Goal: Task Accomplishment & Management: Manage account settings

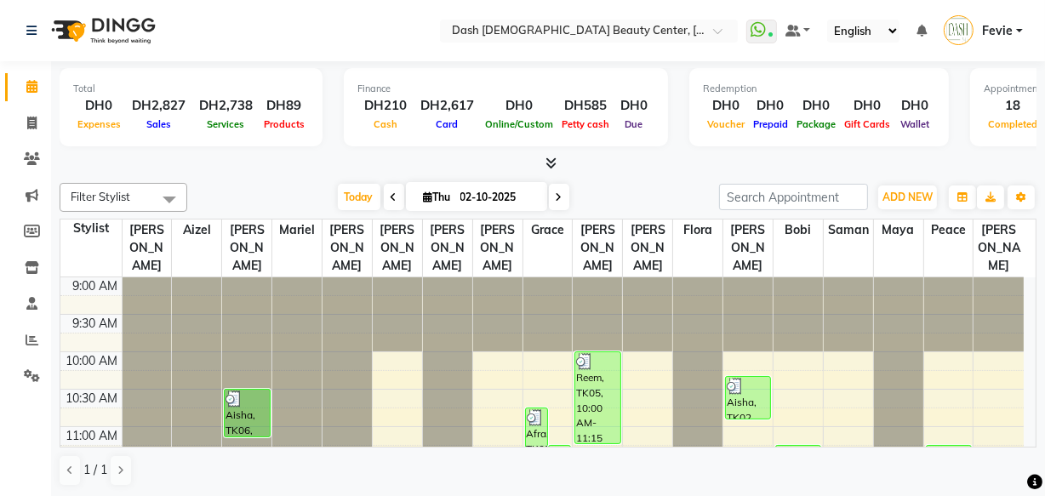
scroll to position [478, 0]
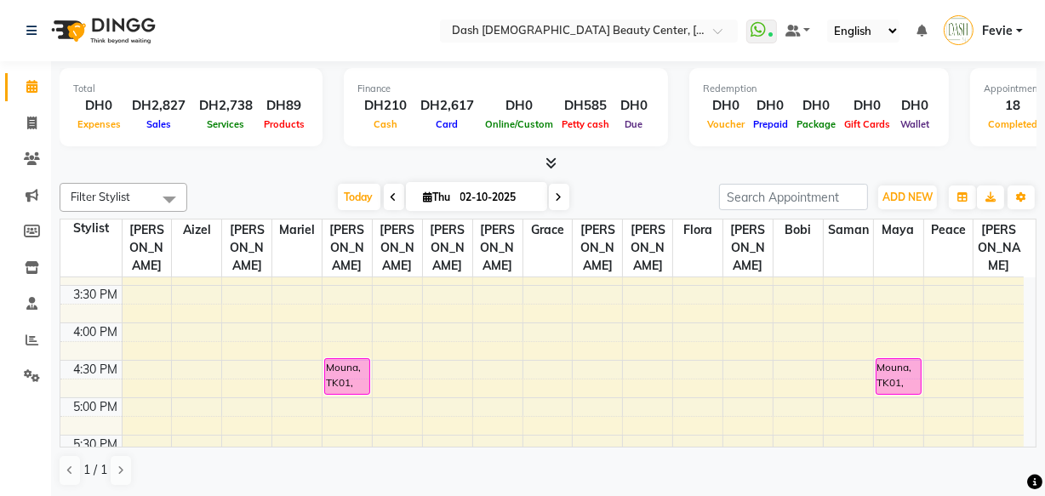
click at [558, 195] on icon at bounding box center [559, 197] width 7 height 10
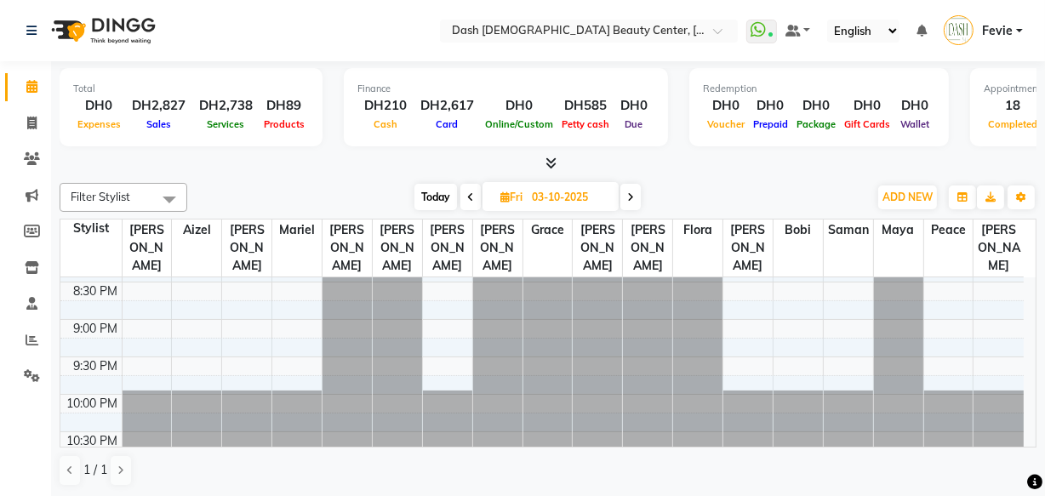
scroll to position [0, 0]
click at [68, 432] on div "10:30 PM" at bounding box center [93, 441] width 58 height 18
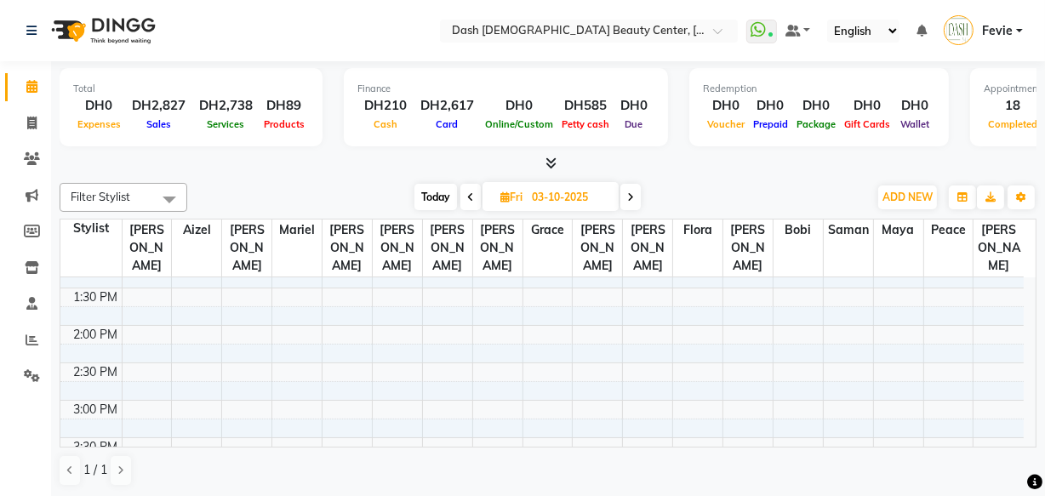
scroll to position [366, 0]
click at [425, 196] on span "Today" at bounding box center [436, 197] width 43 height 26
type input "02-10-2025"
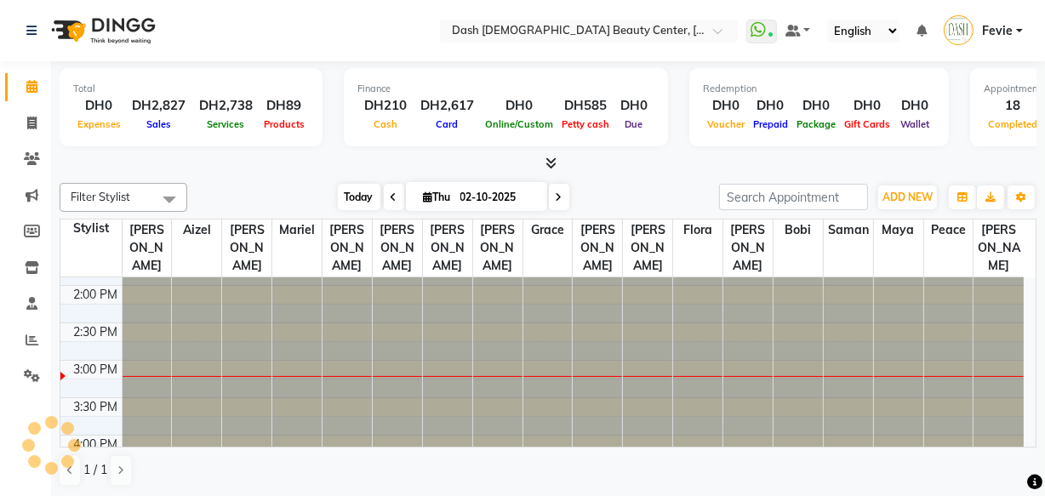
scroll to position [0, 0]
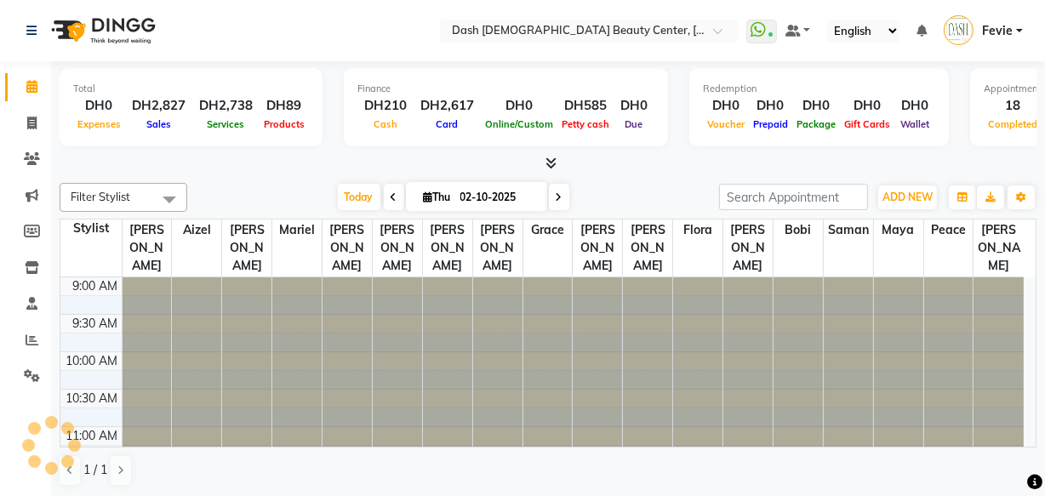
click at [437, 199] on span "Thu" at bounding box center [438, 197] width 36 height 13
select select "10"
select select "2025"
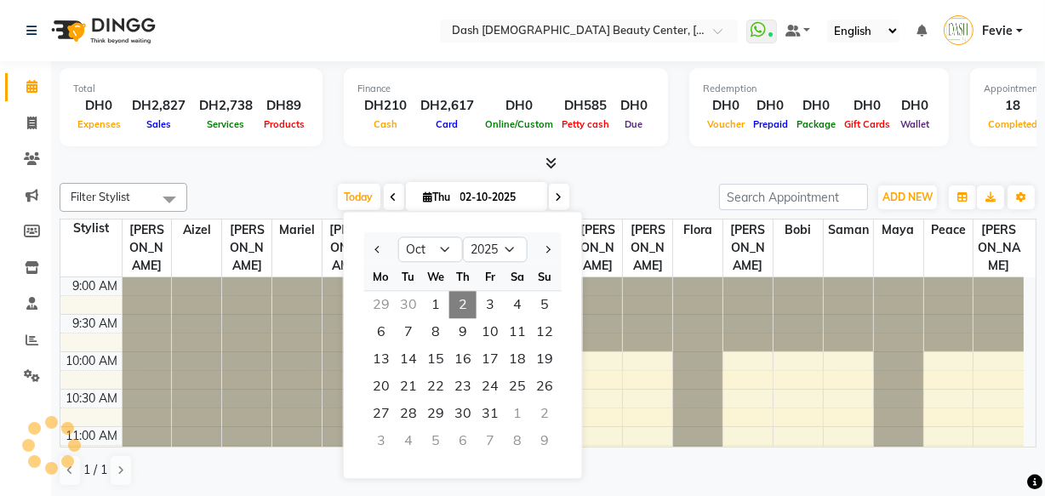
scroll to position [449, 0]
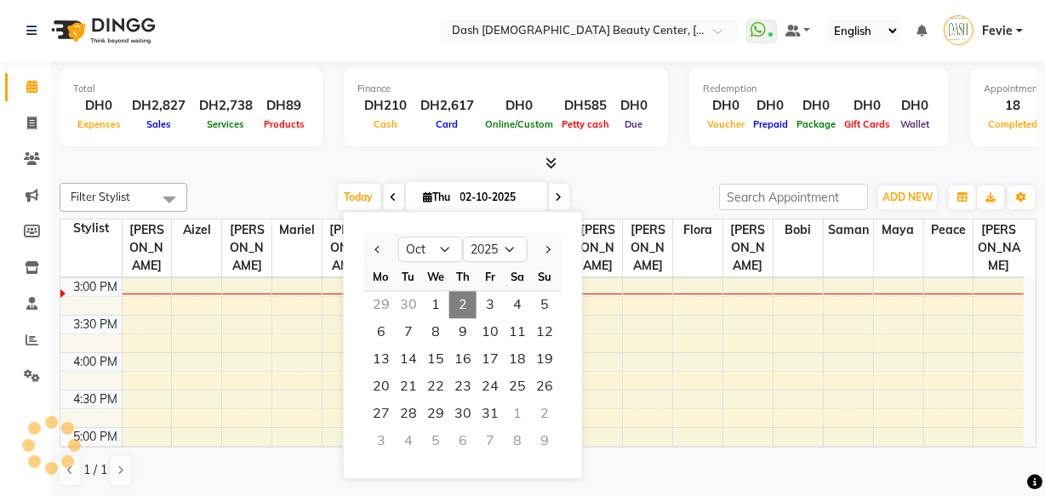
click at [289, 164] on div at bounding box center [548, 164] width 977 height 18
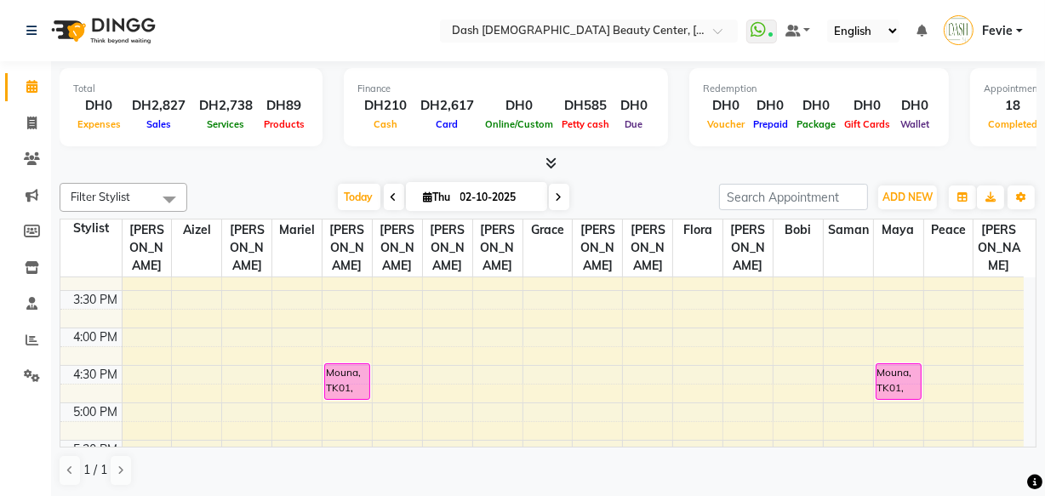
scroll to position [483, 0]
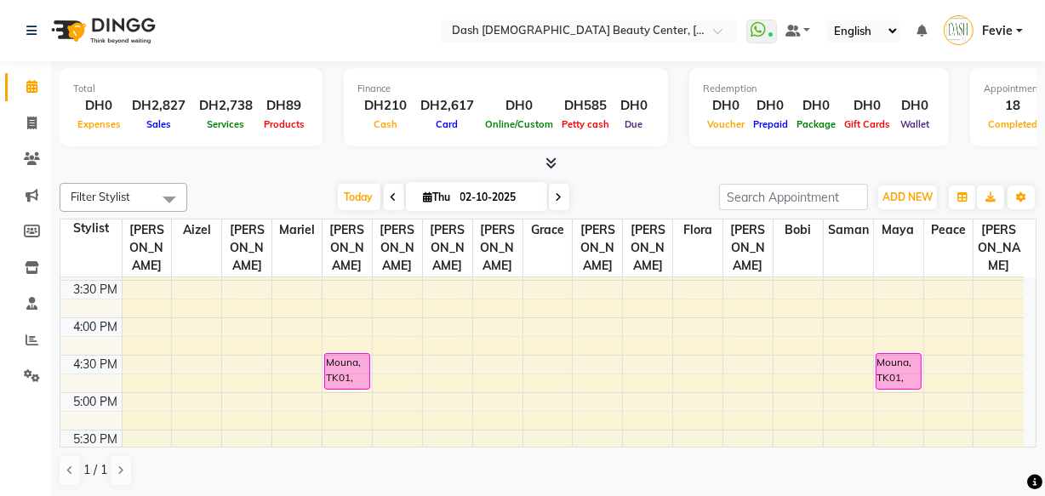
click at [346, 354] on div "Mouna, TK01, 04:30 PM-05:00 PM, HS Basic Pedicure - Sarooj" at bounding box center [347, 371] width 44 height 35
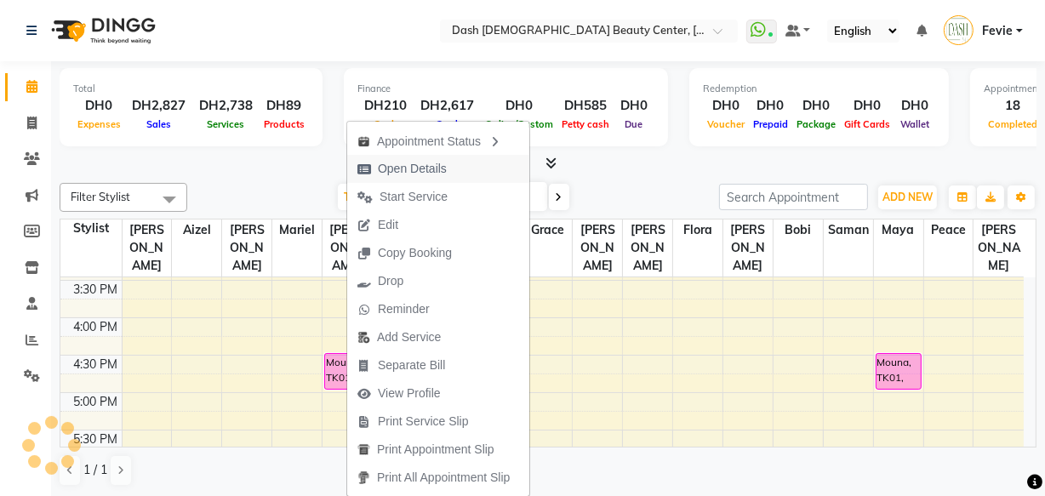
click at [442, 157] on span "Open Details" at bounding box center [402, 169] width 110 height 28
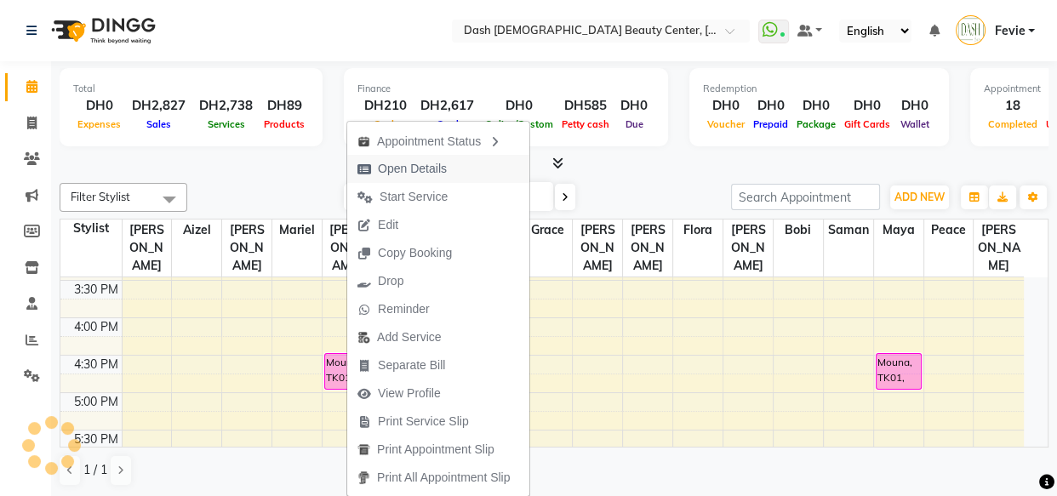
select select "5"
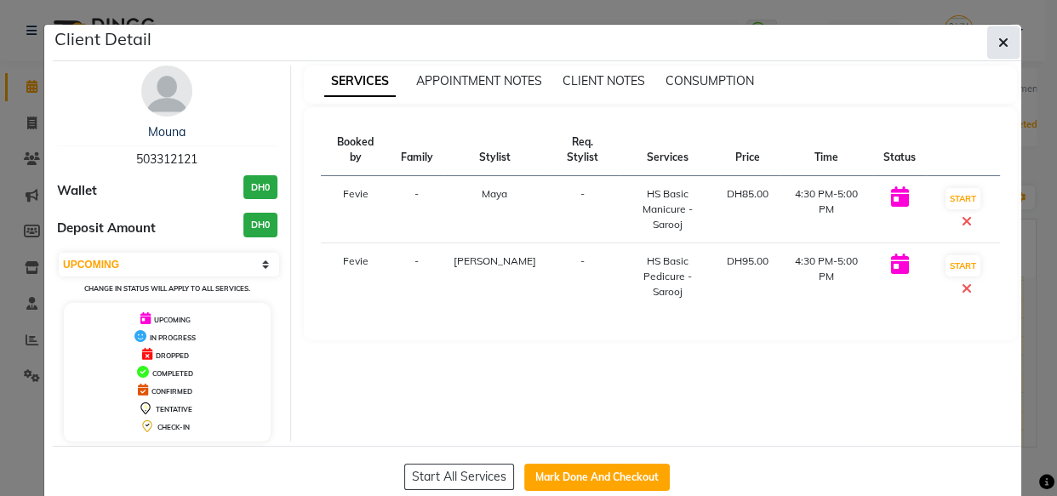
click at [1004, 30] on button "button" at bounding box center [1003, 42] width 32 height 32
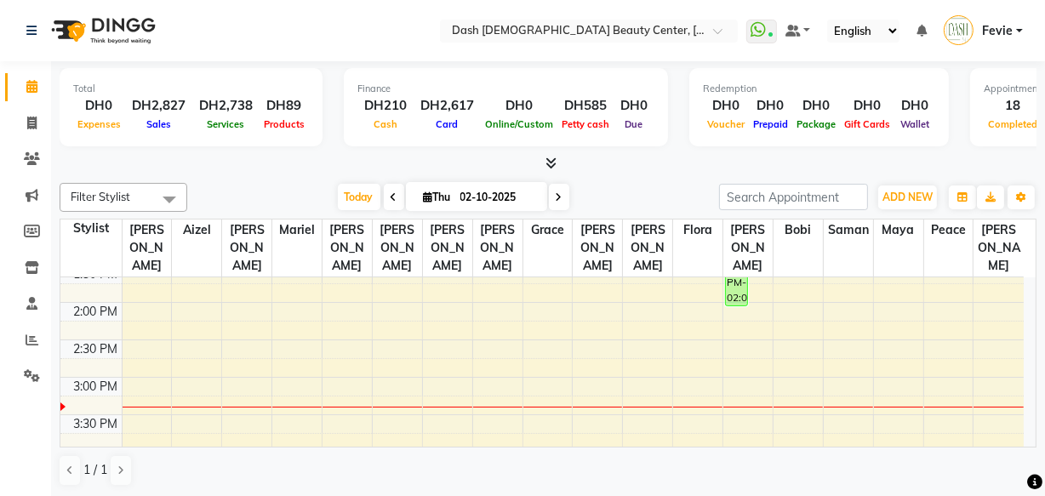
scroll to position [352, 0]
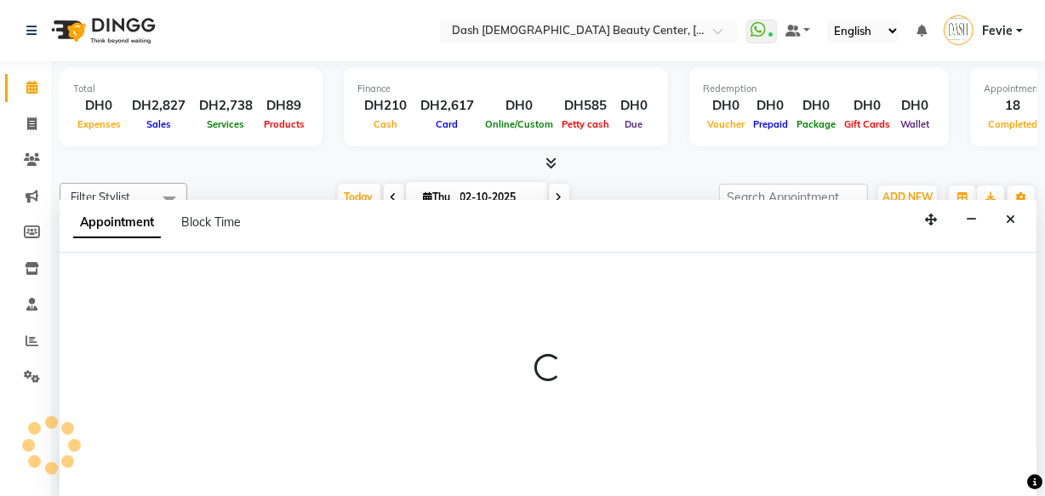
select select "81109"
select select "tentative"
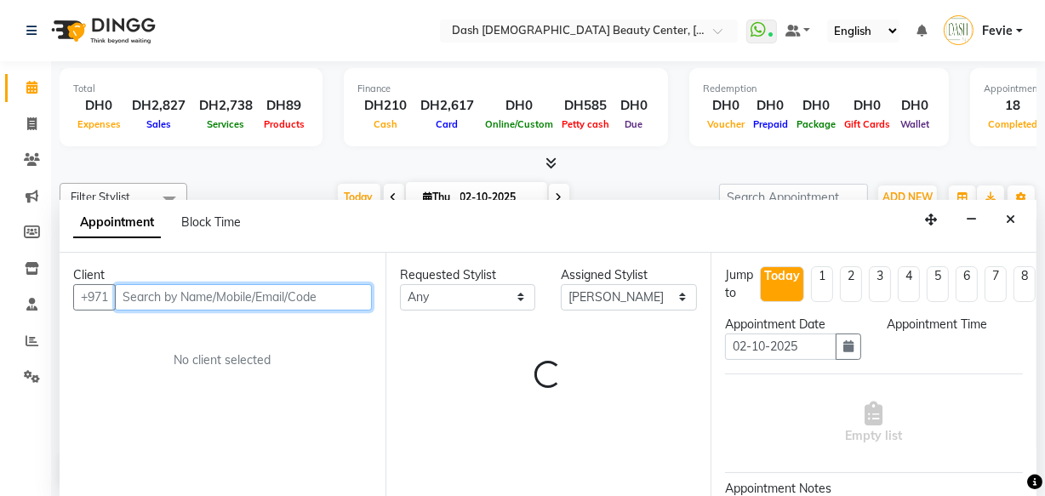
select select "915"
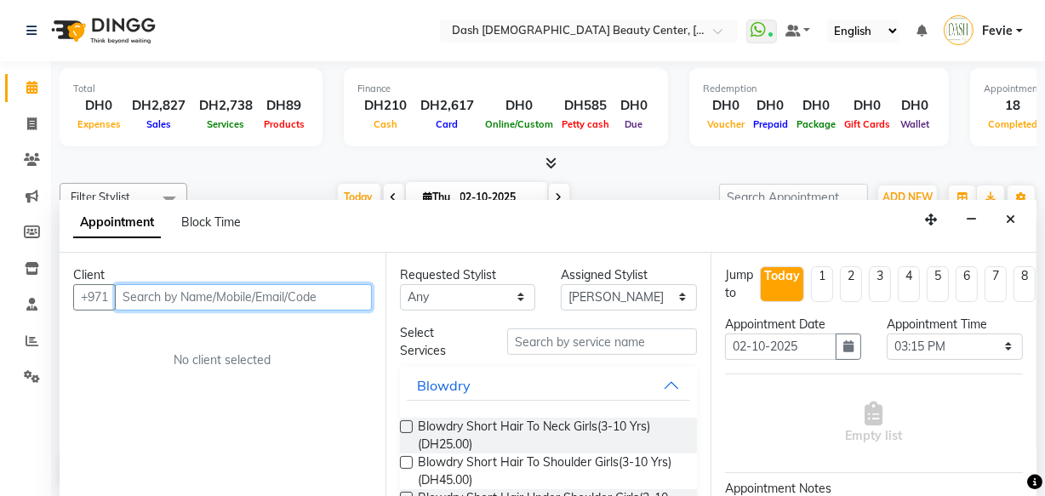
click at [295, 289] on input "text" at bounding box center [243, 297] width 257 height 26
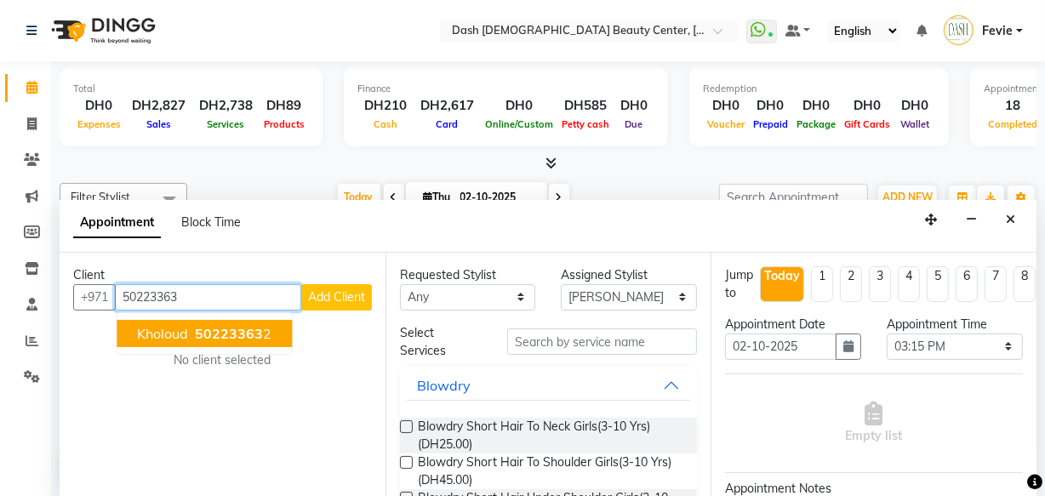
click at [230, 328] on span "50223363" at bounding box center [229, 333] width 68 height 17
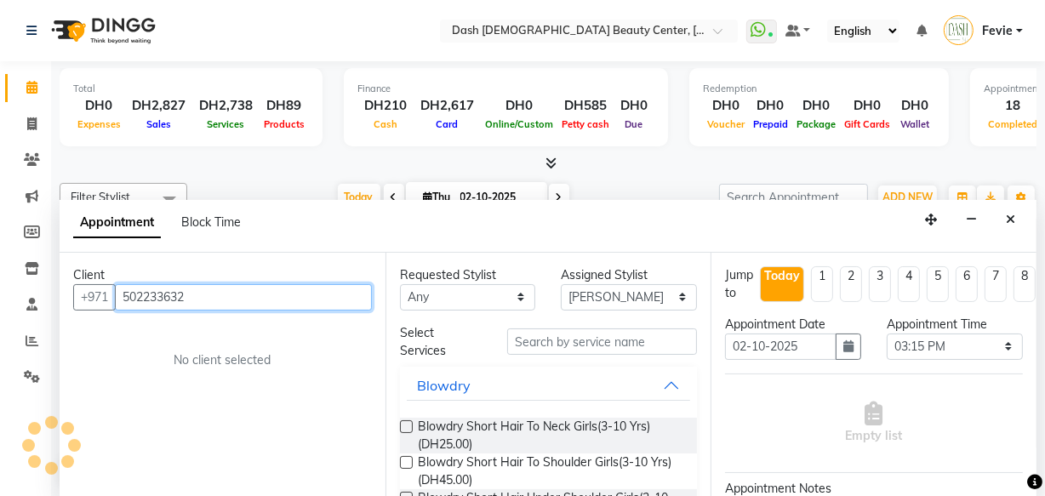
type input "502233632"
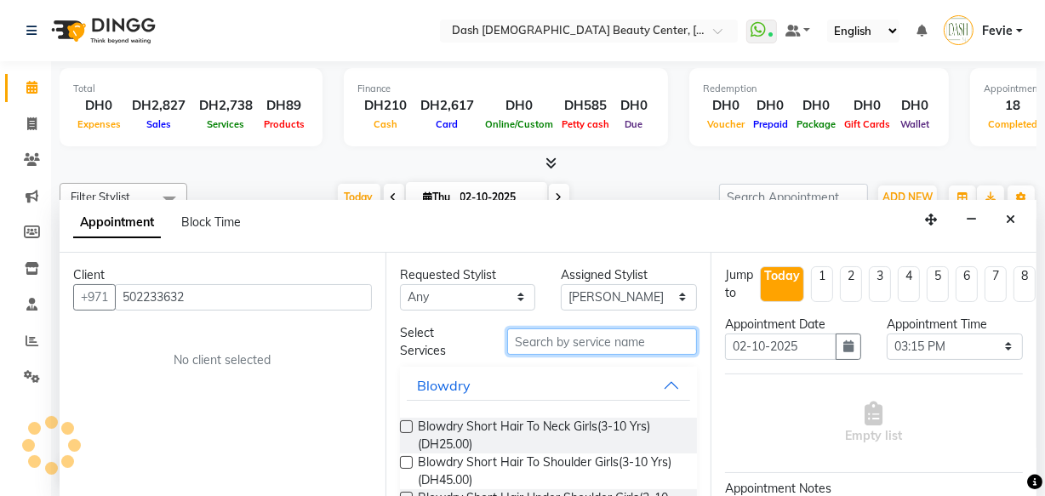
click at [599, 345] on input "text" at bounding box center [602, 342] width 190 height 26
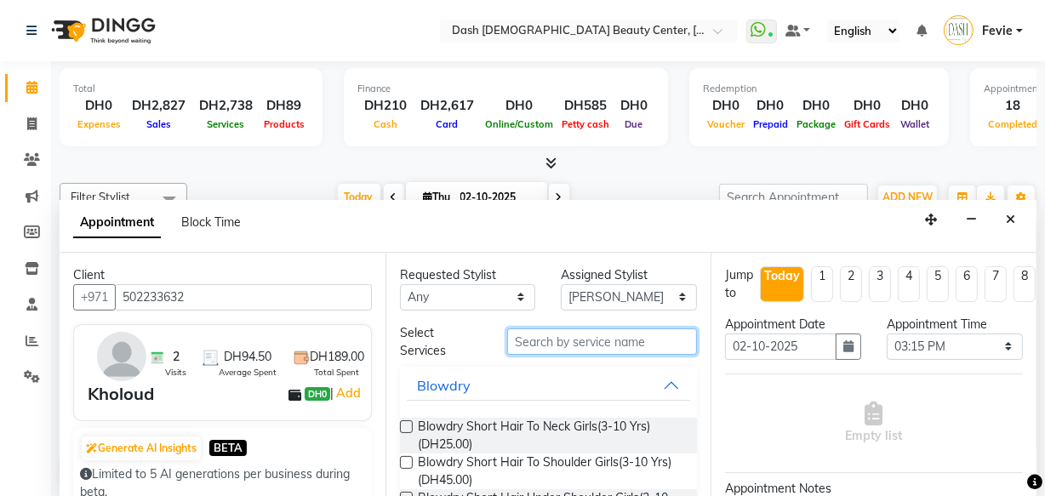
click at [588, 335] on input "text" at bounding box center [602, 342] width 190 height 26
click at [628, 340] on input "text" at bounding box center [602, 342] width 190 height 26
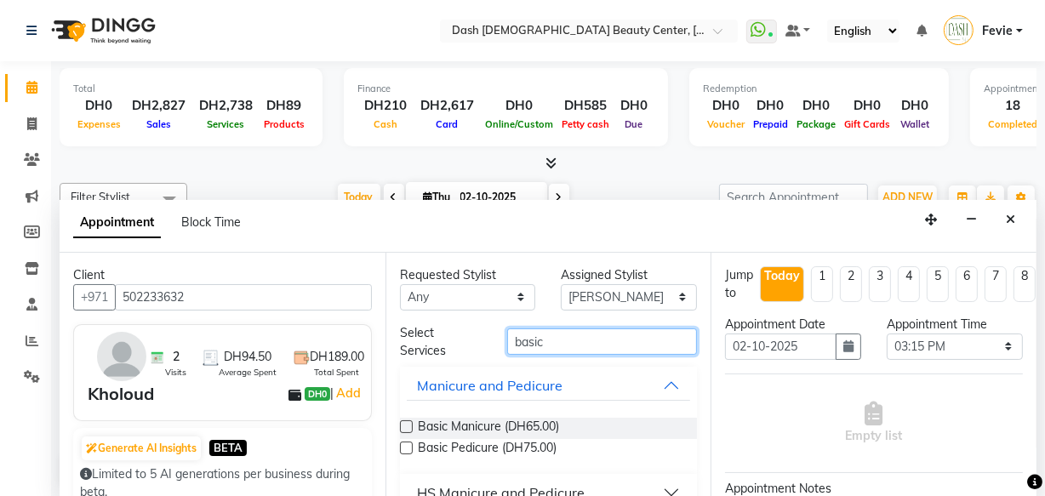
type input "basic"
click at [406, 420] on label at bounding box center [406, 426] width 13 height 13
click at [406, 423] on input "checkbox" at bounding box center [405, 428] width 11 height 11
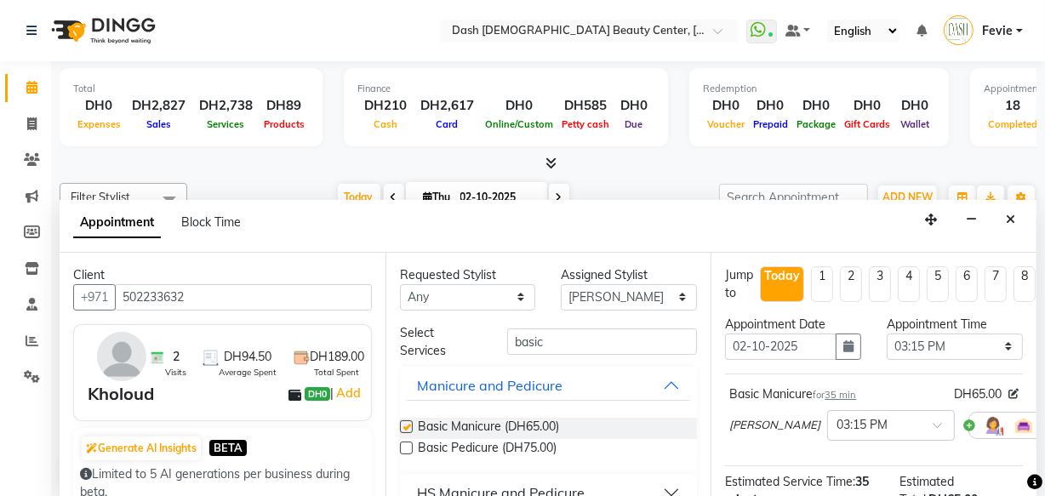
checkbox input "false"
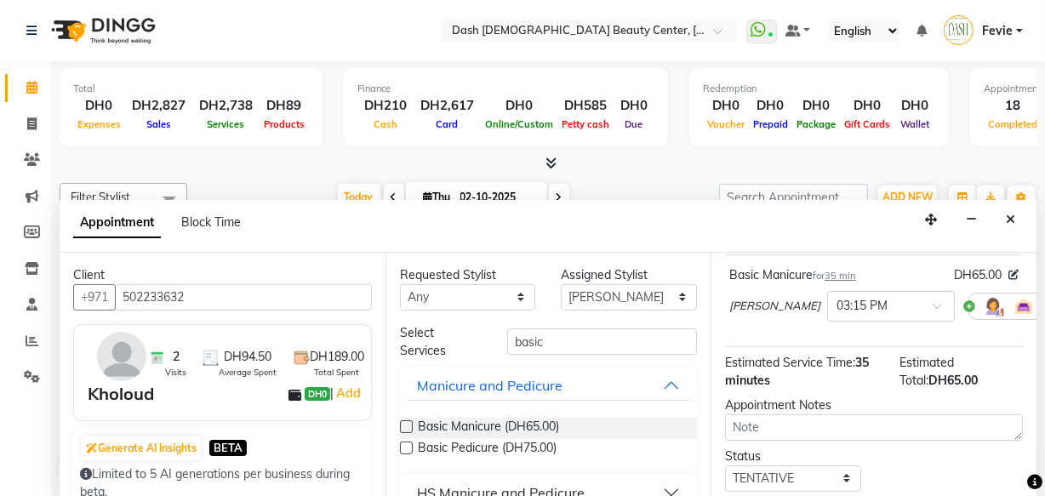
scroll to position [246, 0]
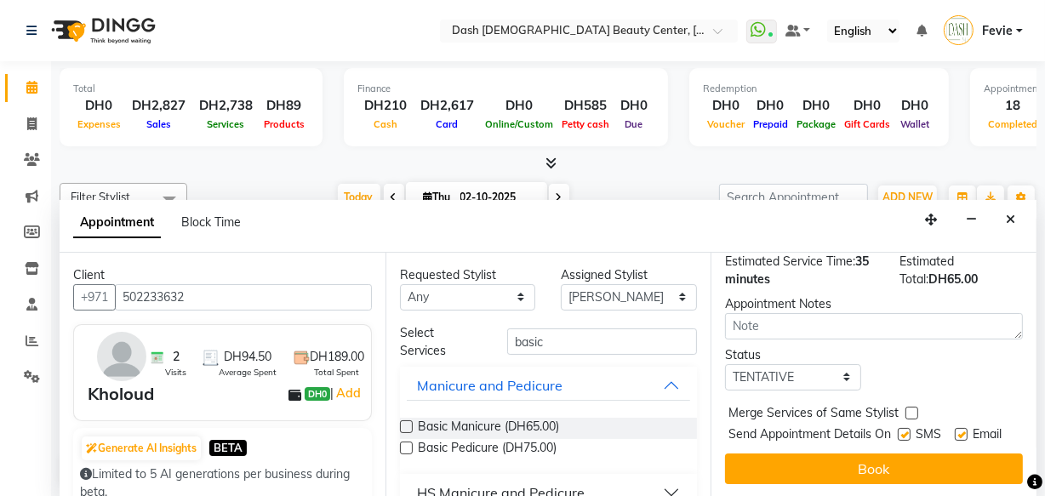
click at [912, 407] on label at bounding box center [912, 413] width 13 height 13
click at [912, 409] on input "checkbox" at bounding box center [911, 414] width 11 height 11
checkbox input "true"
click at [901, 428] on label at bounding box center [904, 434] width 13 height 13
click at [901, 431] on input "checkbox" at bounding box center [903, 436] width 11 height 11
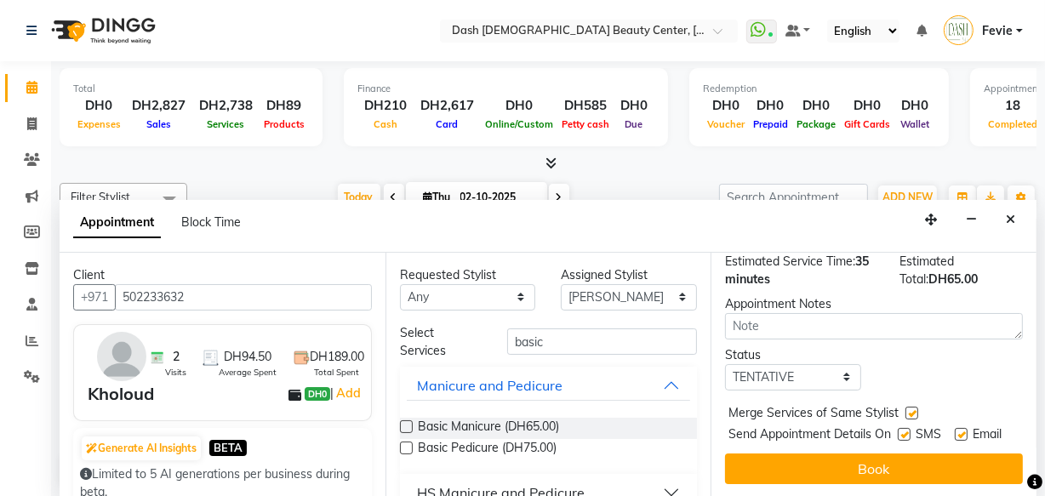
checkbox input "false"
click at [957, 428] on label at bounding box center [961, 434] width 13 height 13
click at [957, 431] on input "checkbox" at bounding box center [960, 436] width 11 height 11
checkbox input "false"
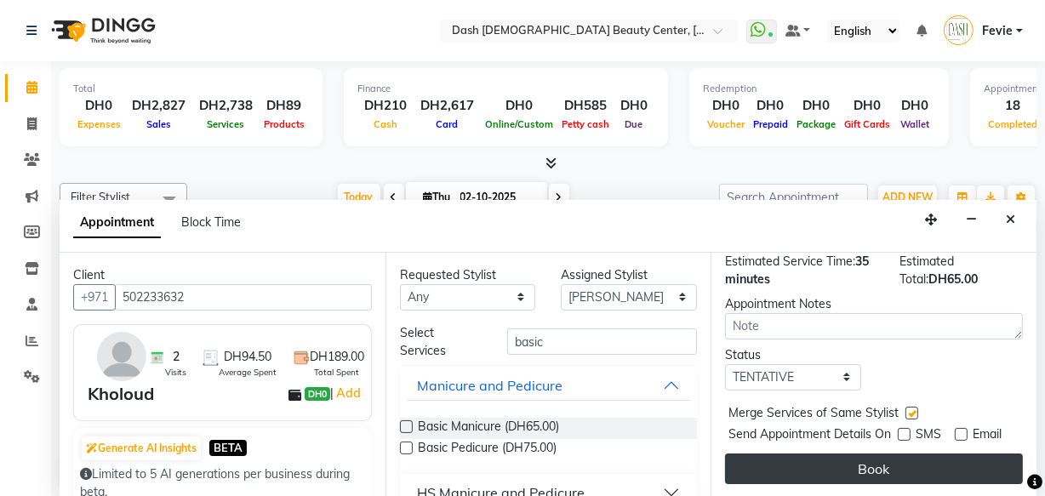
click at [913, 454] on button "Book" at bounding box center [874, 469] width 298 height 31
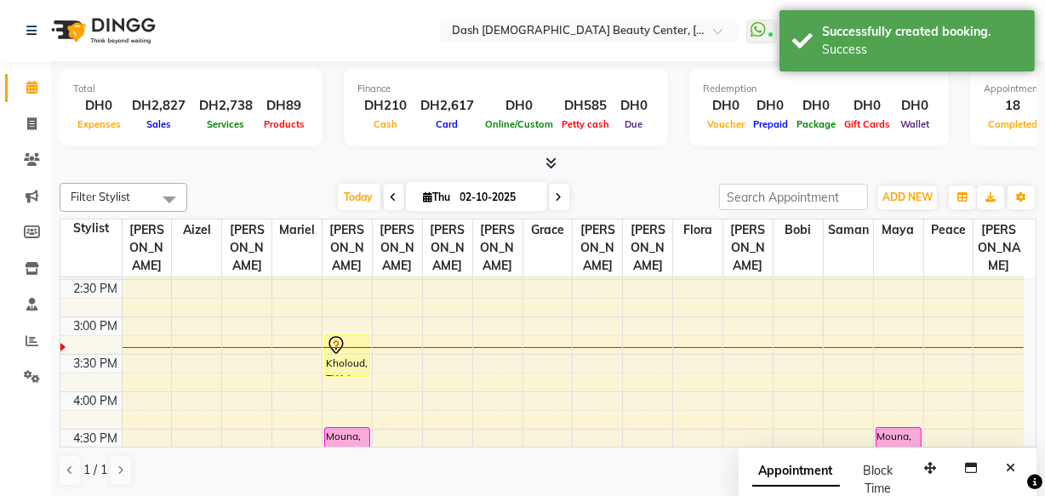
scroll to position [392, 0]
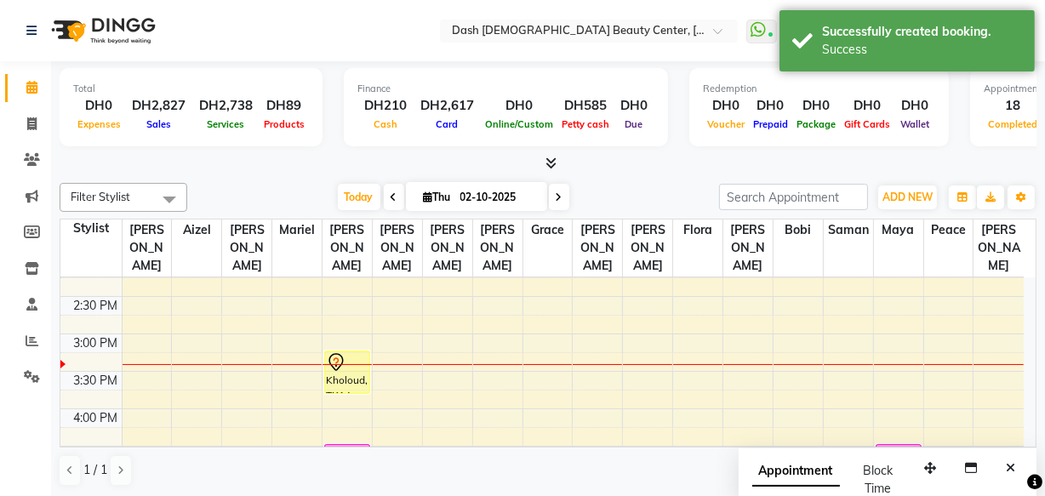
click at [137, 371] on td at bounding box center [573, 380] width 902 height 19
click at [141, 369] on div at bounding box center [147, 378] width 49 height 19
select select "81105"
select select "930"
select select "tentative"
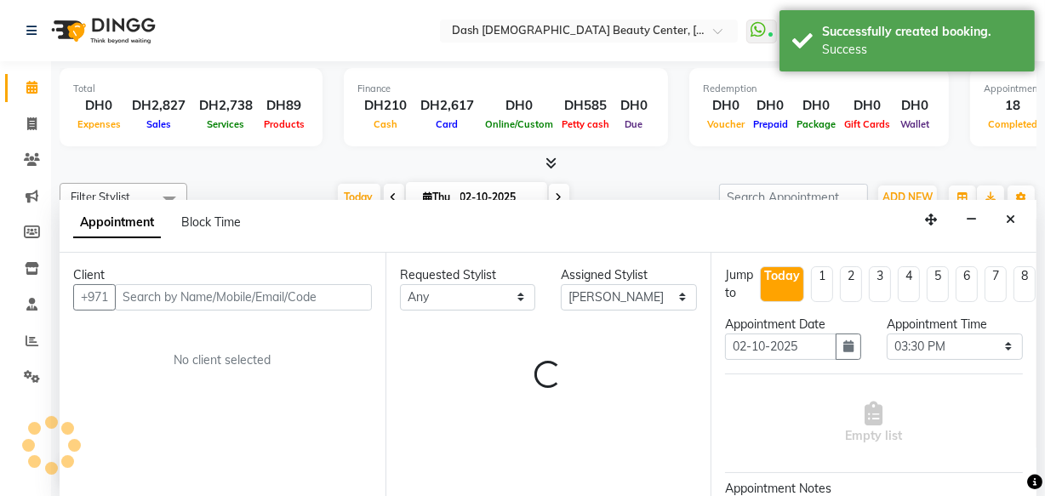
scroll to position [0, 0]
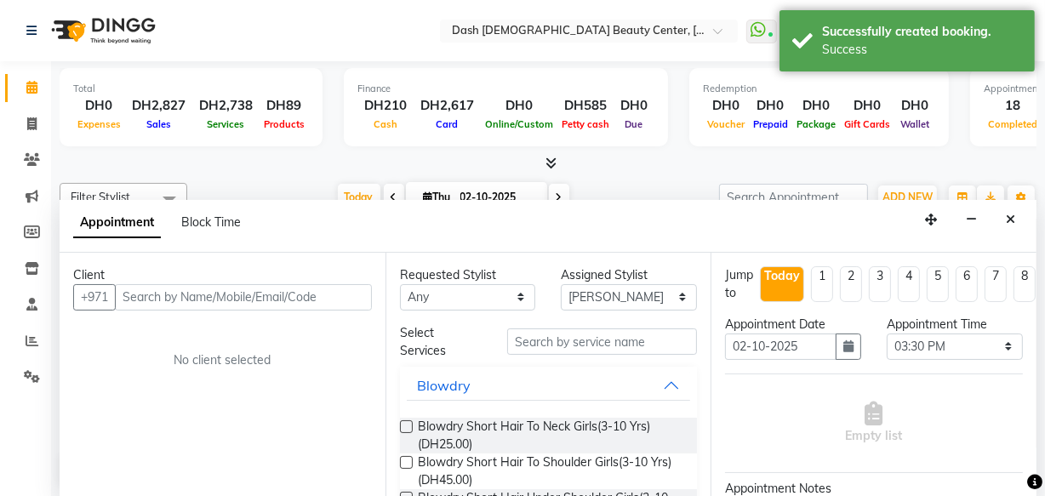
click at [159, 290] on input "text" at bounding box center [243, 297] width 257 height 26
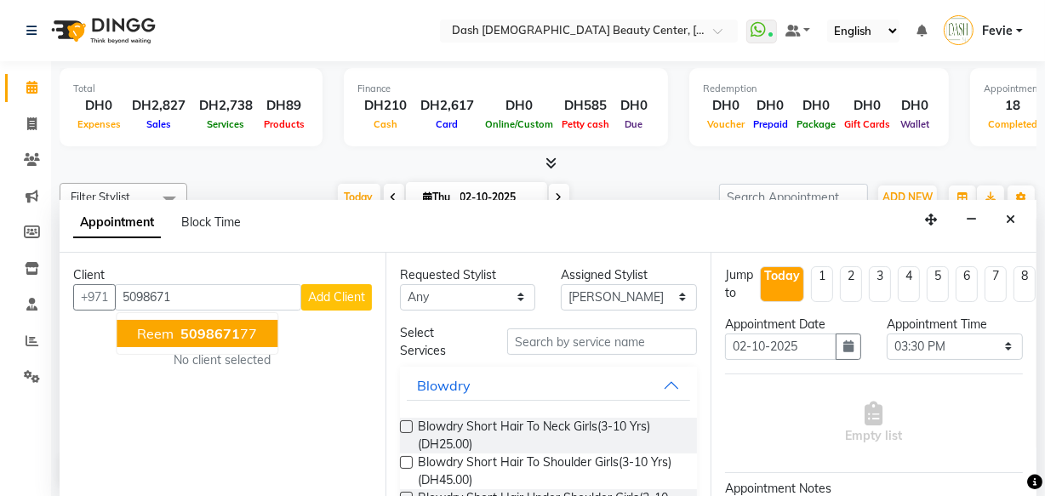
click at [195, 327] on span "5098671" at bounding box center [210, 333] width 60 height 17
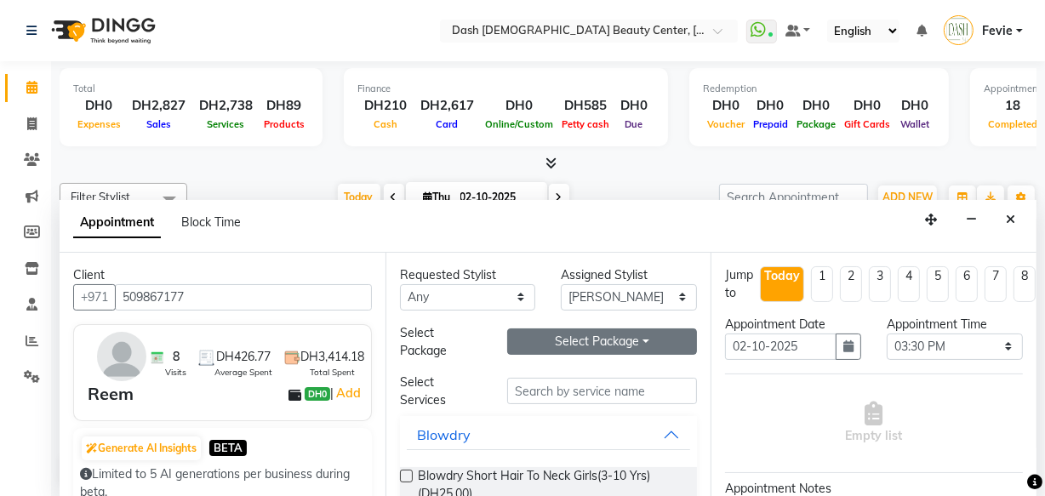
type input "509867177"
click at [578, 340] on button "Select Package Toggle Dropdown" at bounding box center [602, 342] width 190 height 26
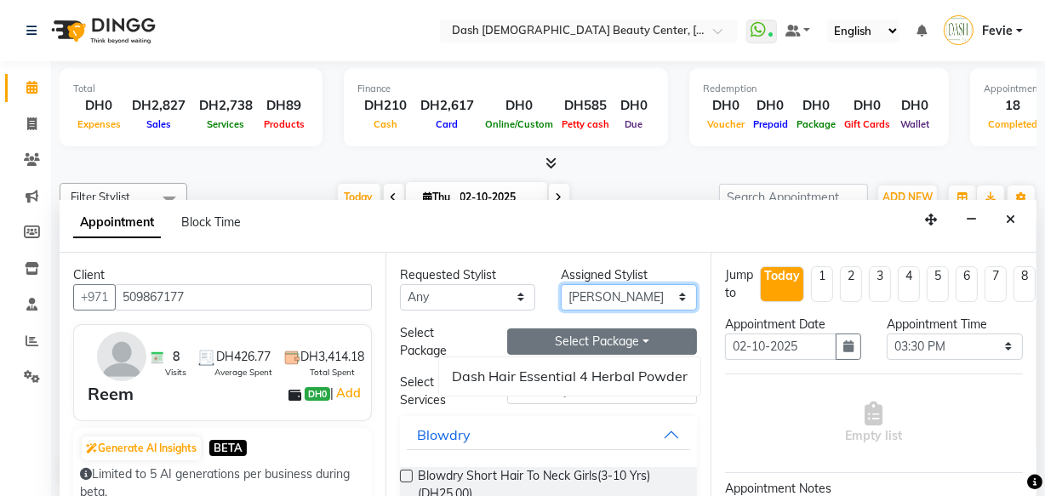
click at [632, 287] on select "Select [PERSON_NAME] [PERSON_NAME] [PERSON_NAME] [PERSON_NAME] [PERSON_NAME] [P…" at bounding box center [629, 297] width 136 height 26
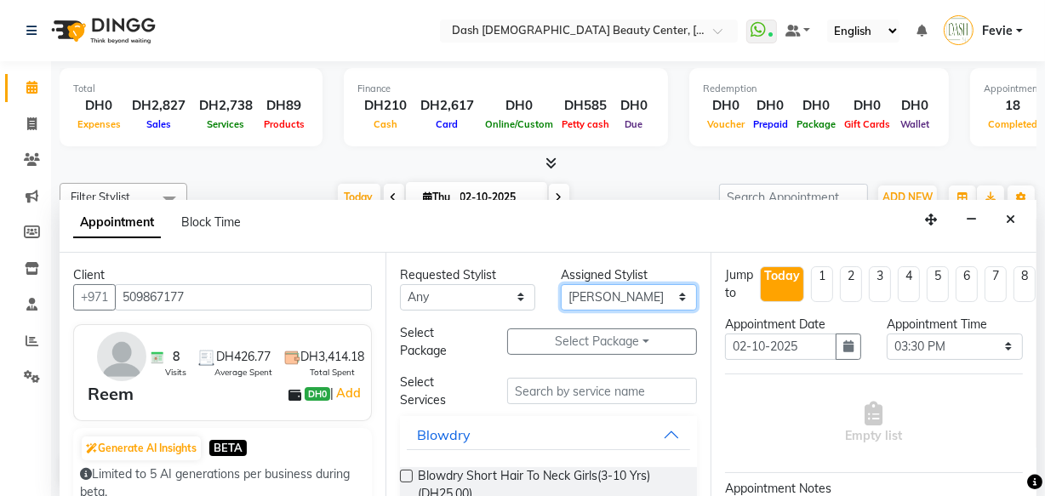
select select "81108"
click at [561, 284] on select "Select [PERSON_NAME] [PERSON_NAME] [PERSON_NAME] [PERSON_NAME] [PERSON_NAME] [P…" at bounding box center [629, 297] width 136 height 26
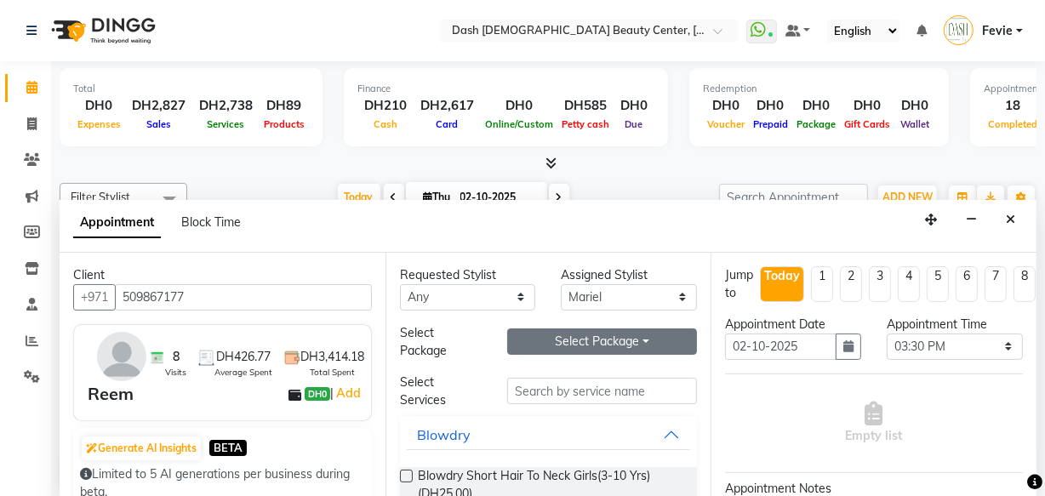
click at [609, 341] on button "Select Package Toggle Dropdown" at bounding box center [602, 342] width 190 height 26
click at [519, 394] on div "Dash Hair Essential 4 Herbal Powder" at bounding box center [569, 377] width 263 height 40
click at [621, 332] on button "Select Package Toggle Dropdown" at bounding box center [602, 342] width 190 height 26
click at [601, 372] on li "Dash Hair Essential 4 Herbal Powder" at bounding box center [569, 376] width 261 height 25
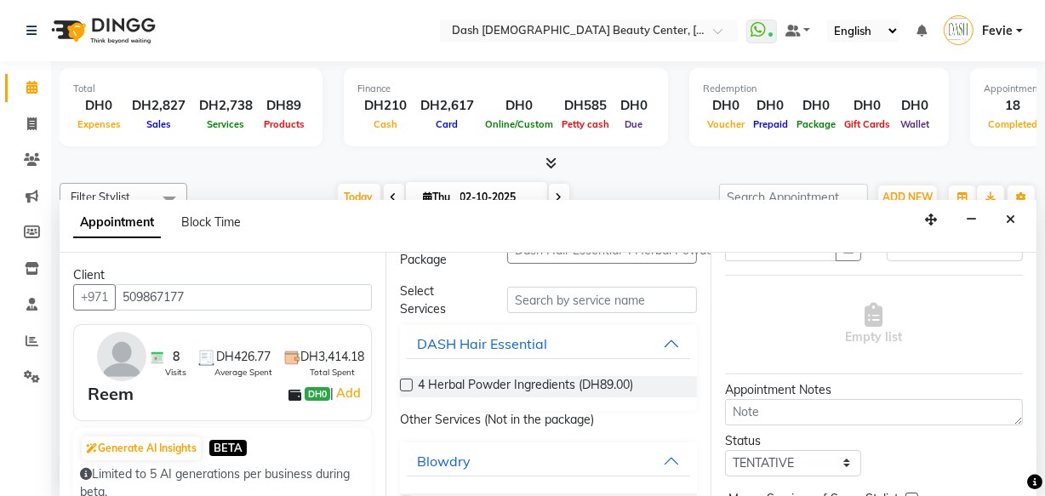
scroll to position [91, 0]
click at [414, 356] on button "DASH Hair Essential" at bounding box center [549, 344] width 284 height 31
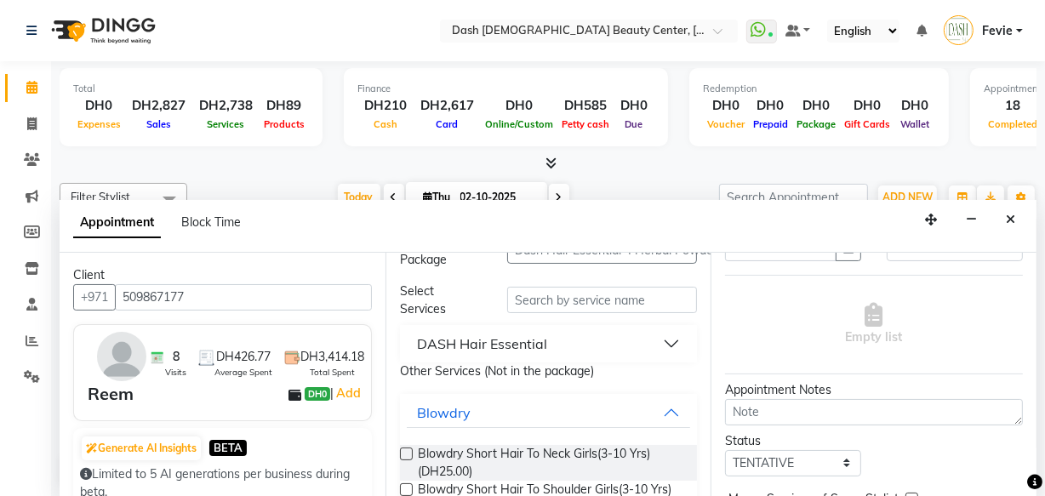
click at [545, 340] on div "DASH Hair Essential" at bounding box center [482, 344] width 130 height 20
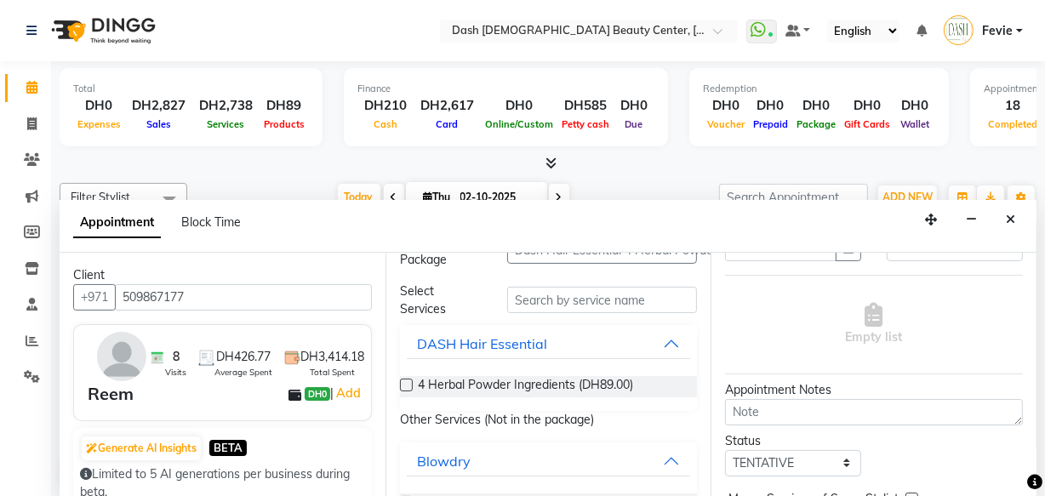
click at [407, 383] on label at bounding box center [406, 385] width 13 height 13
click at [407, 383] on input "checkbox" at bounding box center [405, 386] width 11 height 11
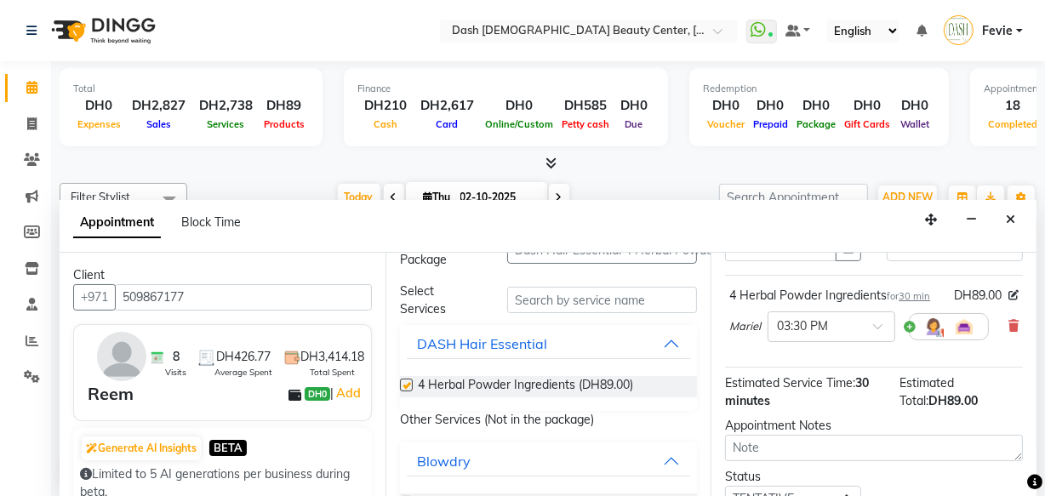
checkbox input "false"
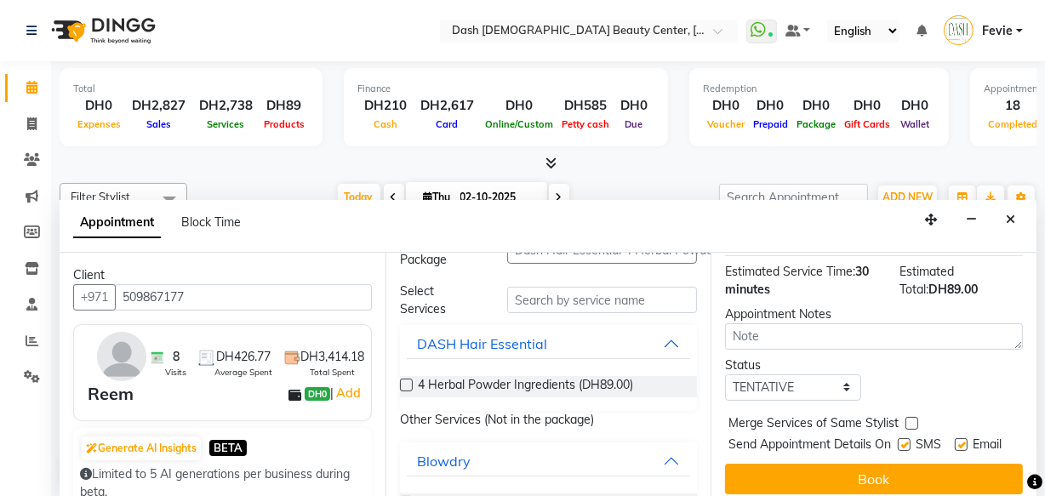
scroll to position [264, 0]
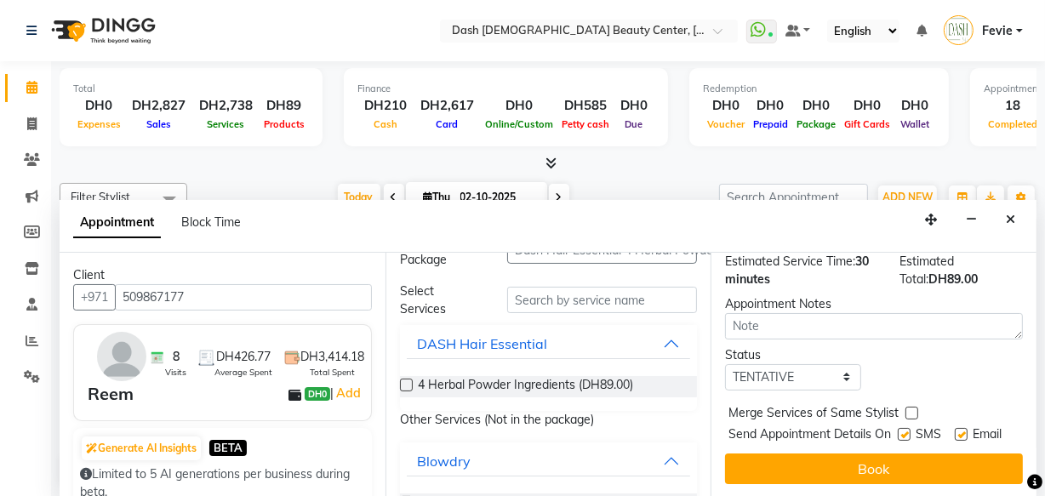
click at [912, 368] on div "Jump to [DATE] 1 2 3 4 5 6 7 8 Weeks Appointment Date [DATE] Appointment Time S…" at bounding box center [874, 375] width 326 height 245
click at [901, 428] on label at bounding box center [904, 434] width 13 height 13
click at [901, 431] on input "checkbox" at bounding box center [903, 436] width 11 height 11
checkbox input "false"
click at [958, 428] on label at bounding box center [961, 434] width 13 height 13
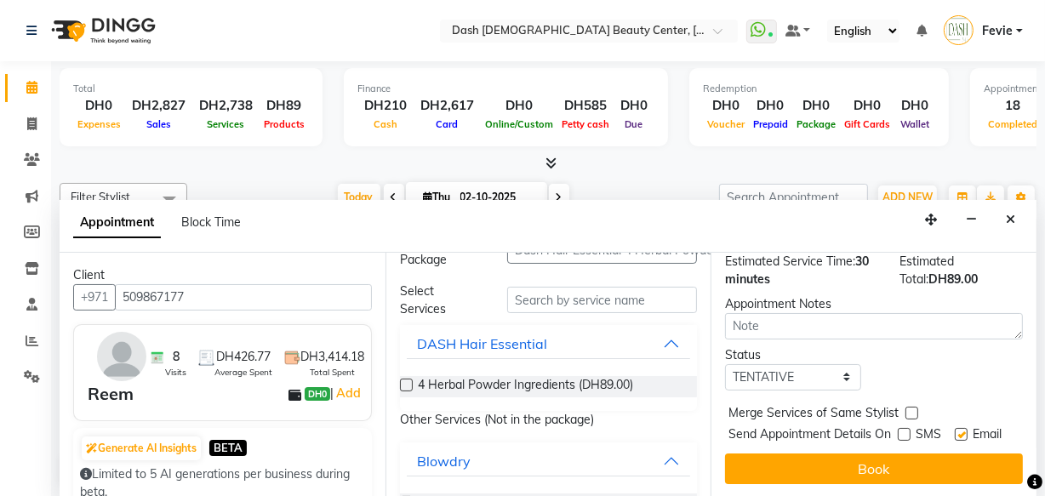
click at [958, 431] on input "checkbox" at bounding box center [960, 436] width 11 height 11
checkbox input "false"
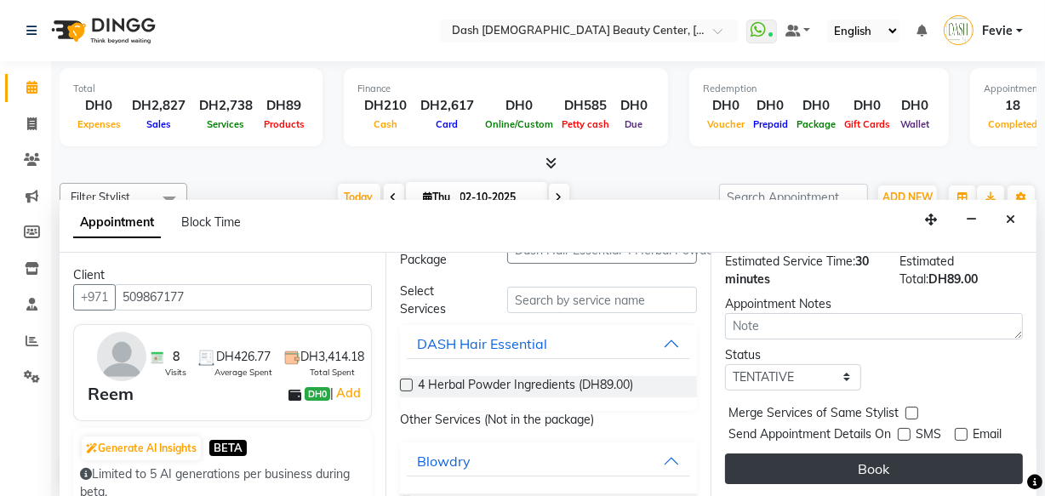
click at [922, 460] on button "Book" at bounding box center [874, 469] width 298 height 31
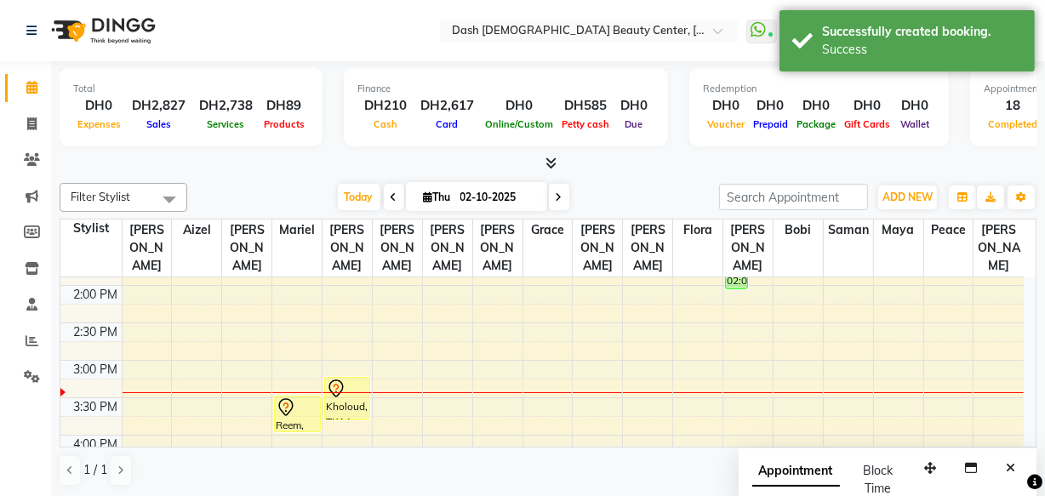
scroll to position [371, 0]
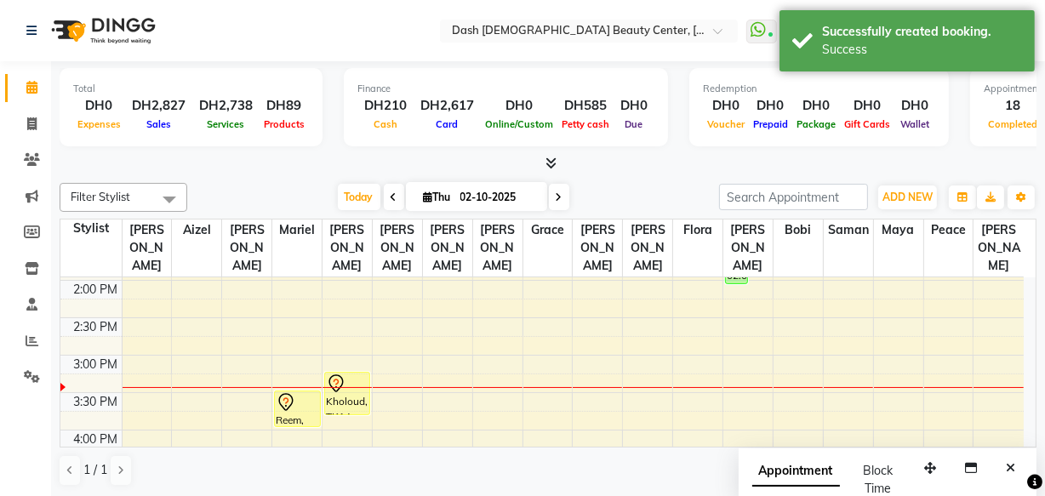
click at [347, 374] on div at bounding box center [347, 384] width 43 height 20
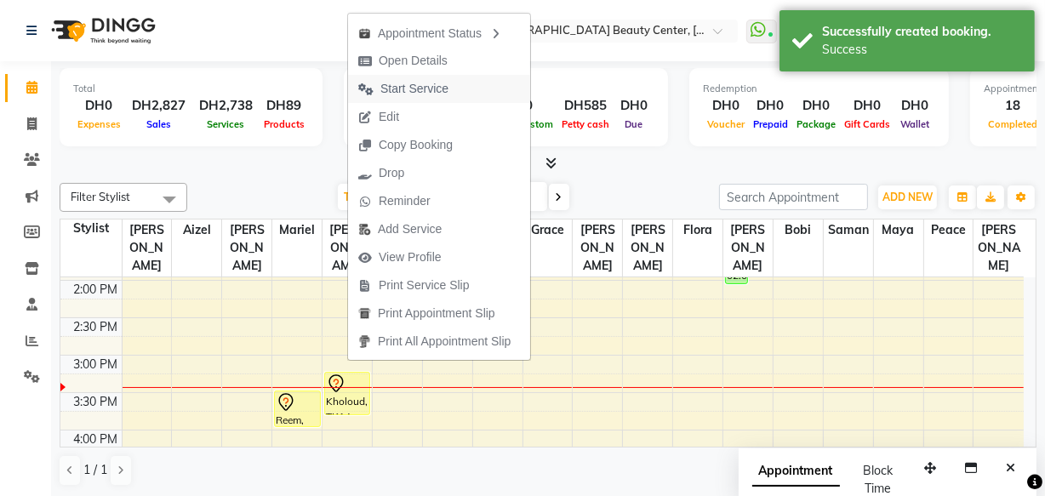
click at [425, 101] on span "Start Service" at bounding box center [403, 89] width 111 height 28
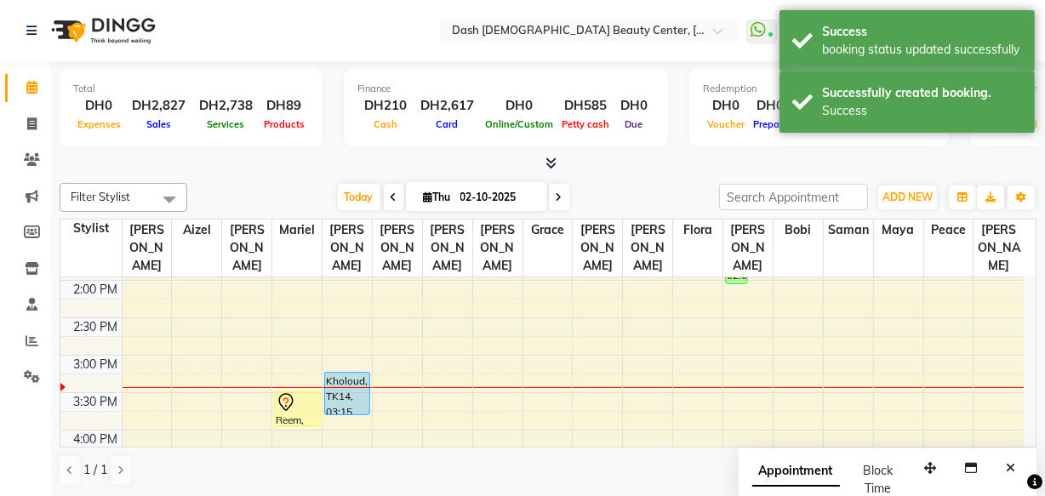
click at [346, 373] on div "Kholoud, TK14, 03:15 PM-03:50 PM, Basic Manicure" at bounding box center [347, 394] width 44 height 42
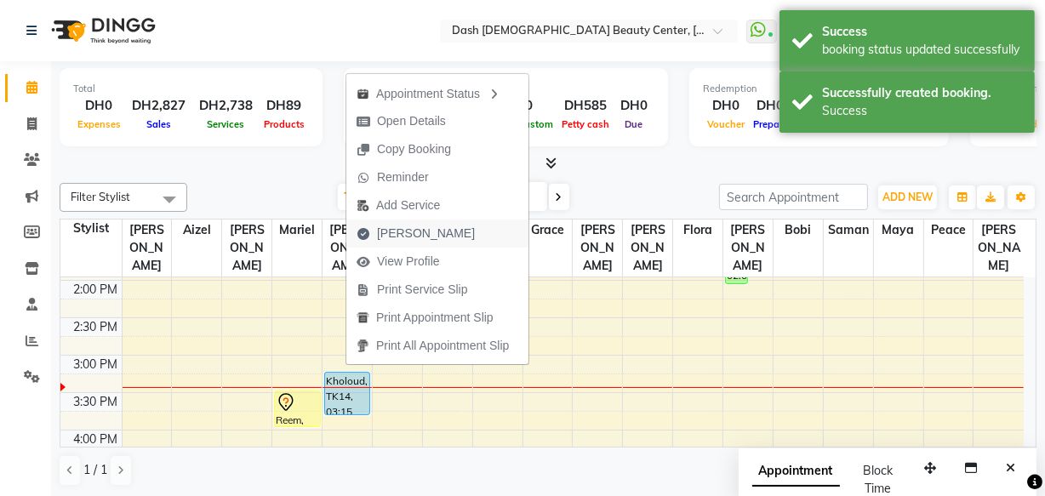
click at [450, 231] on button "[PERSON_NAME]" at bounding box center [437, 234] width 182 height 28
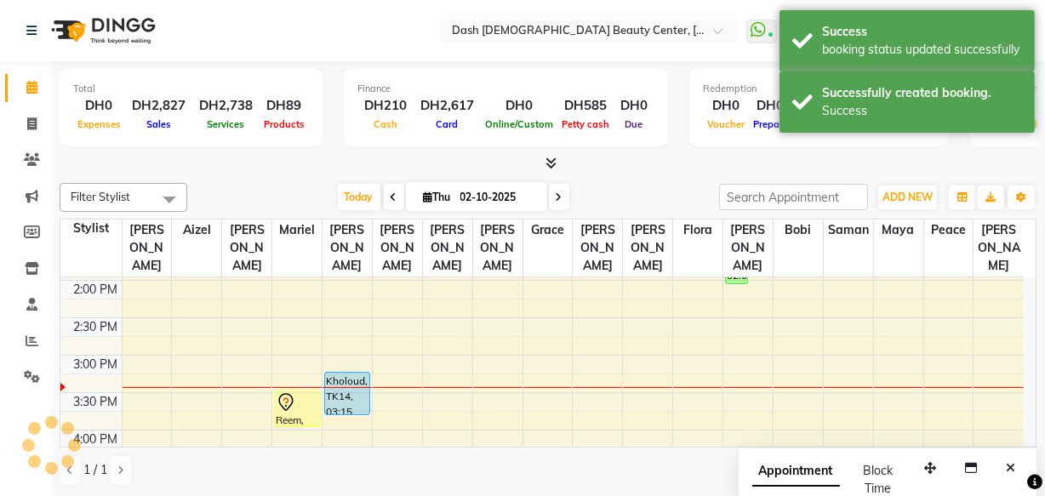
select select "service"
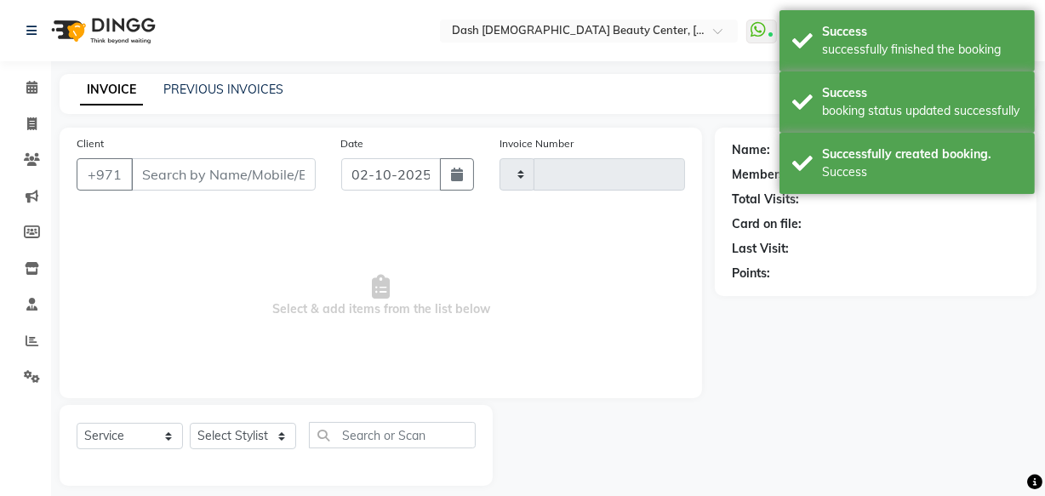
click at [346, 373] on span "Select & add items from the list below" at bounding box center [381, 296] width 609 height 170
type input "4464"
select select "8372"
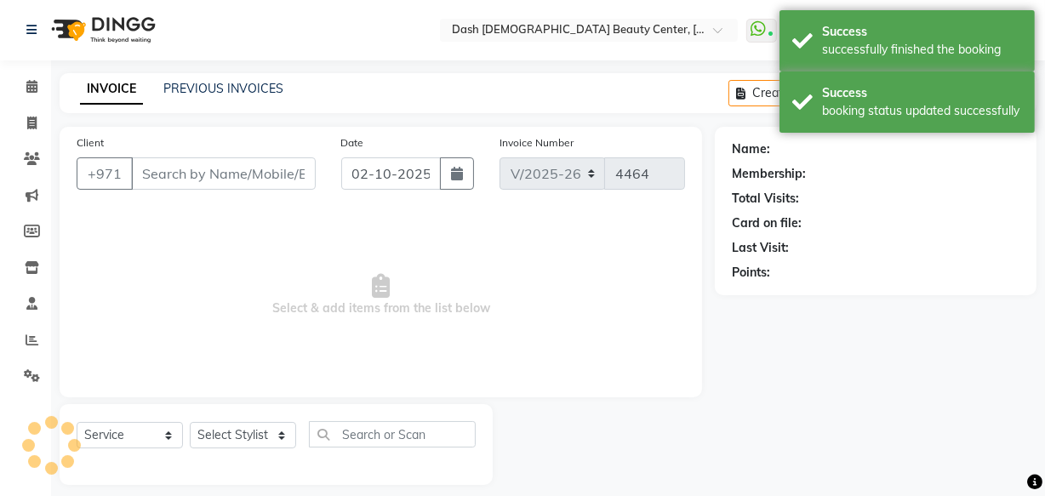
scroll to position [16, 0]
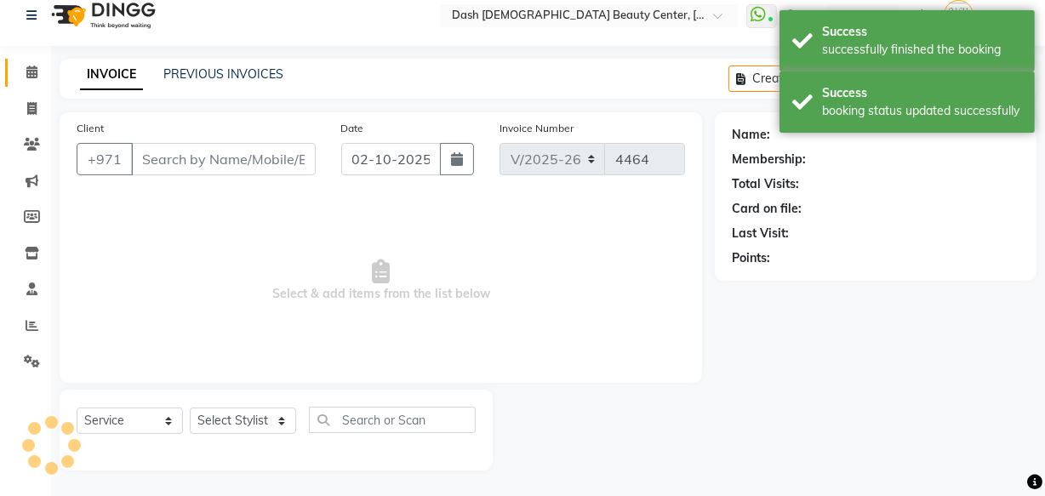
click at [36, 59] on link "Calendar" at bounding box center [25, 73] width 41 height 28
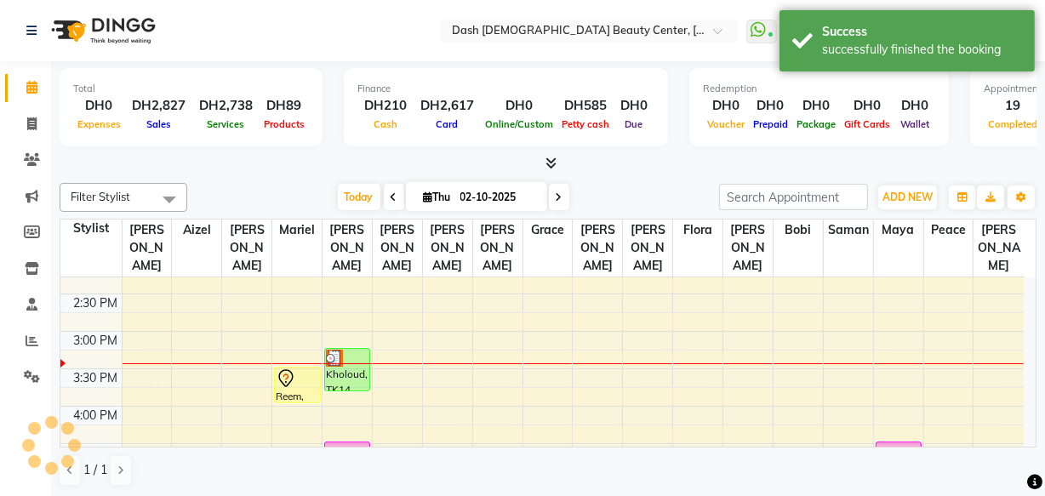
scroll to position [450, 0]
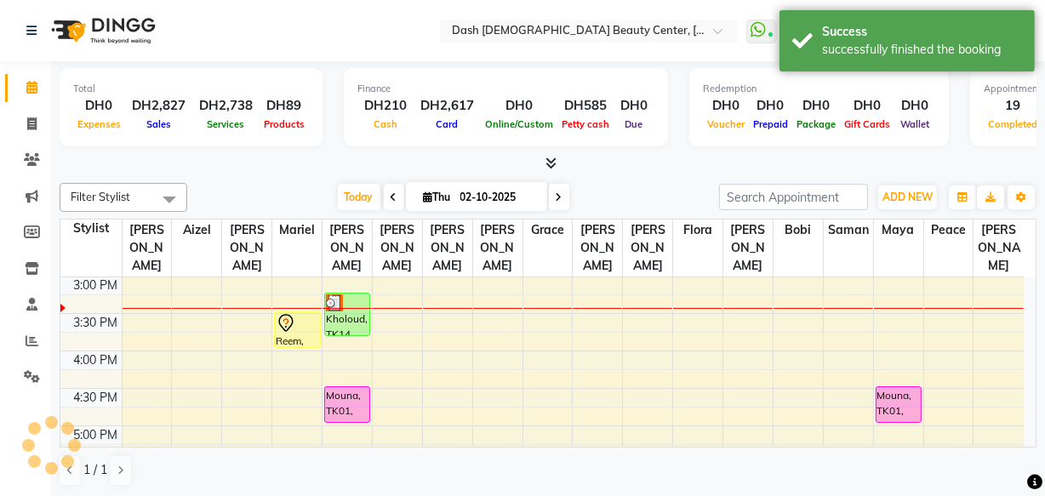
click at [347, 295] on div at bounding box center [347, 303] width 43 height 17
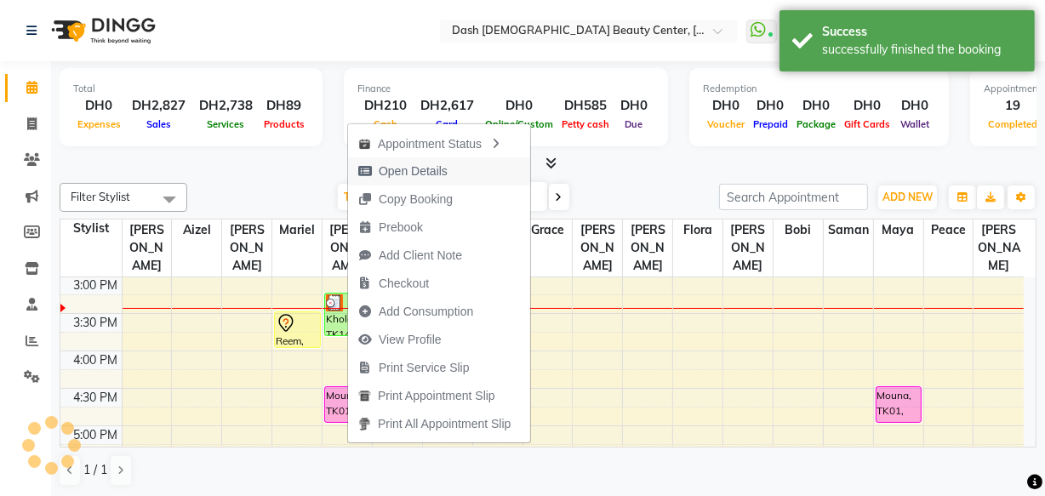
click at [425, 167] on span "Open Details" at bounding box center [413, 172] width 69 height 18
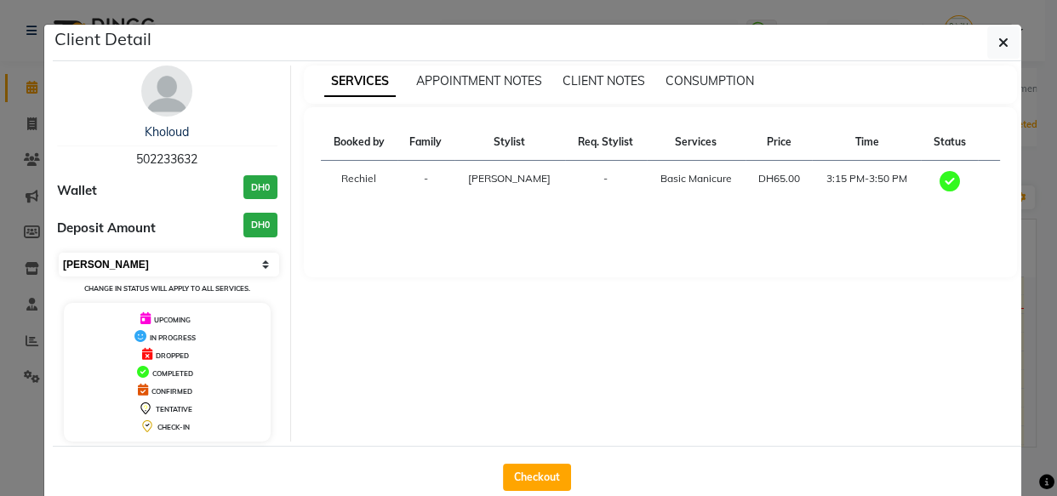
click at [190, 253] on select "Select MARK DONE UPCOMING" at bounding box center [169, 265] width 220 height 24
select select "5"
click at [59, 253] on select "Select MARK DONE UPCOMING" at bounding box center [169, 265] width 220 height 24
click at [166, 462] on div "Checkout" at bounding box center [537, 477] width 969 height 62
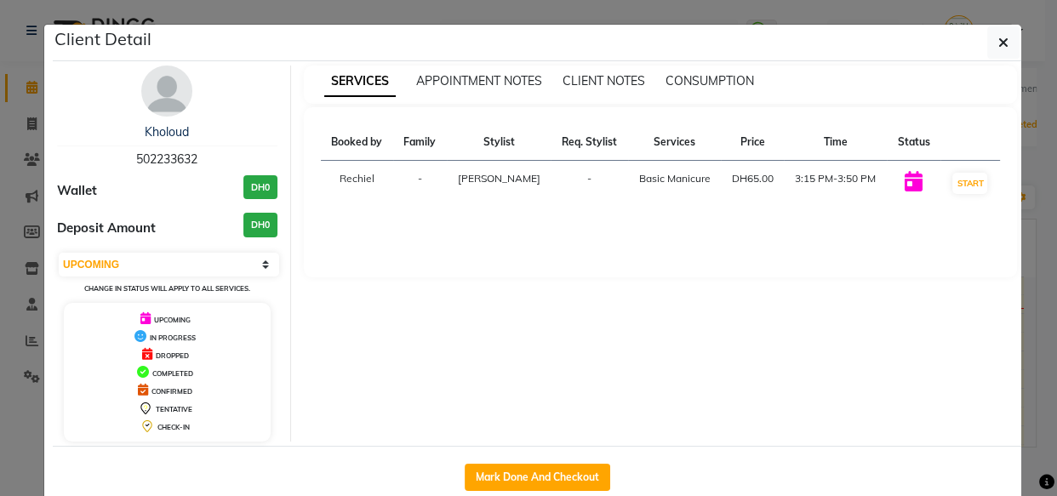
click at [294, 477] on div "Mark Done And Checkout" at bounding box center [537, 477] width 969 height 62
click at [1008, 47] on button "button" at bounding box center [1003, 42] width 32 height 32
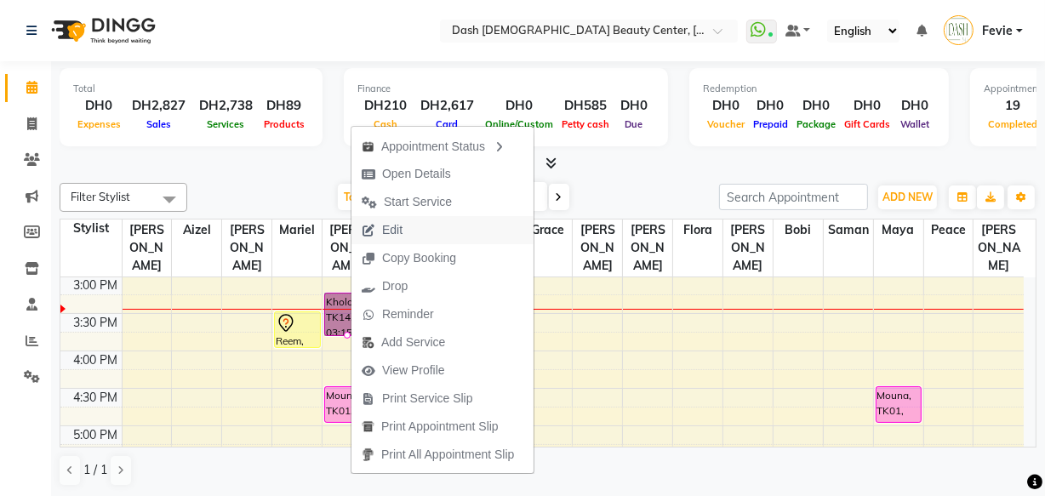
click at [450, 227] on button "Edit" at bounding box center [443, 230] width 182 height 28
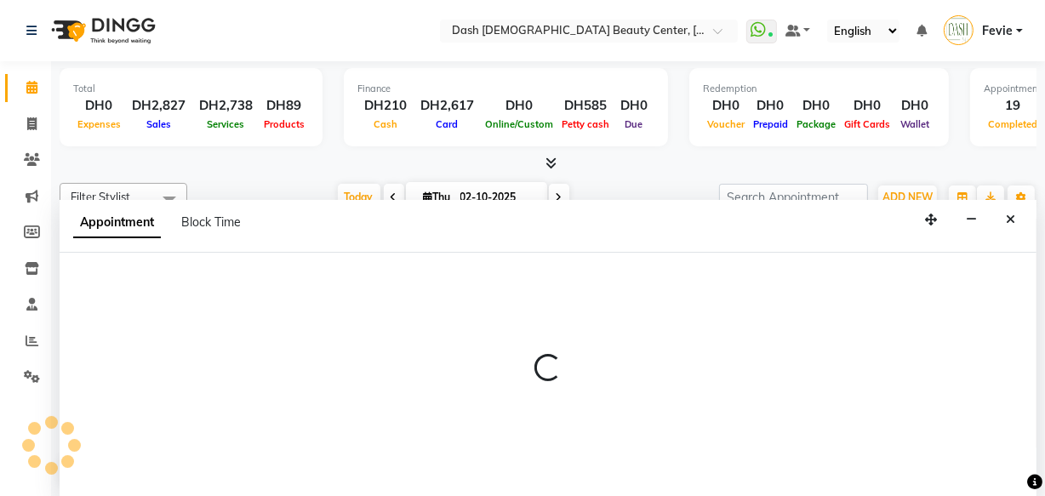
select select "tentative"
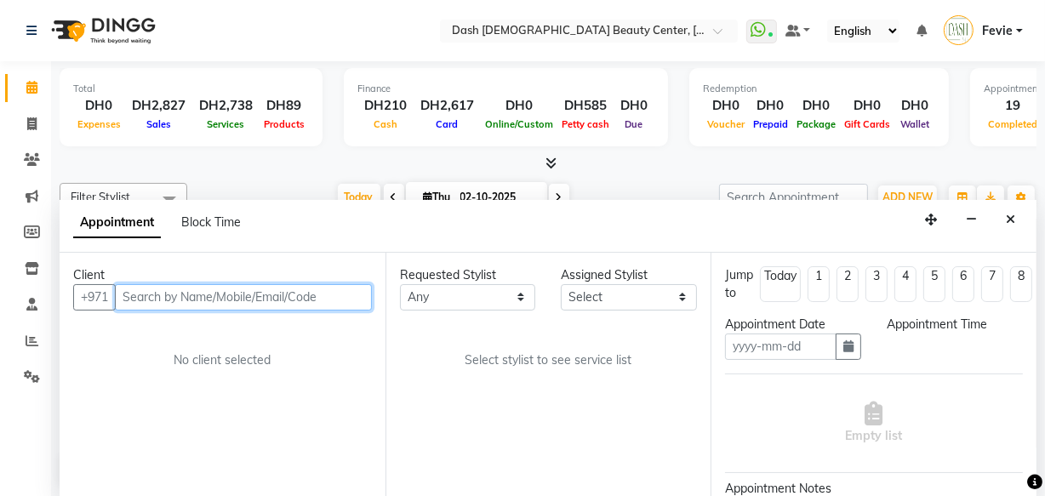
type input "02-10-2025"
select select "upcoming"
select select "915"
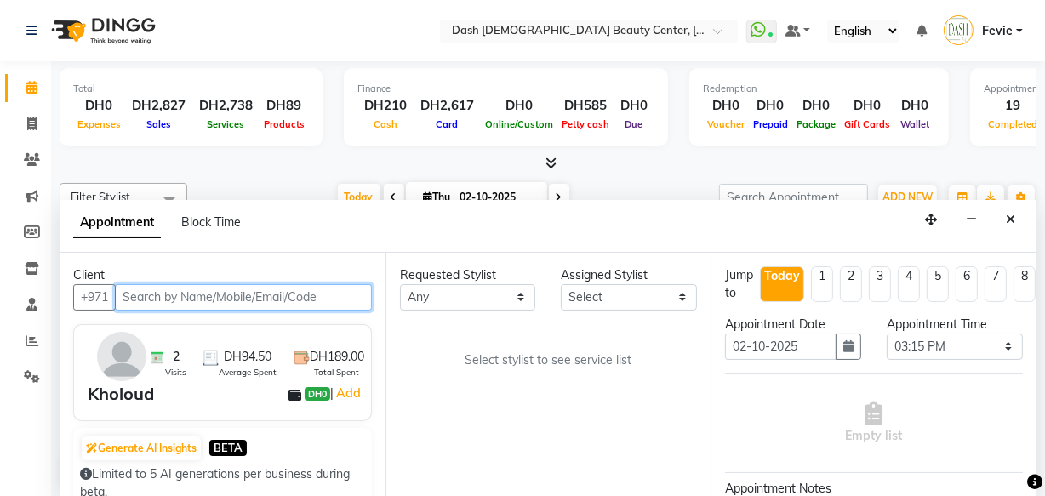
click at [305, 293] on input "text" at bounding box center [243, 297] width 257 height 26
select select "81109"
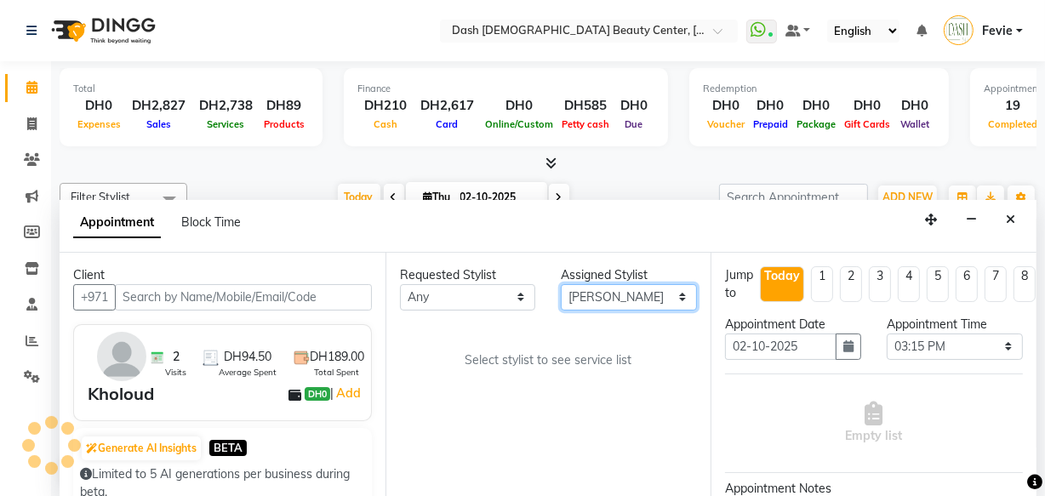
click at [649, 306] on select "Select [PERSON_NAME] [PERSON_NAME] [PERSON_NAME] [PERSON_NAME] [PERSON_NAME] [P…" at bounding box center [629, 297] width 136 height 26
select select "4202"
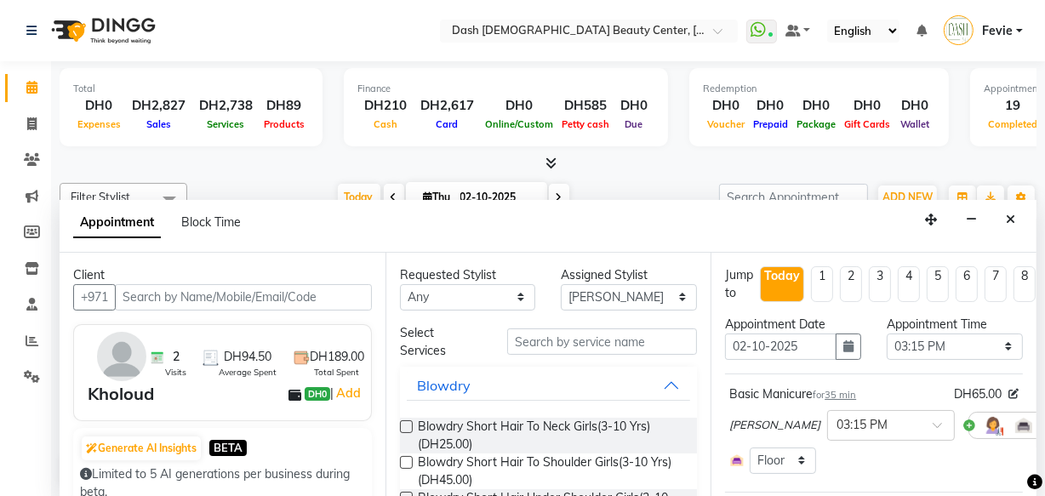
click at [1044, 423] on icon at bounding box center [1060, 425] width 10 height 12
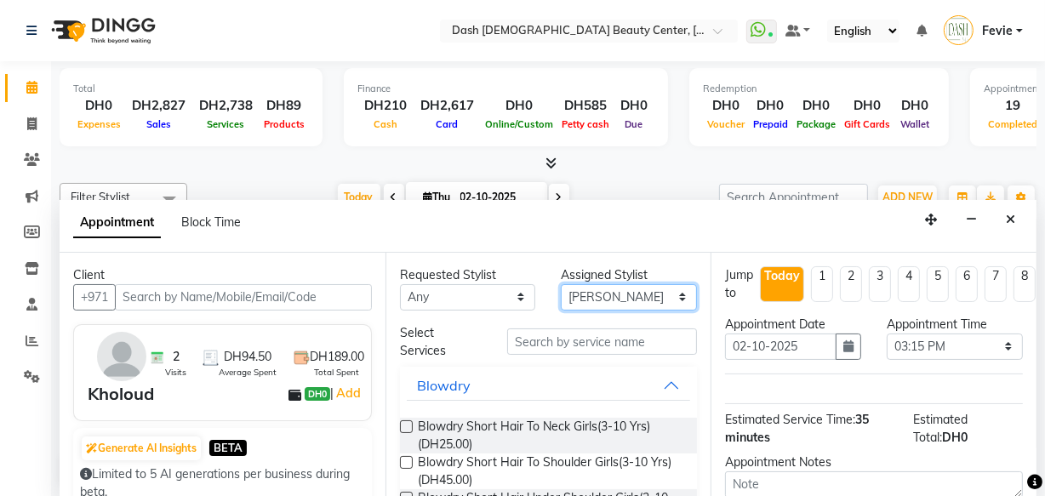
click at [641, 292] on select "Select [PERSON_NAME] [PERSON_NAME] [PERSON_NAME] [PERSON_NAME] [PERSON_NAME] [P…" at bounding box center [629, 297] width 136 height 26
select select "81105"
click at [561, 284] on select "Select [PERSON_NAME] [PERSON_NAME] [PERSON_NAME] [PERSON_NAME] [PERSON_NAME] [P…" at bounding box center [629, 297] width 136 height 26
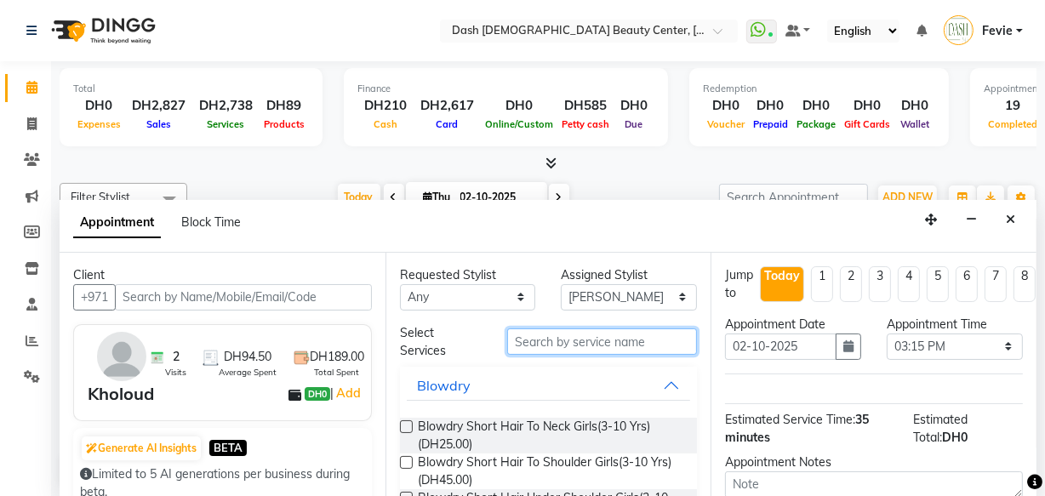
click at [555, 345] on input "text" at bounding box center [602, 342] width 190 height 26
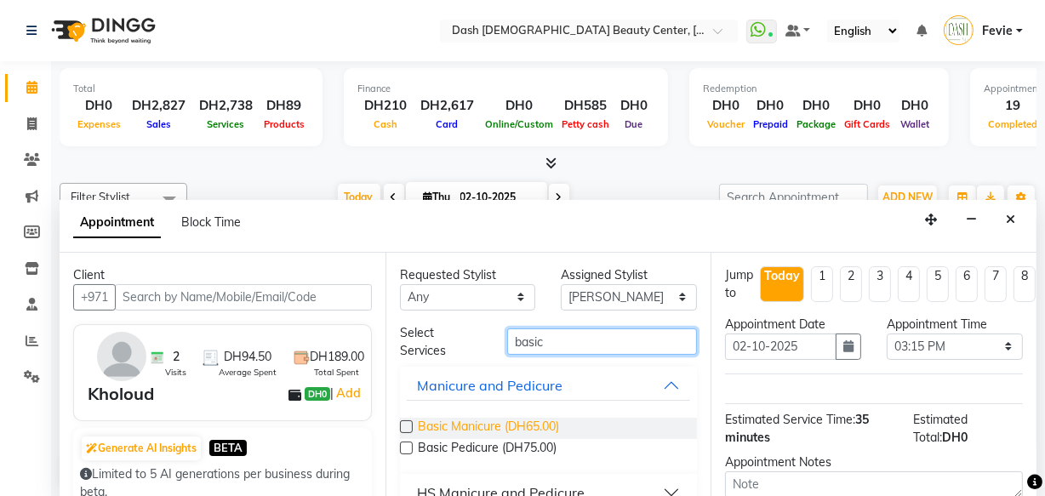
type input "basic"
click at [424, 421] on span "Basic Manicure (DH65.00)" at bounding box center [488, 428] width 141 height 21
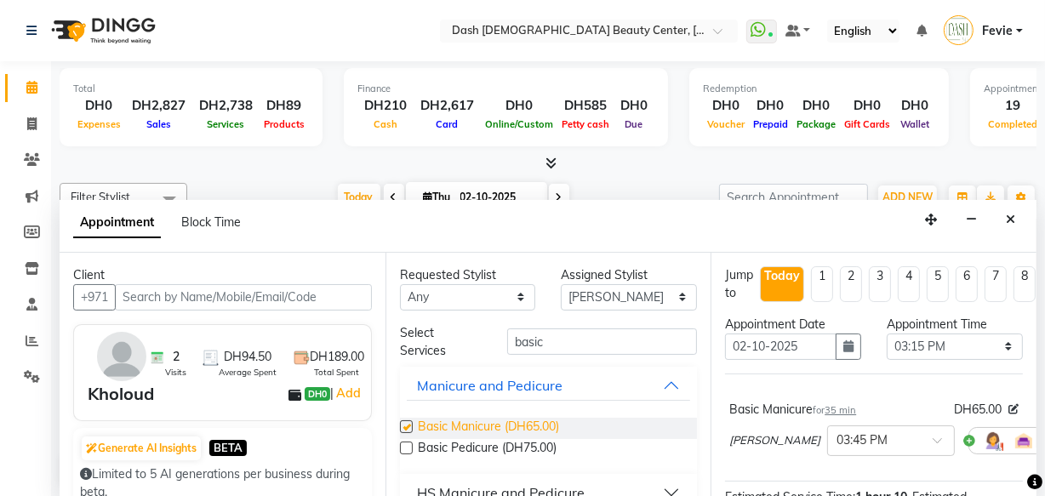
checkbox input "false"
click at [655, 302] on select "Select [PERSON_NAME] [PERSON_NAME] [PERSON_NAME] [PERSON_NAME] [PERSON_NAME] [P…" at bounding box center [629, 297] width 136 height 26
select select "81111"
click at [561, 284] on select "Select [PERSON_NAME] [PERSON_NAME] [PERSON_NAME] [PERSON_NAME] [PERSON_NAME] [P…" at bounding box center [629, 297] width 136 height 26
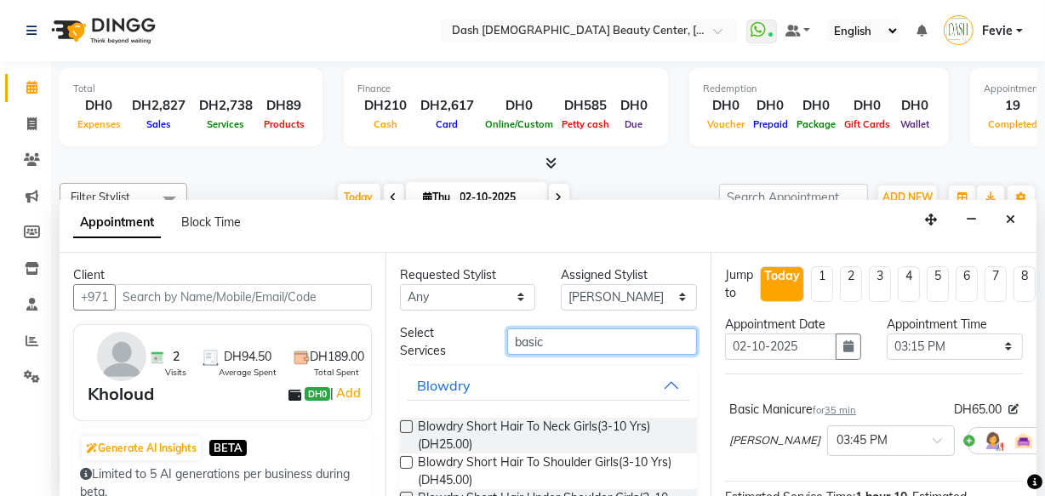
click at [623, 344] on input "basic" at bounding box center [602, 342] width 190 height 26
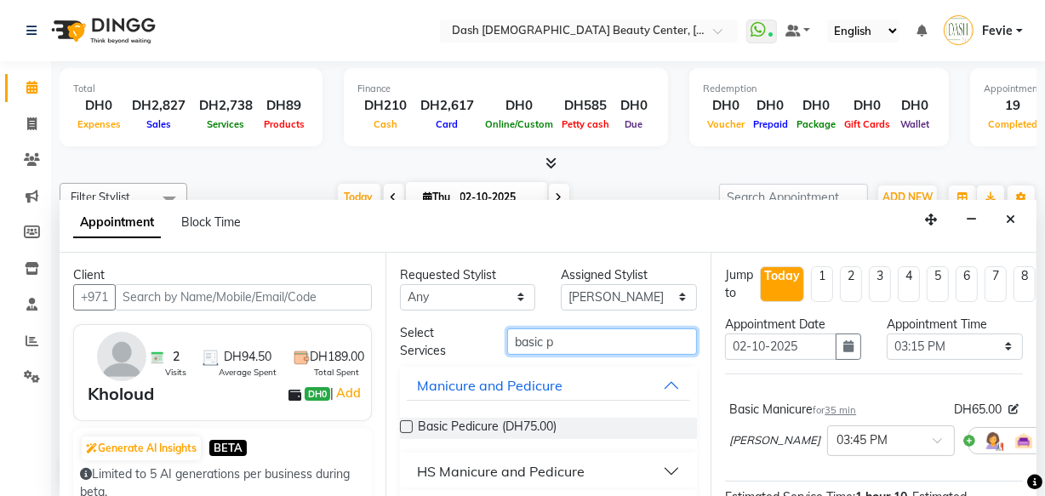
type input "basic p"
click at [407, 425] on label at bounding box center [406, 426] width 13 height 13
click at [407, 425] on input "checkbox" at bounding box center [405, 428] width 11 height 11
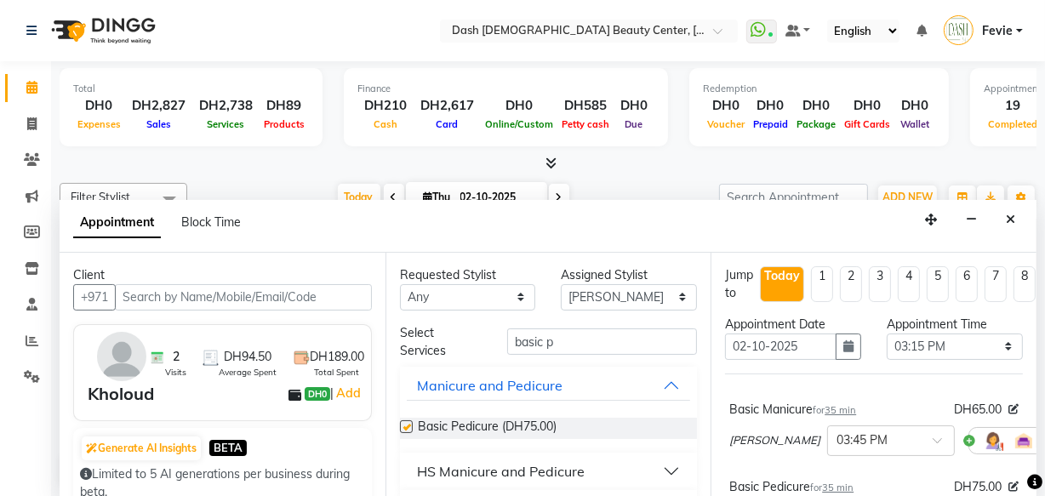
checkbox input "false"
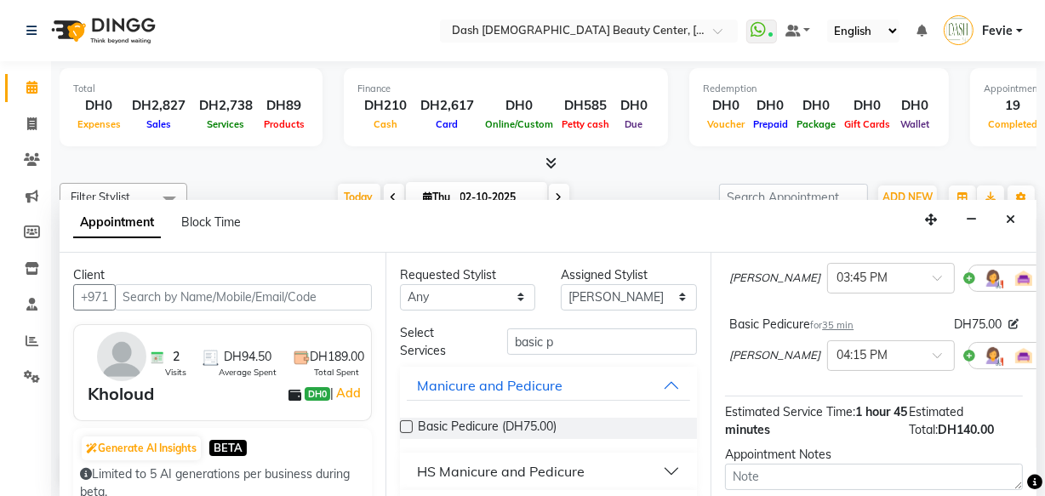
scroll to position [277, 0]
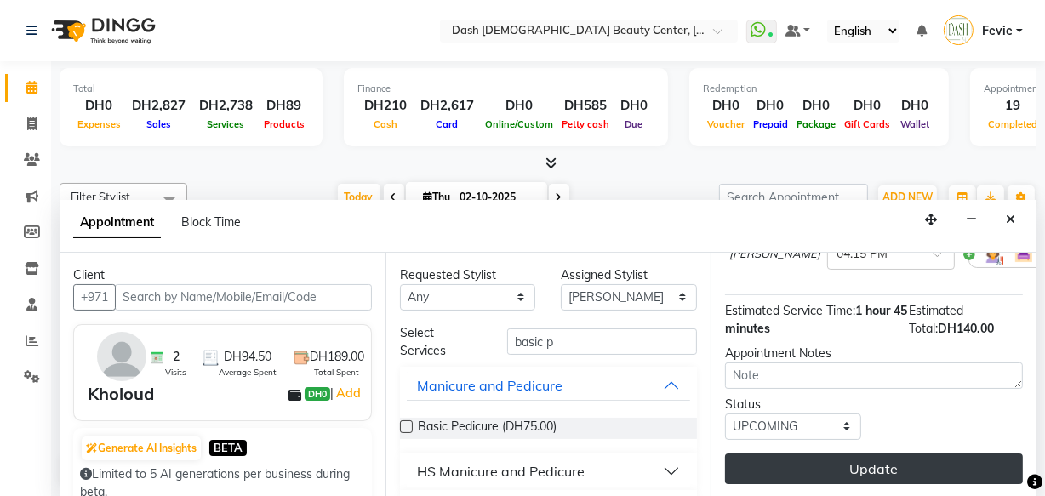
click at [862, 463] on button "Update" at bounding box center [874, 469] width 298 height 31
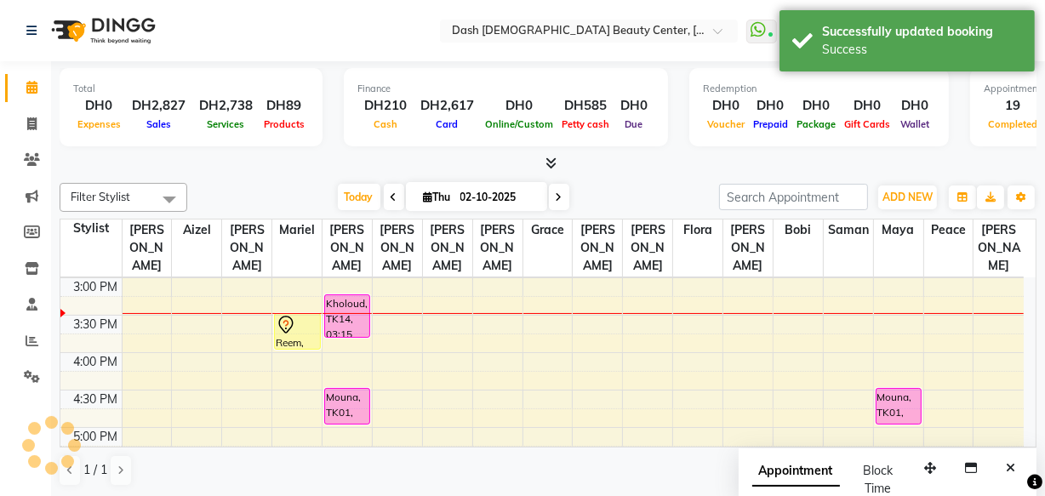
scroll to position [0, 0]
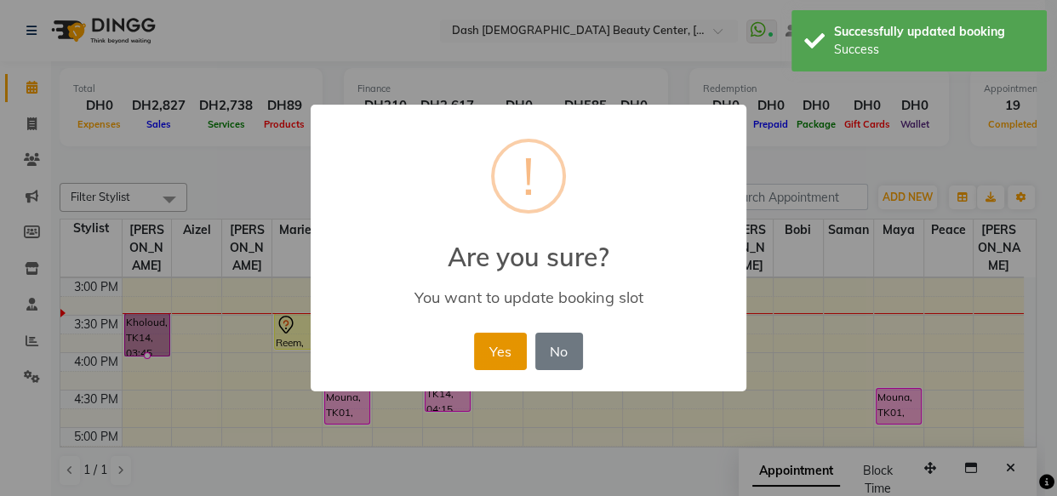
click at [491, 333] on button "Yes" at bounding box center [500, 351] width 52 height 37
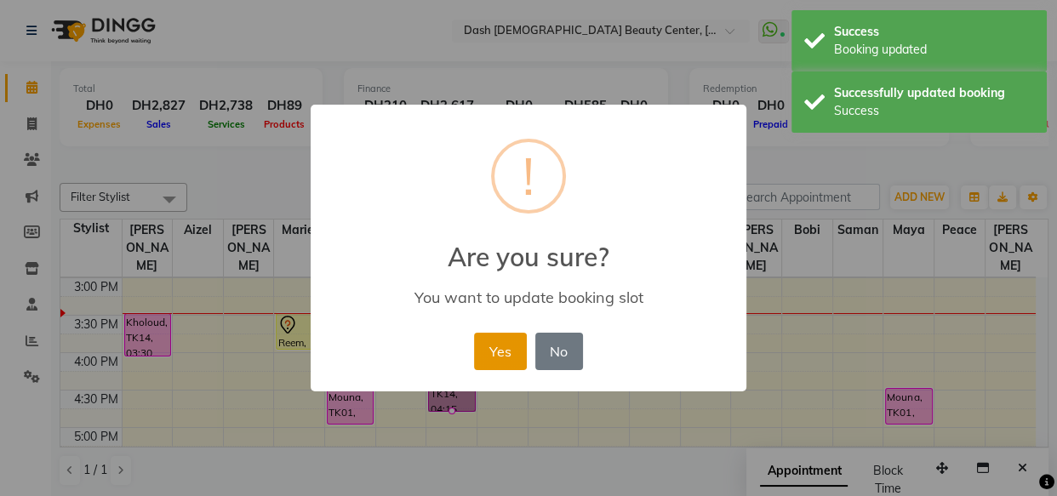
click at [506, 357] on button "Yes" at bounding box center [500, 351] width 52 height 37
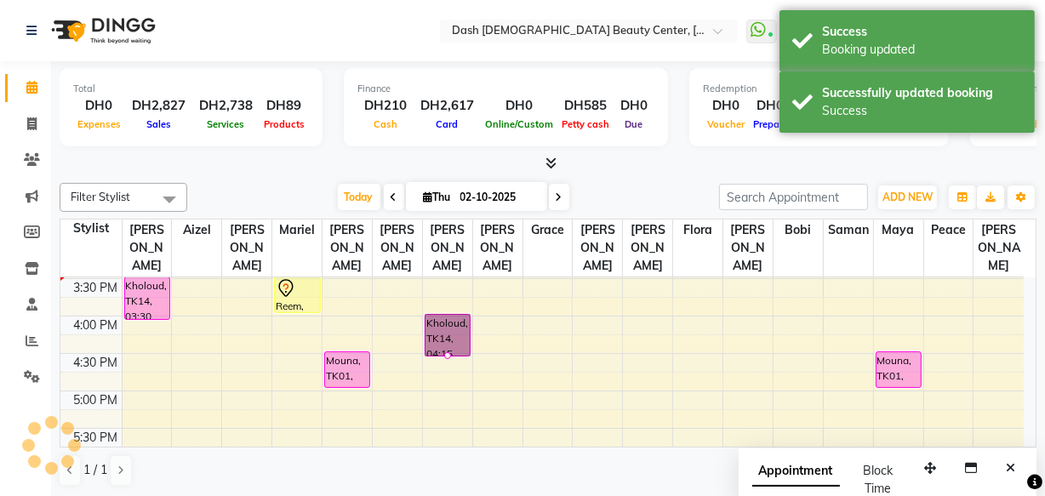
scroll to position [482, 0]
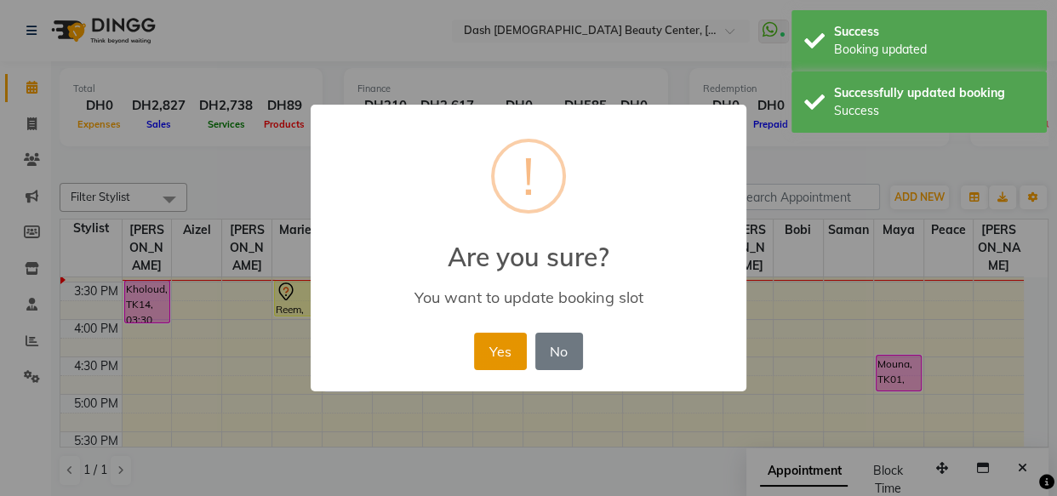
click at [500, 356] on button "Yes" at bounding box center [500, 351] width 52 height 37
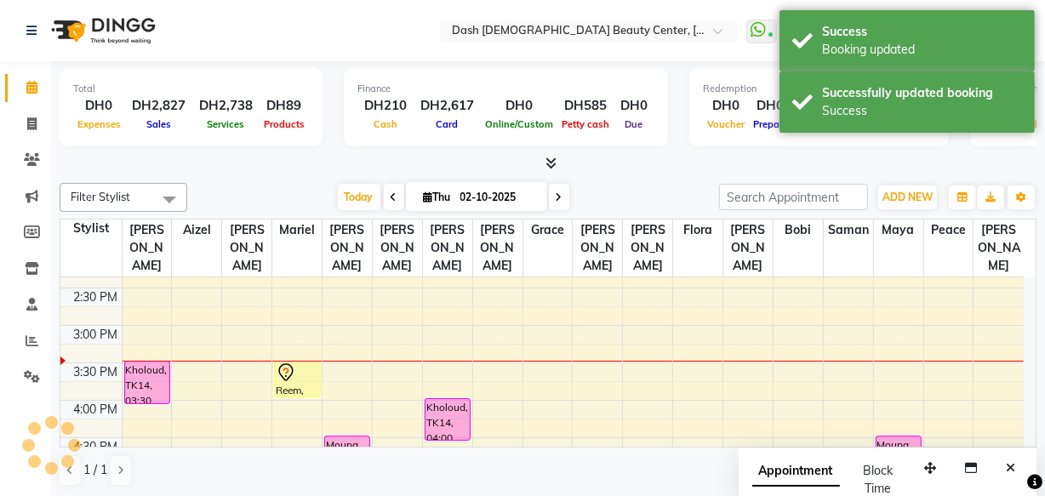
scroll to position [400, 0]
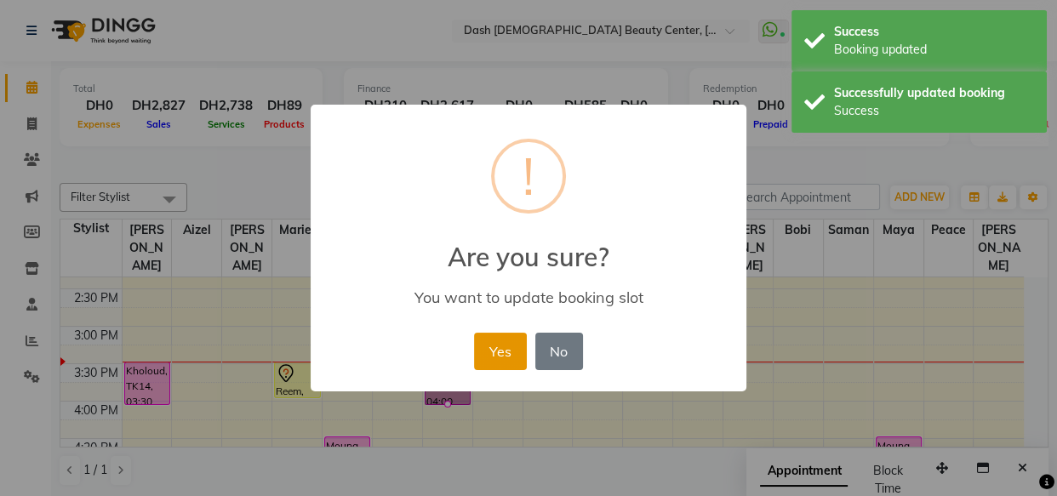
click at [502, 348] on button "Yes" at bounding box center [500, 351] width 52 height 37
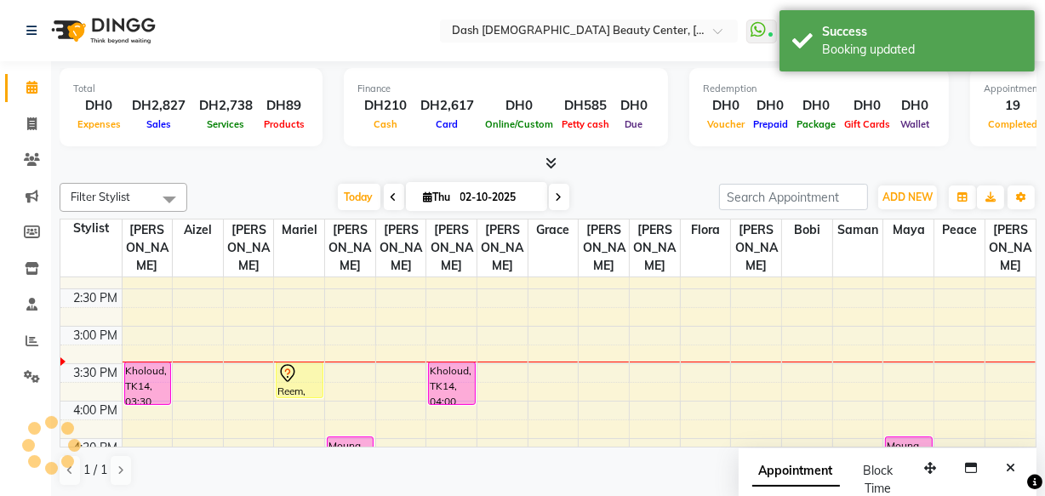
click at [136, 365] on div "Kholoud, TK14, 03:30 PM-04:05 PM, Basic Manicure" at bounding box center [147, 384] width 45 height 42
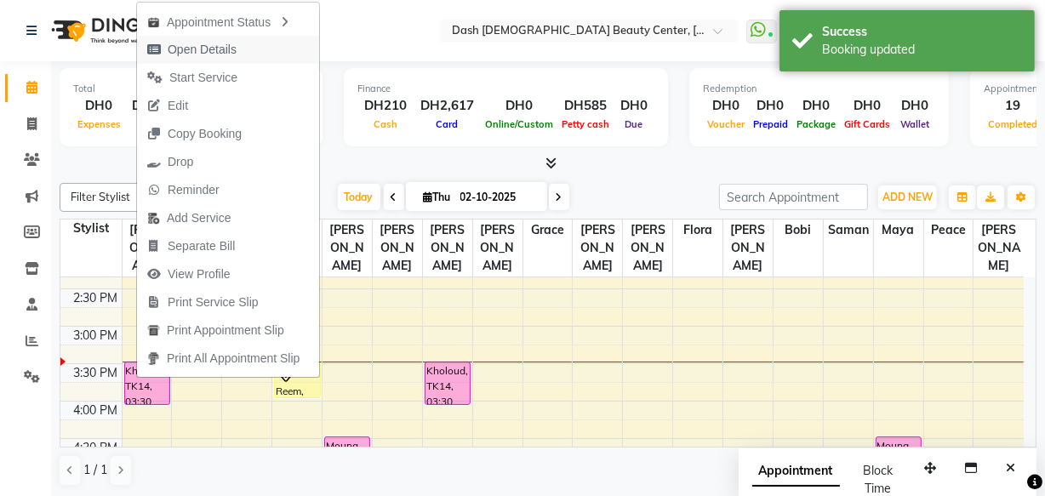
click at [269, 51] on button "Open Details" at bounding box center [228, 50] width 182 height 28
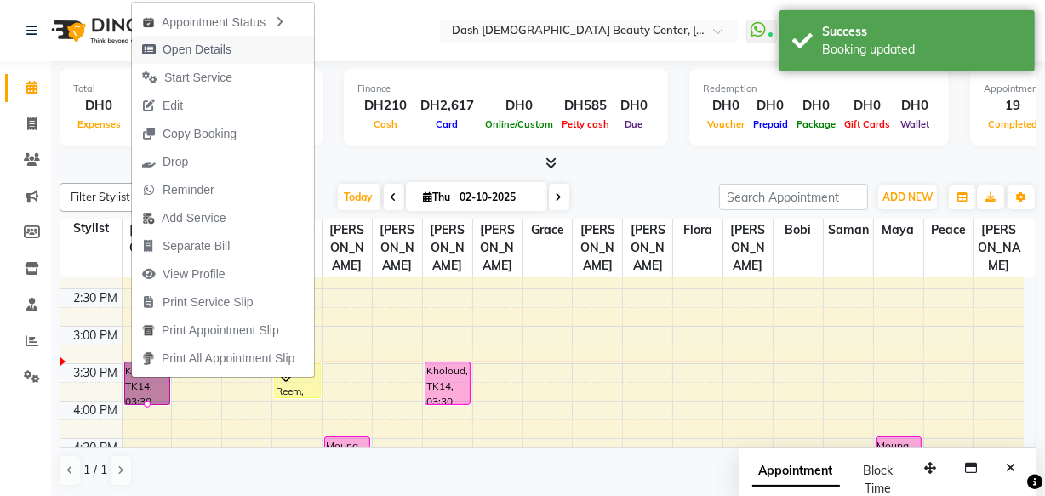
click at [240, 45] on span "Open Details" at bounding box center [187, 50] width 110 height 28
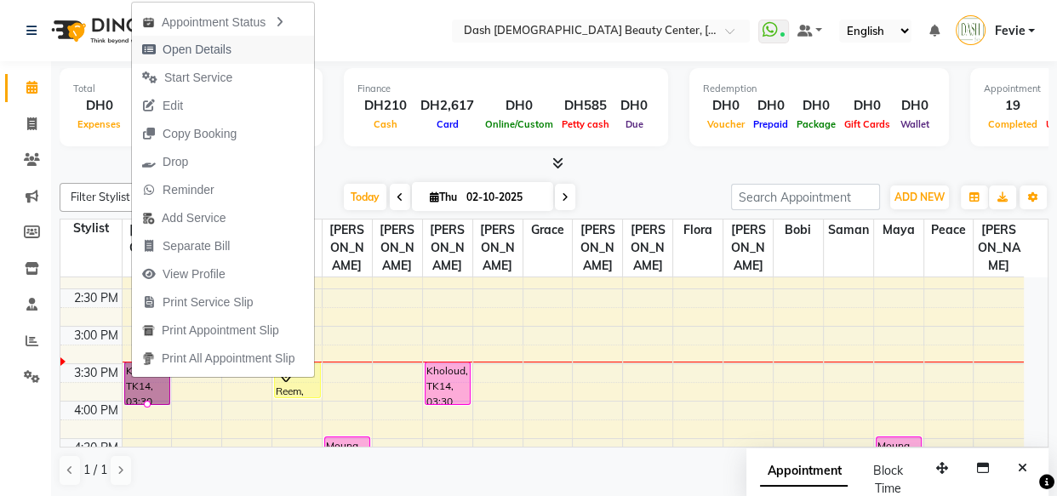
select select "5"
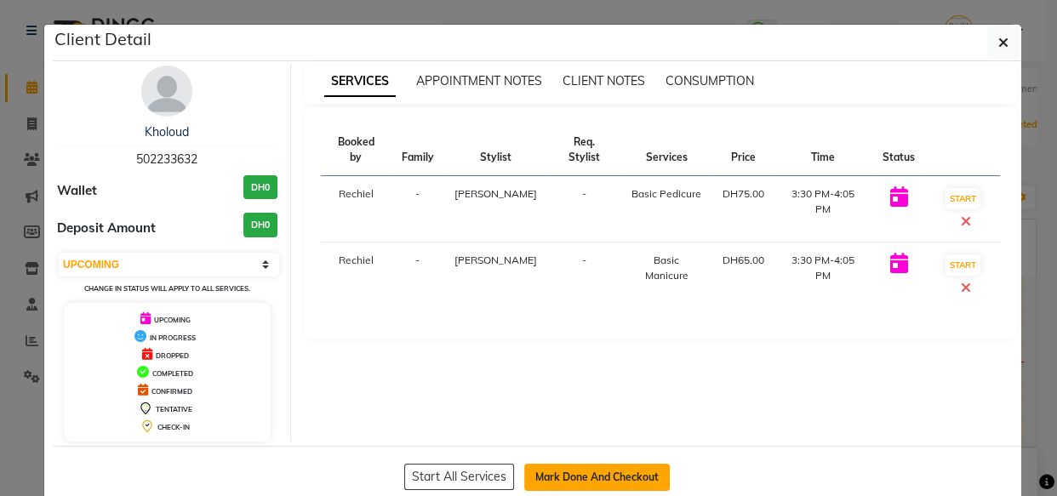
click at [635, 474] on button "Mark Done And Checkout" at bounding box center [597, 477] width 146 height 27
select select "service"
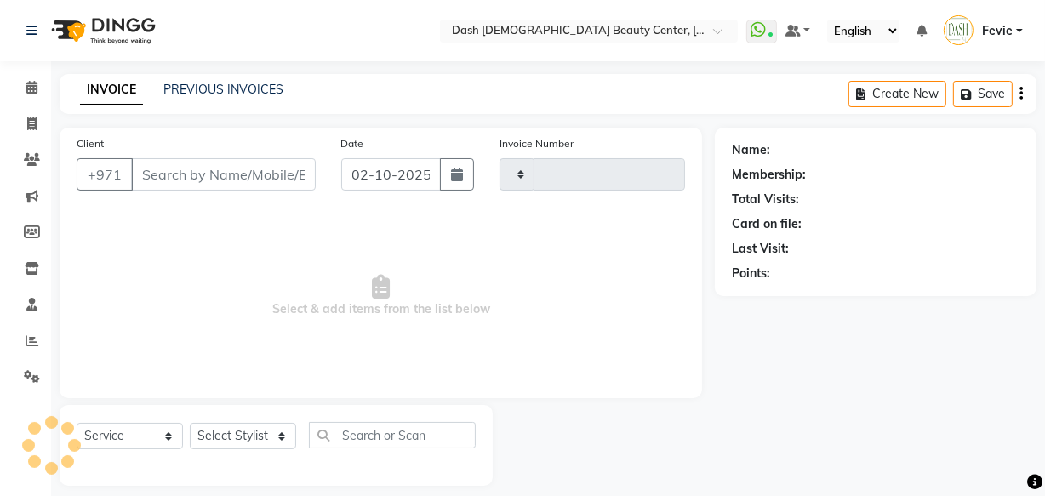
type input "4464"
select select "8372"
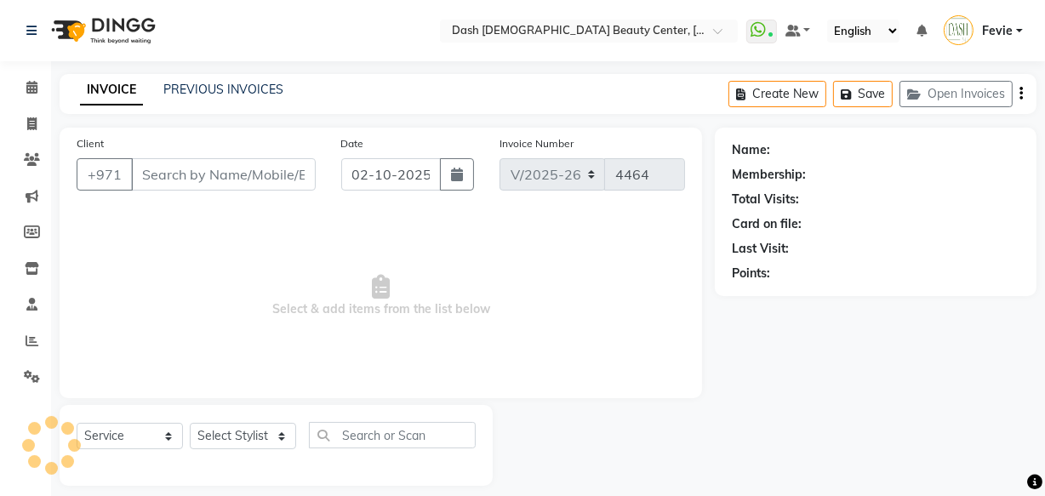
type input "502233632"
select select "81111"
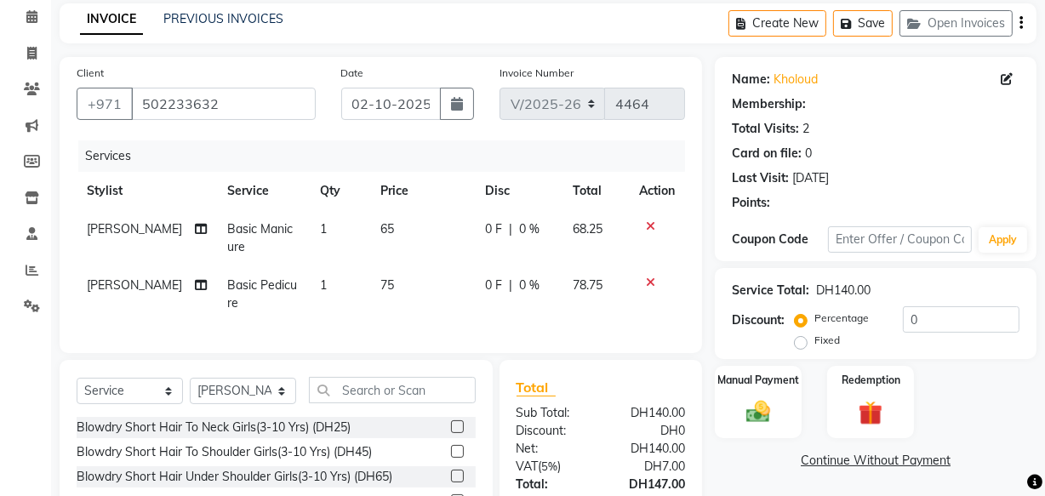
scroll to position [223, 0]
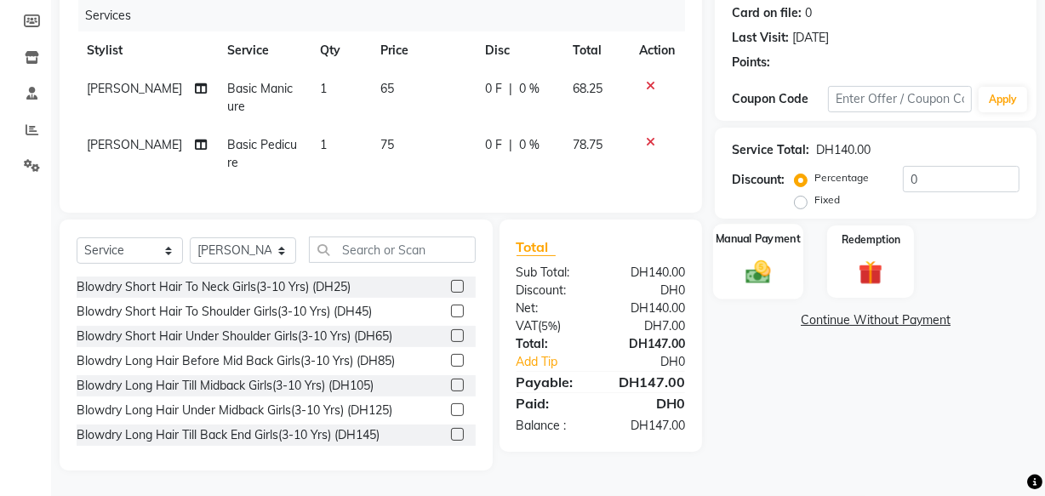
click at [764, 257] on img at bounding box center [758, 271] width 41 height 29
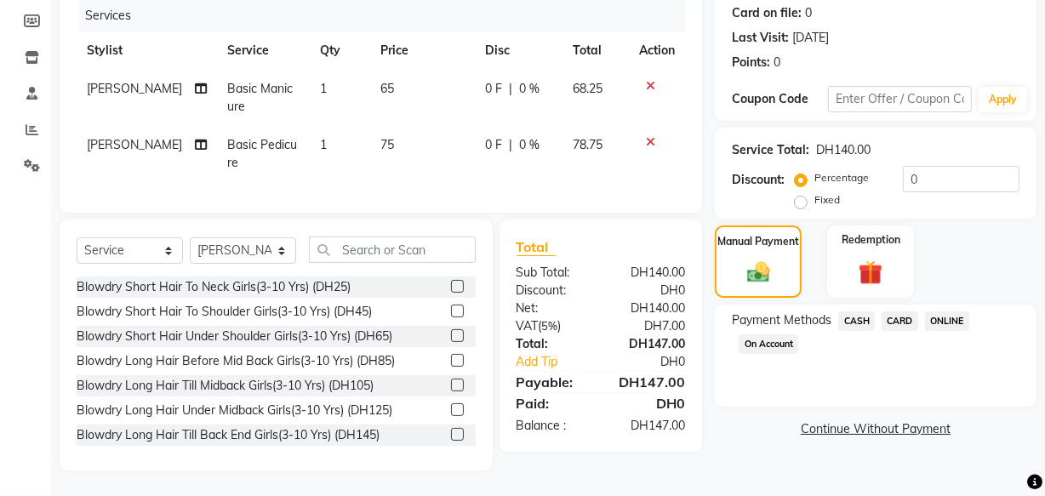
click at [908, 312] on span "CARD" at bounding box center [900, 322] width 37 height 20
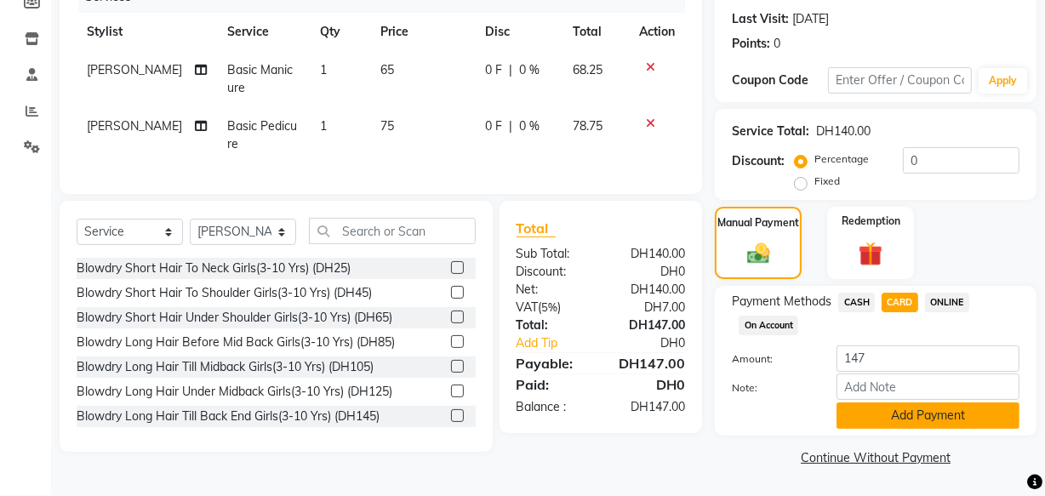
click at [914, 420] on button "Add Payment" at bounding box center [928, 416] width 183 height 26
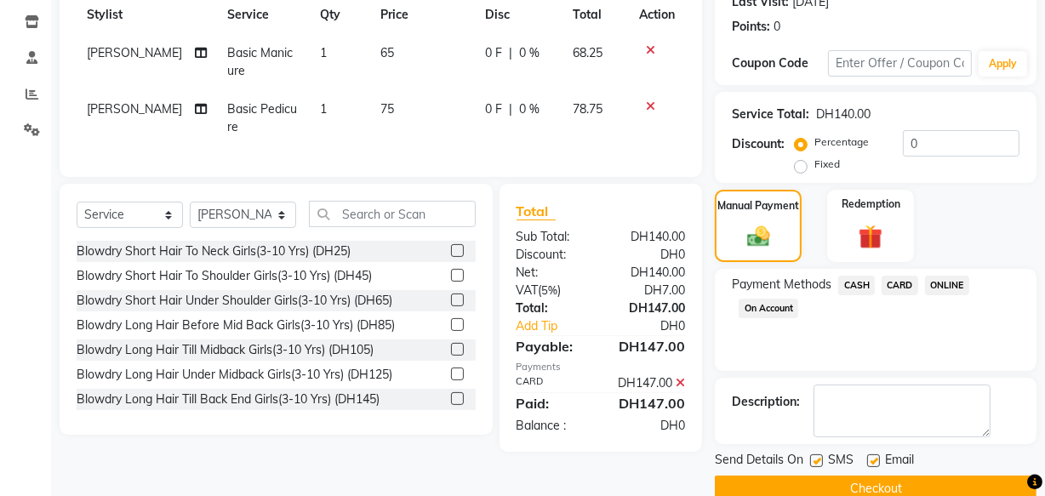
scroll to position [277, 0]
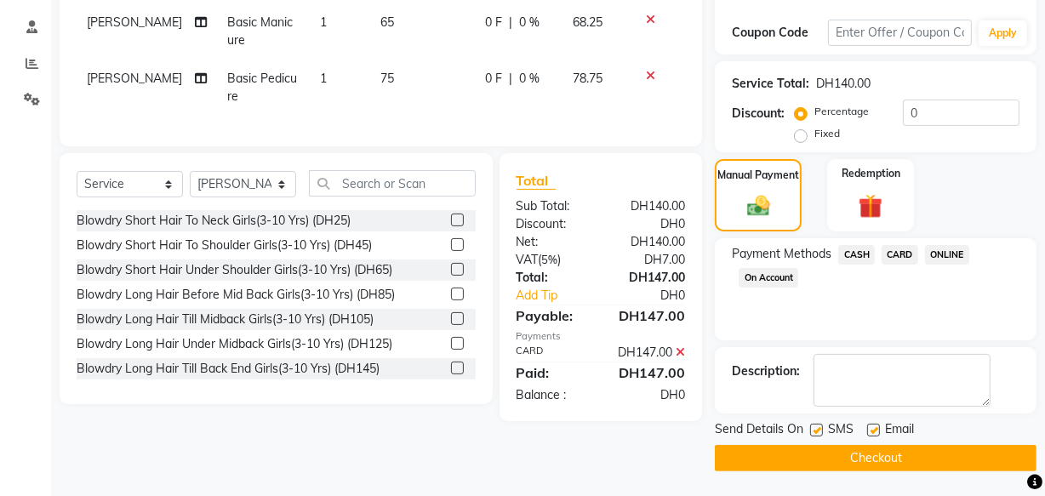
click at [875, 429] on label at bounding box center [873, 430] width 13 height 13
click at [875, 429] on input "checkbox" at bounding box center [872, 431] width 11 height 11
checkbox input "false"
click at [953, 467] on button "Checkout" at bounding box center [876, 458] width 322 height 26
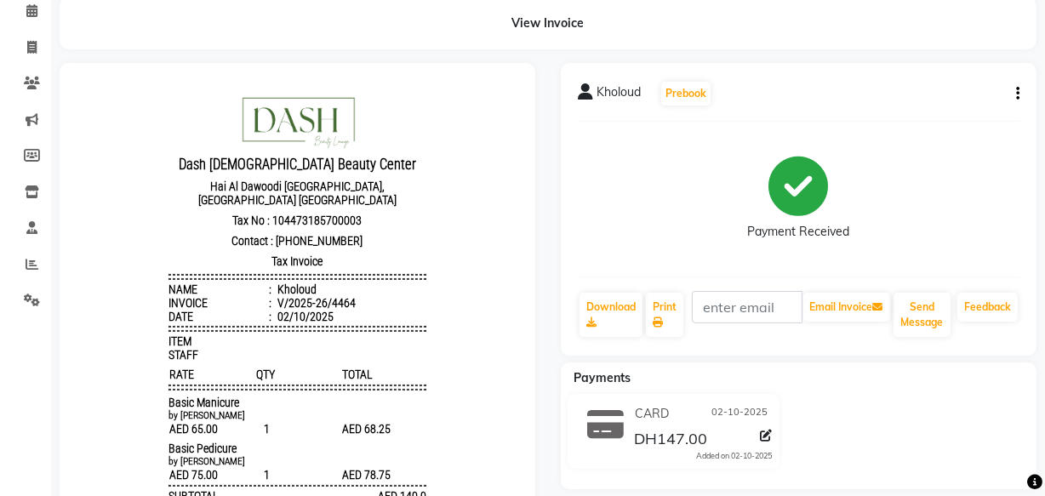
scroll to position [82, 0]
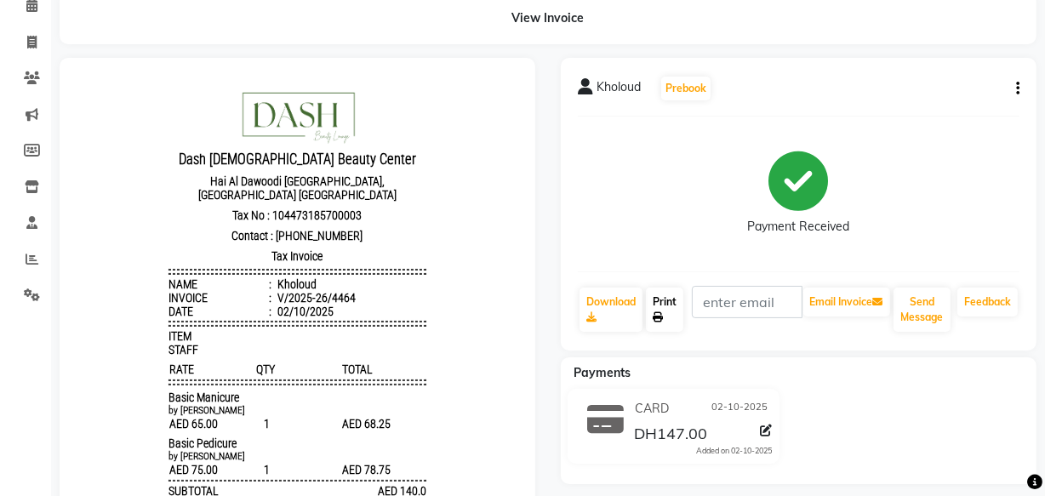
click at [659, 306] on link "Print" at bounding box center [664, 310] width 37 height 44
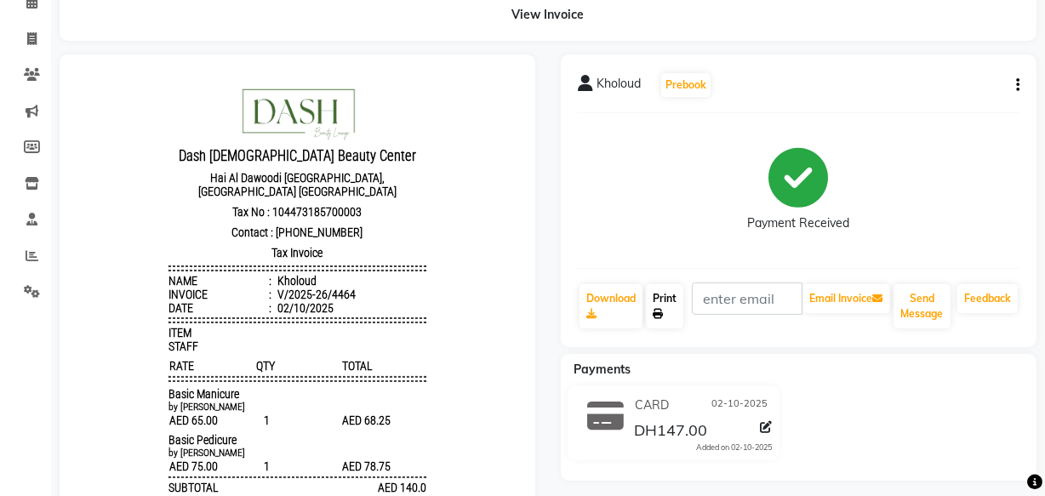
scroll to position [0, 0]
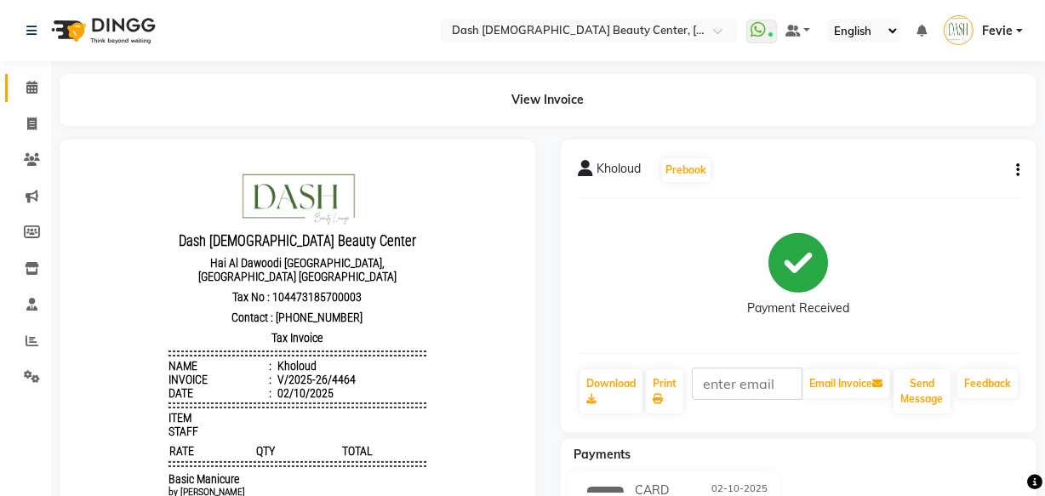
click at [29, 89] on icon at bounding box center [31, 87] width 11 height 13
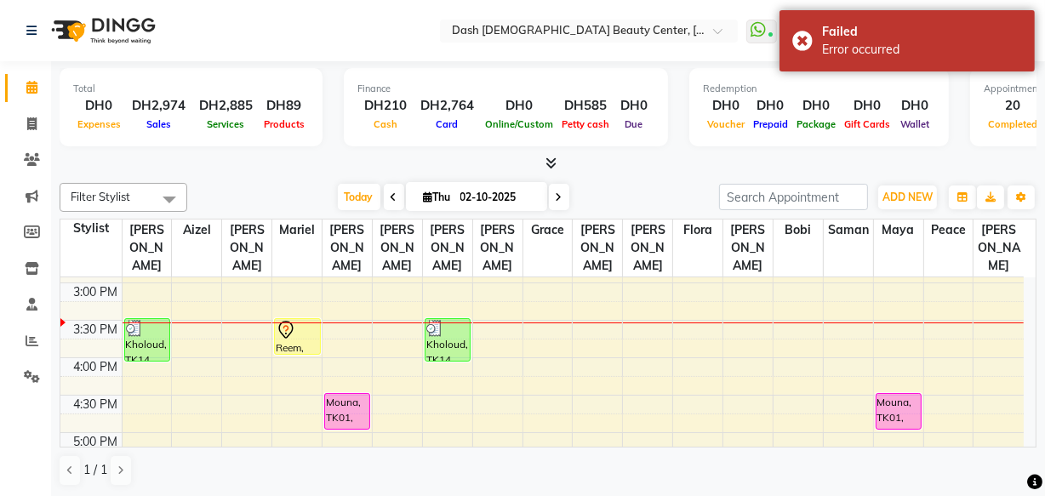
scroll to position [439, 0]
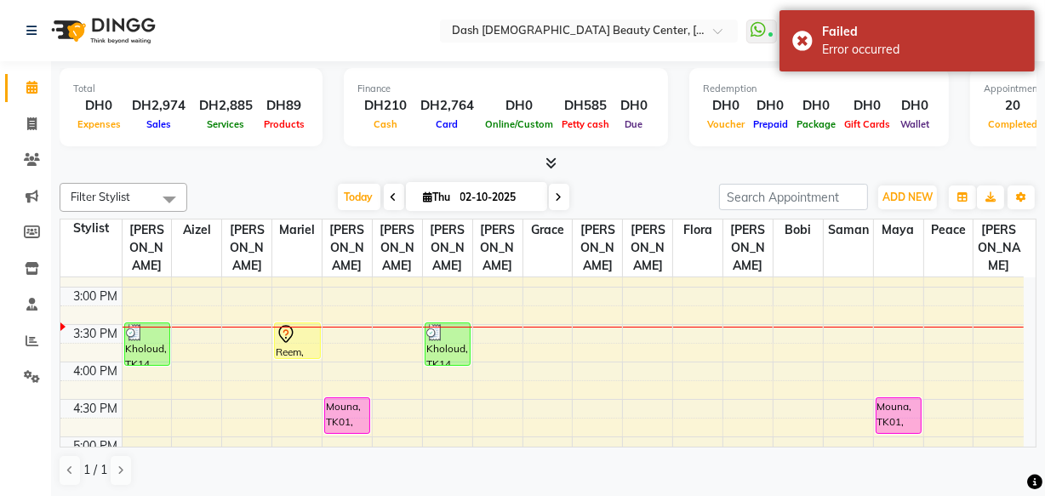
click at [294, 324] on icon at bounding box center [286, 334] width 20 height 20
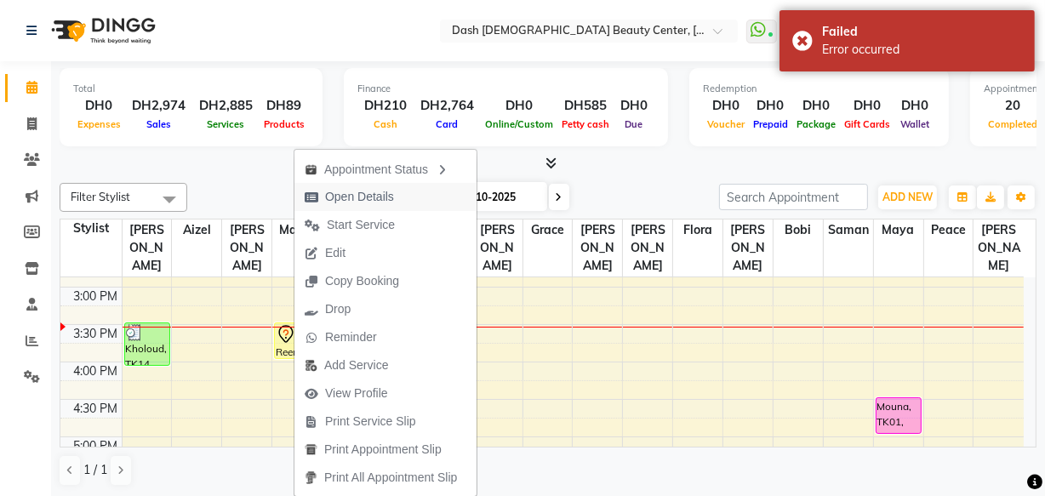
click at [337, 199] on span "Open Details" at bounding box center [359, 197] width 69 height 18
select select "7"
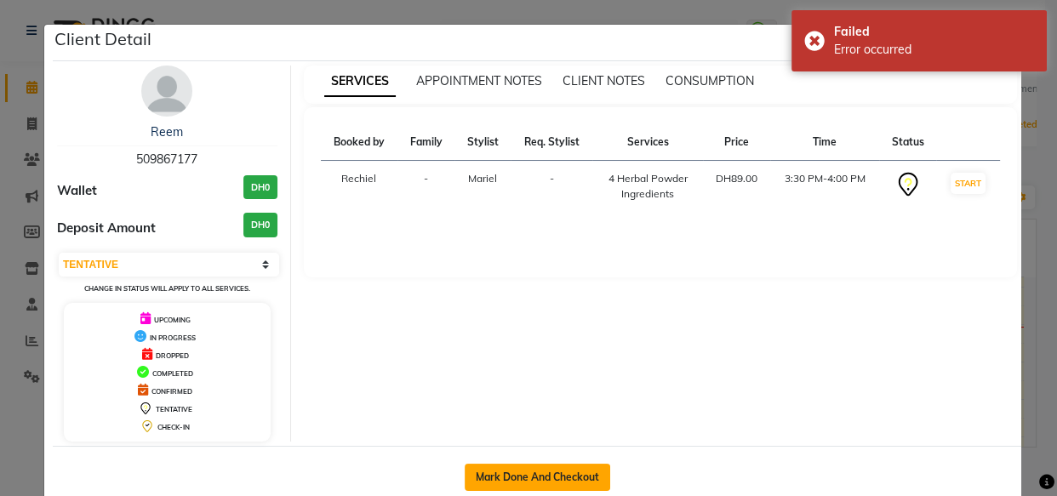
click at [580, 472] on button "Mark Done And Checkout" at bounding box center [538, 477] width 146 height 27
select select "service"
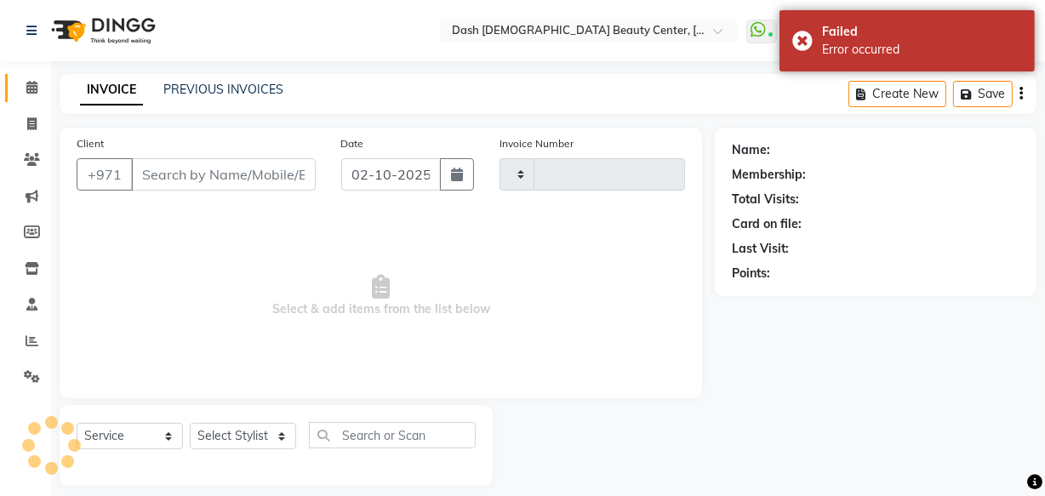
type input "4465"
select select "8372"
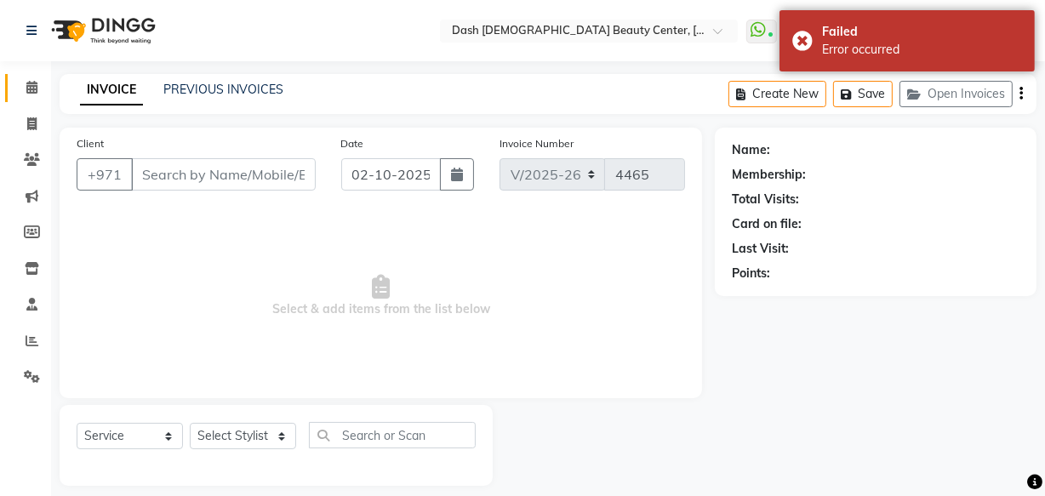
type input "509867177"
select select "81108"
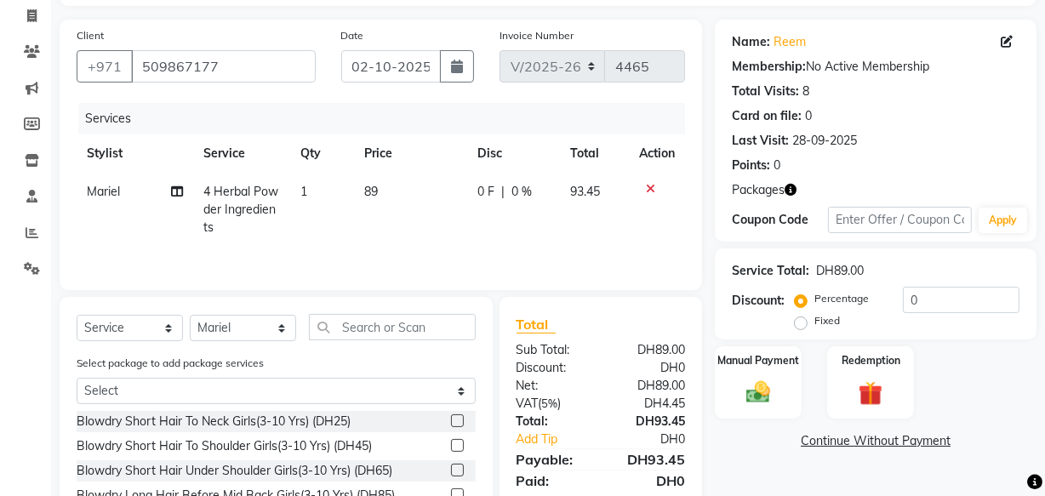
scroll to position [106, 0]
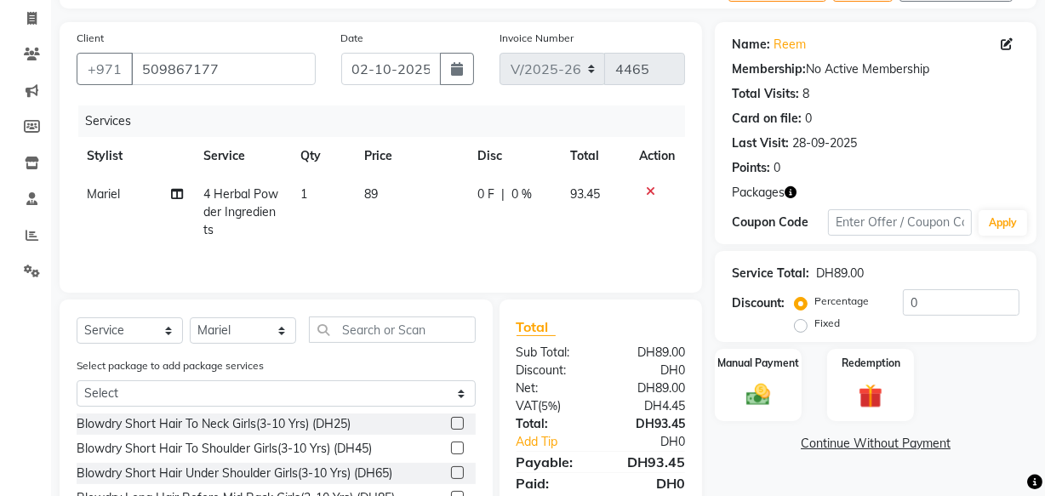
click at [786, 191] on icon "button" at bounding box center [791, 192] width 12 height 12
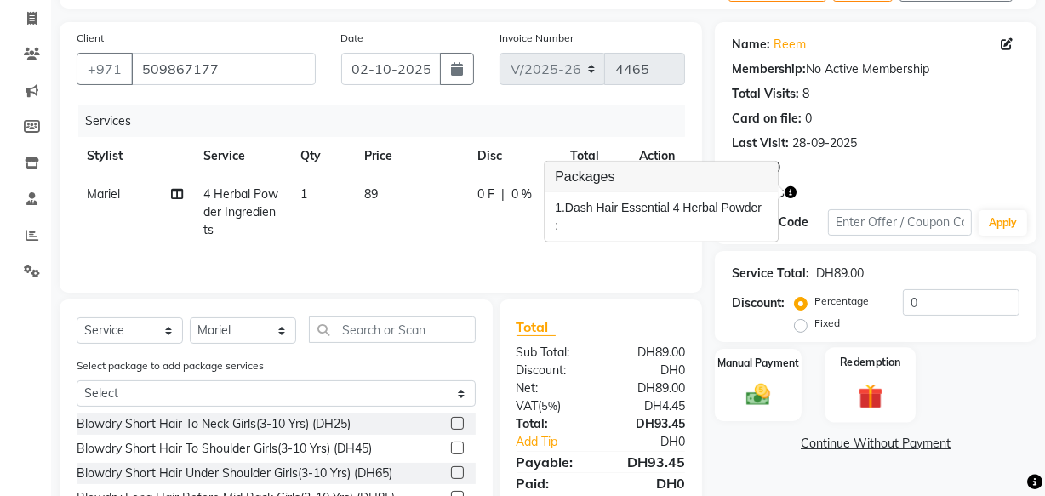
click at [880, 385] on img at bounding box center [870, 395] width 41 height 31
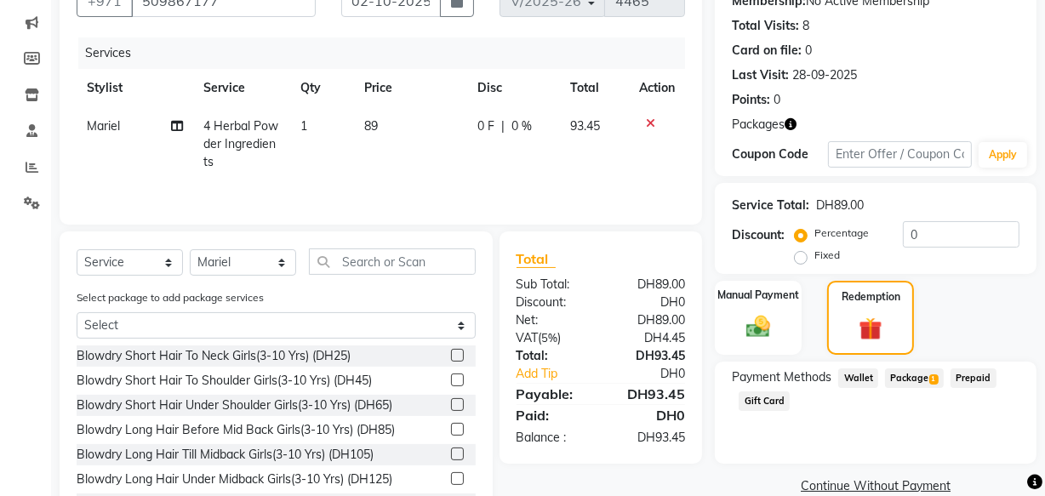
click at [922, 382] on span "Package 1" at bounding box center [914, 379] width 59 height 20
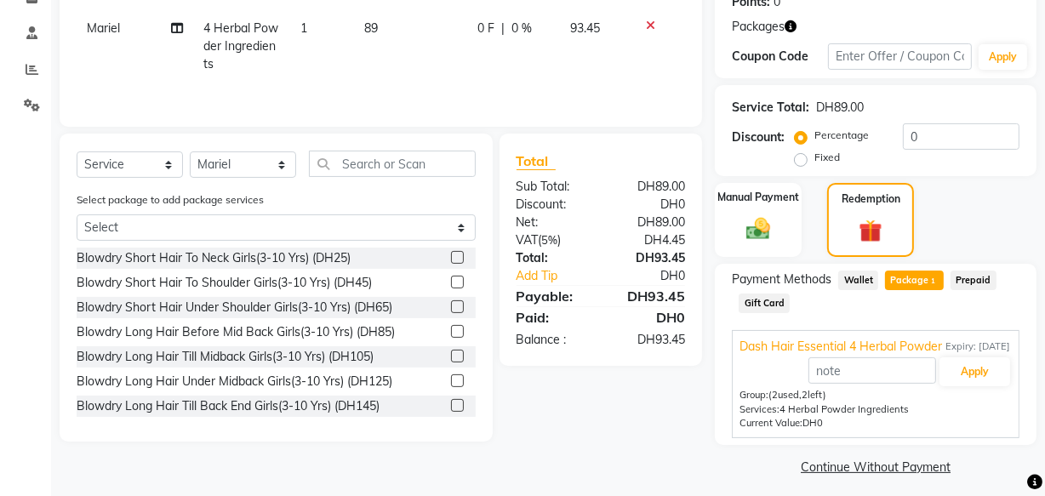
scroll to position [298, 0]
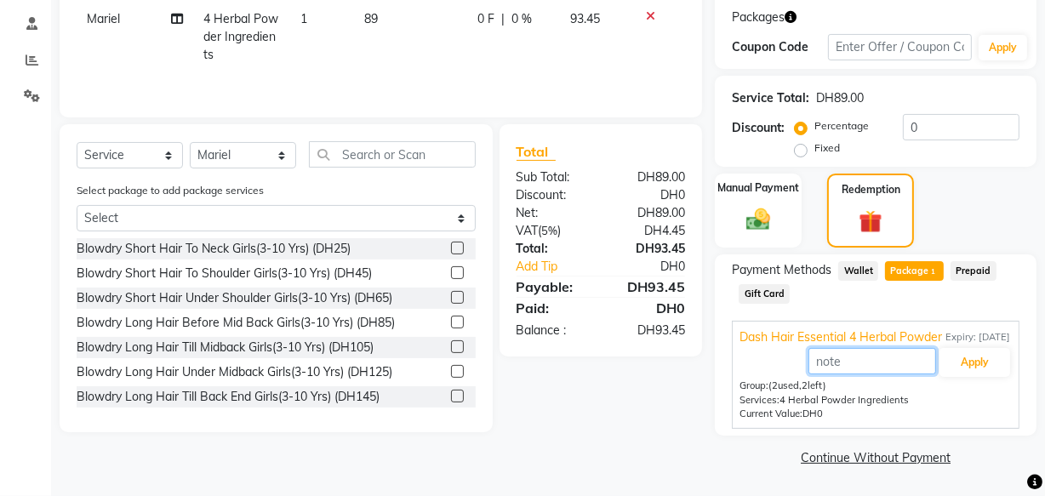
click at [902, 357] on input "text" at bounding box center [873, 361] width 128 height 26
click at [981, 360] on button "Apply" at bounding box center [975, 362] width 71 height 29
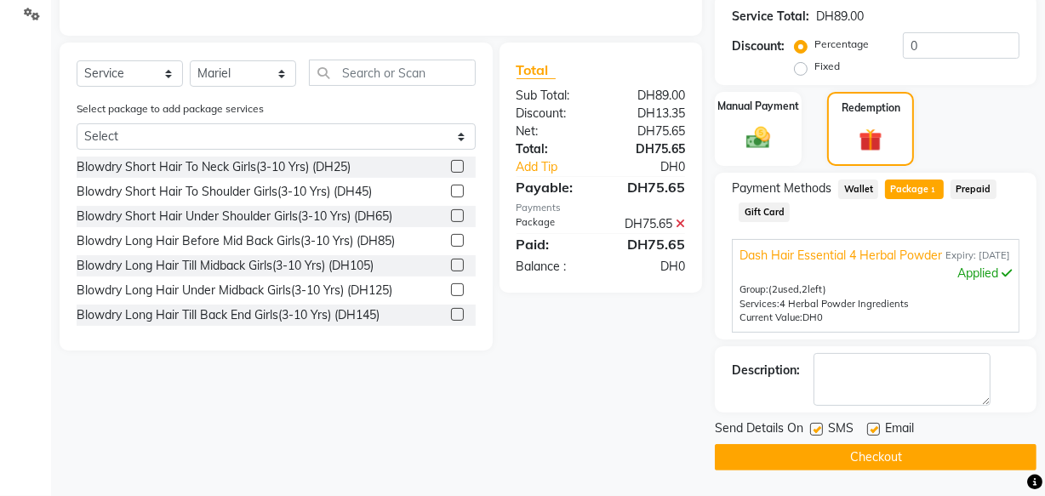
scroll to position [380, 0]
click at [903, 379] on textarea at bounding box center [902, 379] width 177 height 53
click at [875, 429] on label at bounding box center [873, 429] width 13 height 13
click at [875, 429] on input "checkbox" at bounding box center [872, 430] width 11 height 11
checkbox input "false"
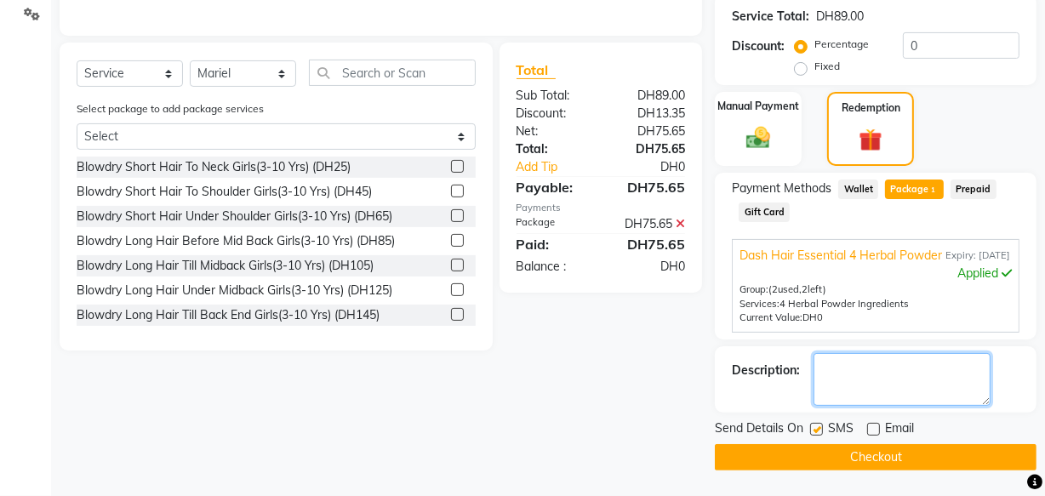
click at [937, 371] on textarea at bounding box center [902, 379] width 177 height 53
type textarea "3rd session"
click at [925, 467] on button "Checkout" at bounding box center [876, 457] width 322 height 26
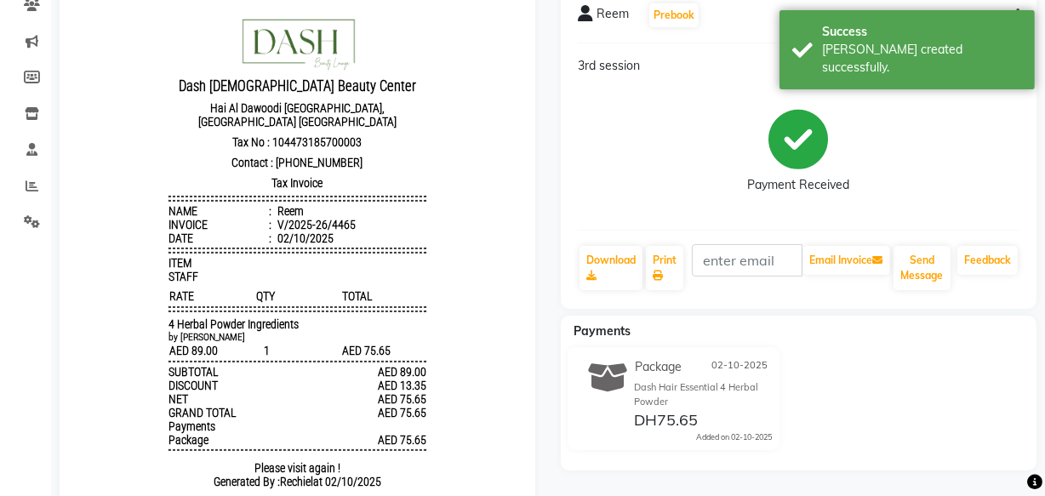
scroll to position [153, 0]
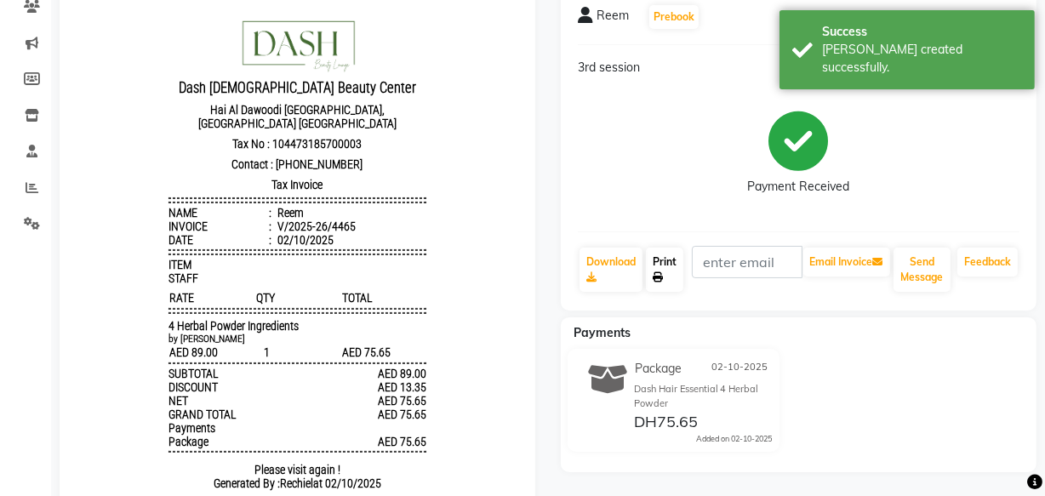
click at [683, 267] on link "Print" at bounding box center [664, 270] width 37 height 44
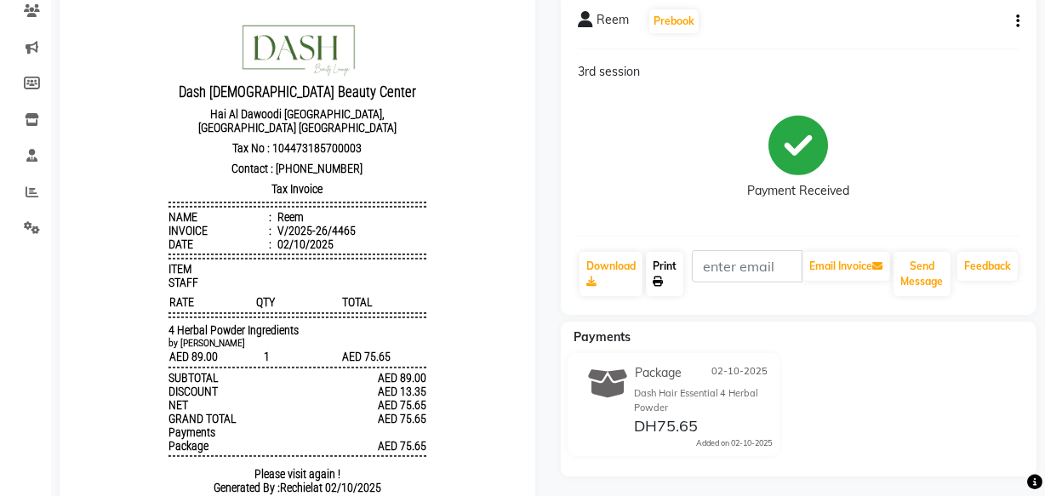
scroll to position [0, 0]
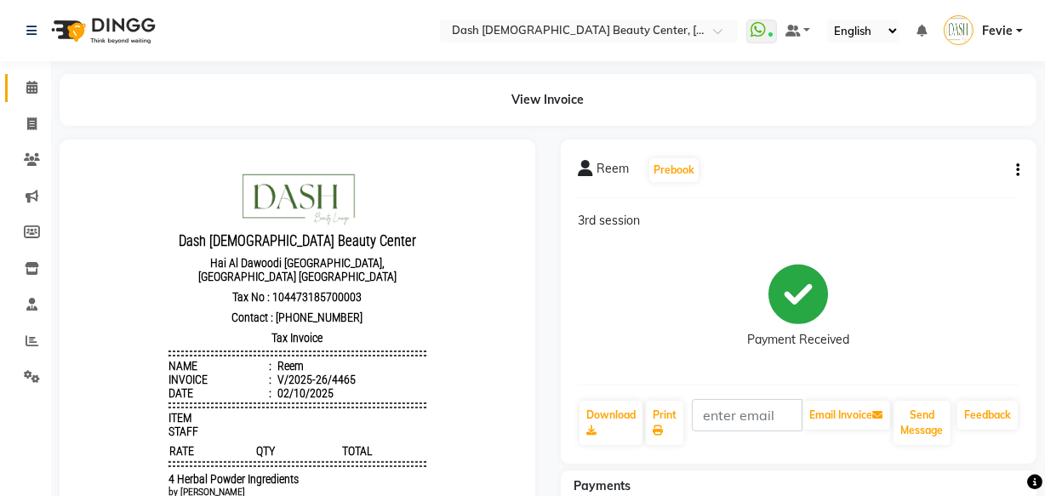
click at [32, 90] on icon at bounding box center [31, 87] width 11 height 13
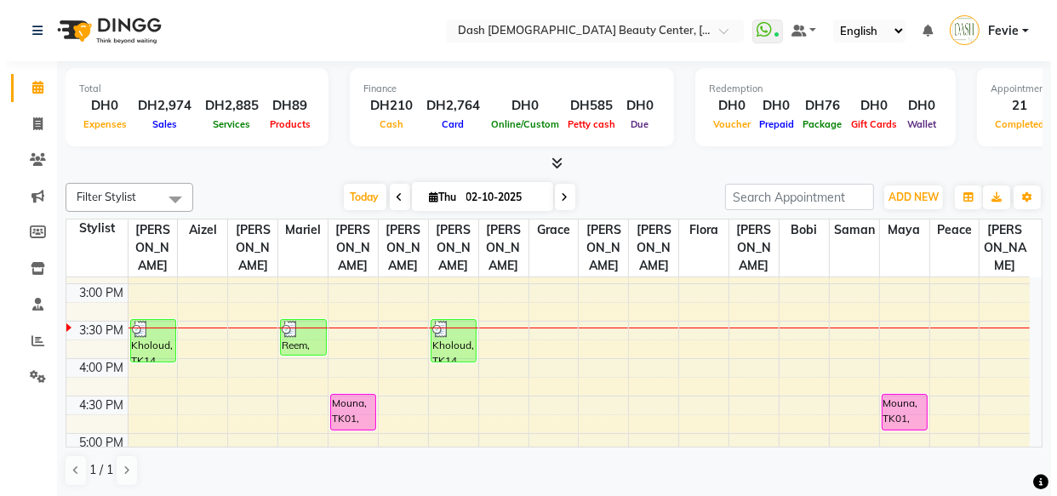
scroll to position [444, 0]
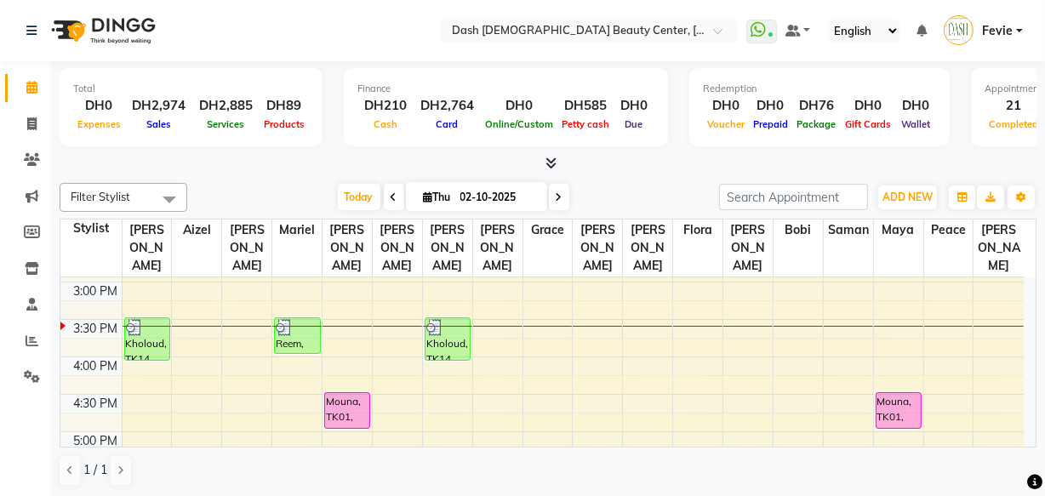
click at [343, 393] on div "Mouna, TK01, 04:30 PM-05:00 PM, HS Basic Pedicure - Sarooj" at bounding box center [347, 410] width 44 height 35
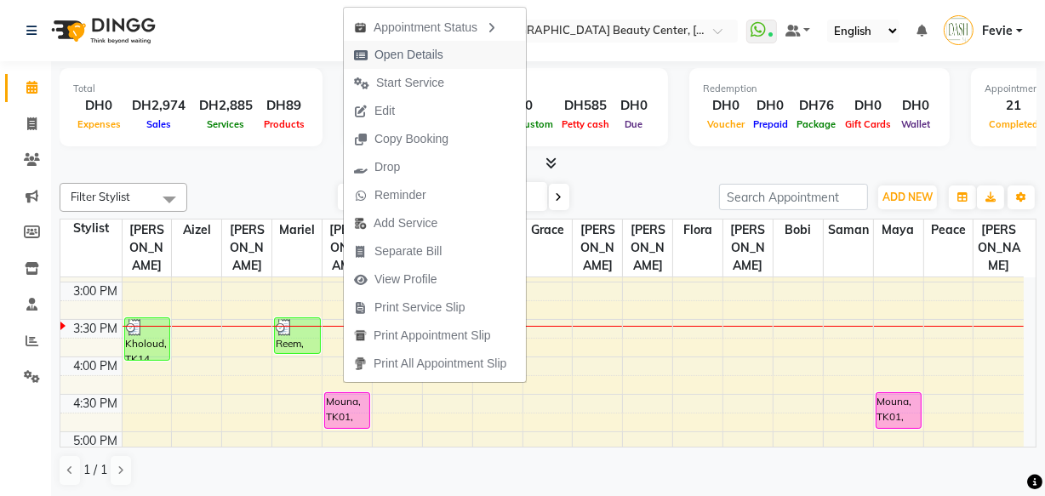
click at [403, 56] on span "Open Details" at bounding box center [409, 55] width 69 height 18
select select "5"
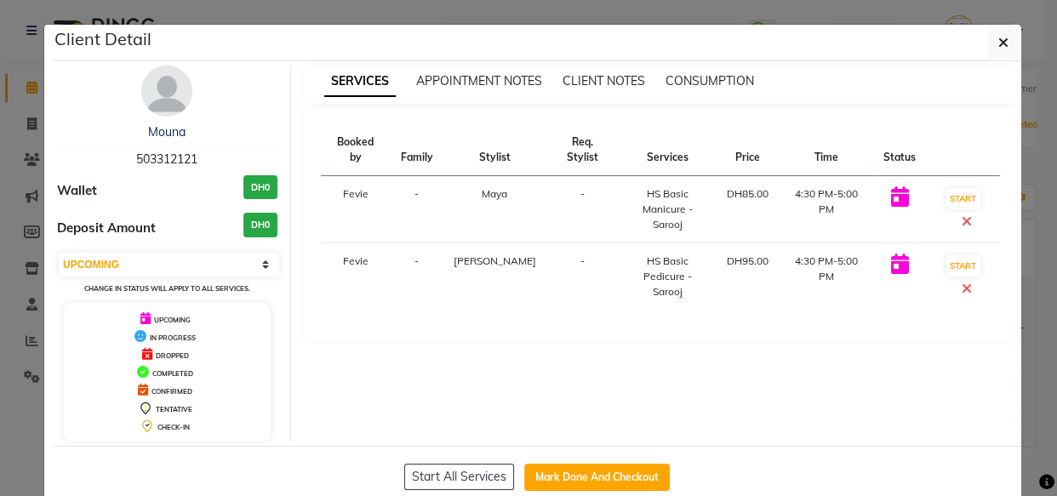
click at [44, 410] on div "Mouna 503312121 Wallet DH0 Deposit Amount DH0 Select IN SERVICE CONFIRMED TENTA…" at bounding box center [167, 254] width 247 height 376
click at [44, 435] on div "Mouna 503312121 Wallet DH0 Deposit Amount DH0 Select IN SERVICE CONFIRMED TENTA…" at bounding box center [167, 254] width 247 height 376
click at [43, 456] on div "Client Detail Mouna 503312121 Wallet DH0 Deposit Amount DH0 Select IN SERVICE C…" at bounding box center [528, 266] width 970 height 485
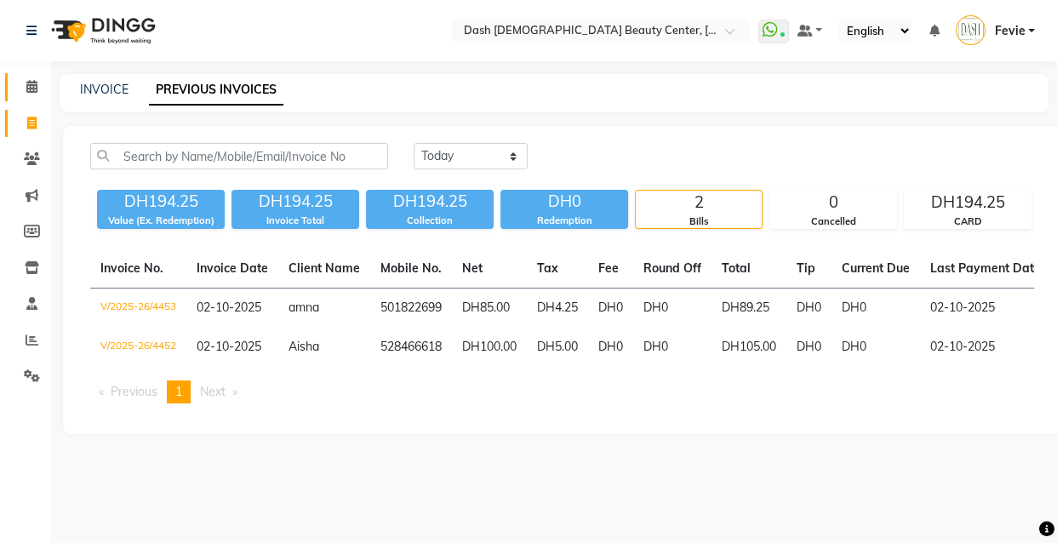
click at [34, 77] on span at bounding box center [32, 87] width 30 height 20
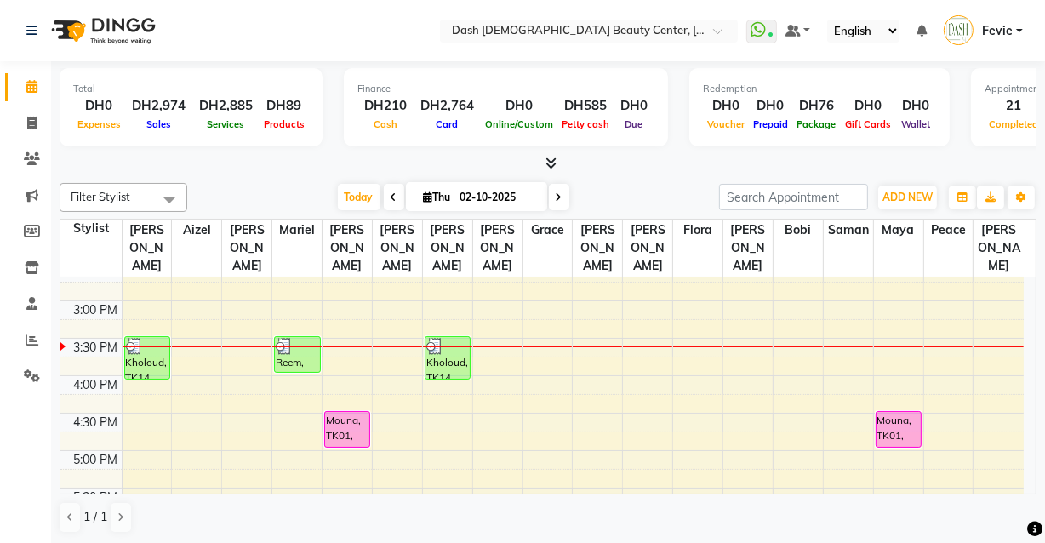
scroll to position [426, 0]
click at [918, 194] on span "ADD NEW" at bounding box center [908, 197] width 50 height 13
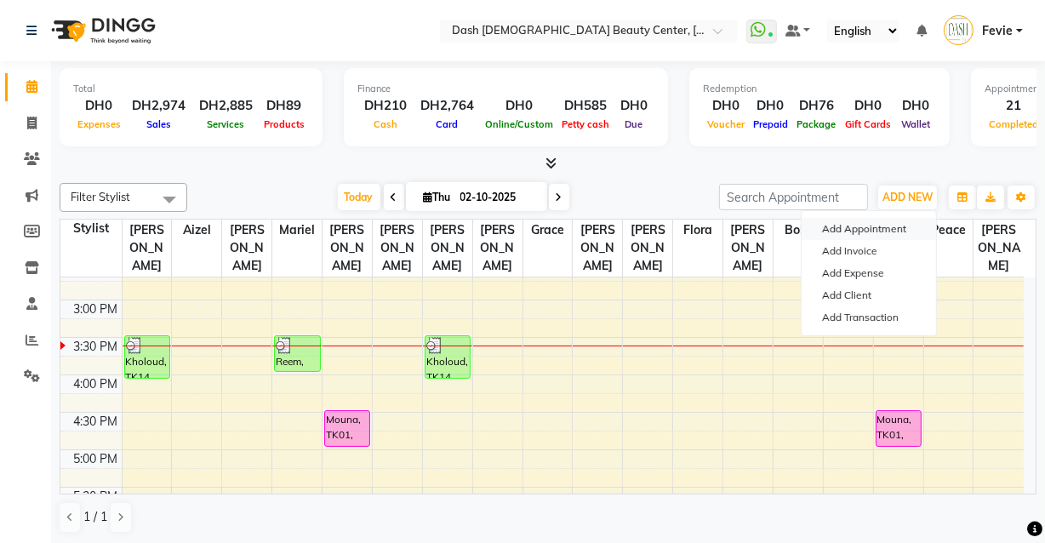
click at [895, 228] on button "Add Appointment" at bounding box center [869, 229] width 134 height 22
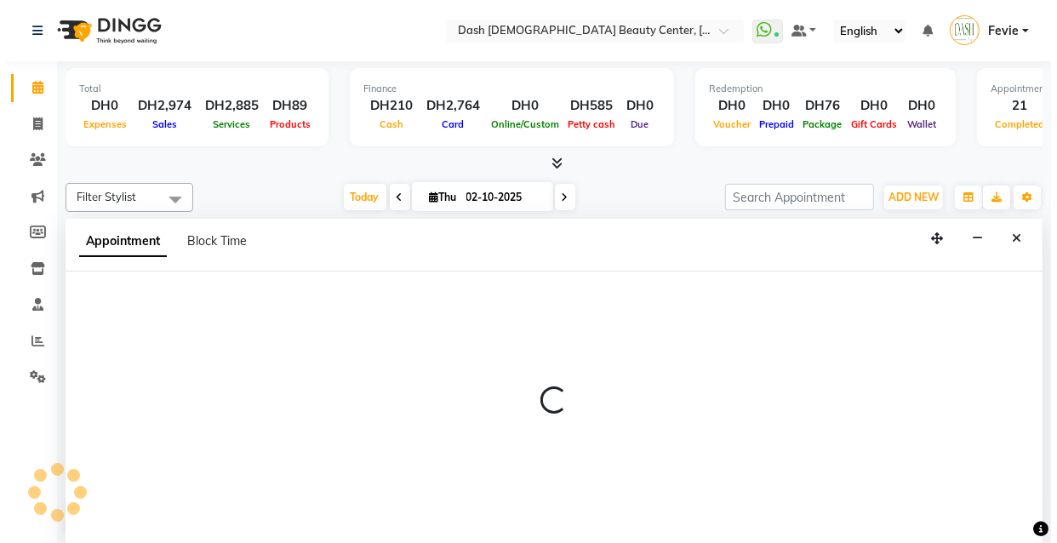
scroll to position [0, 0]
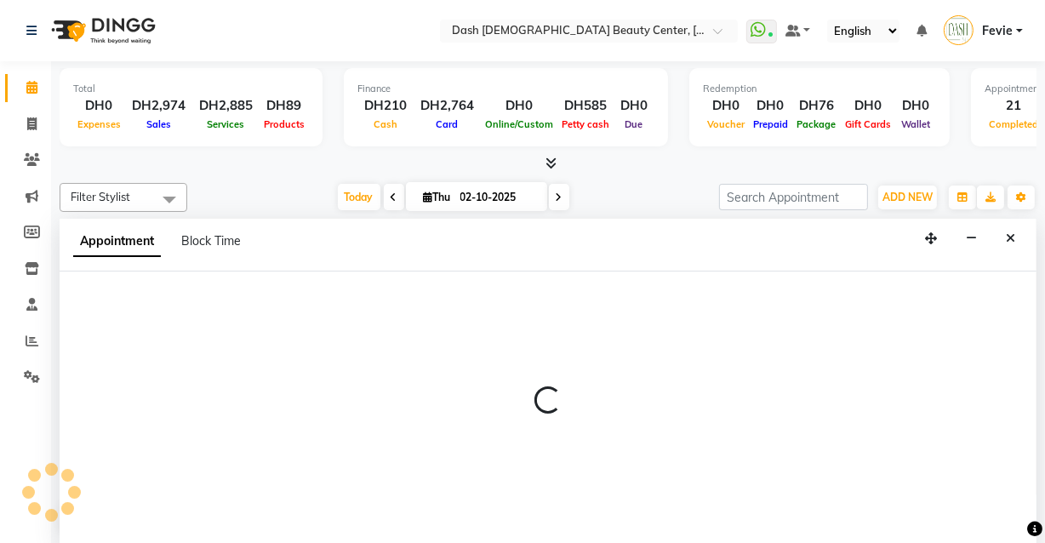
select select "tentative"
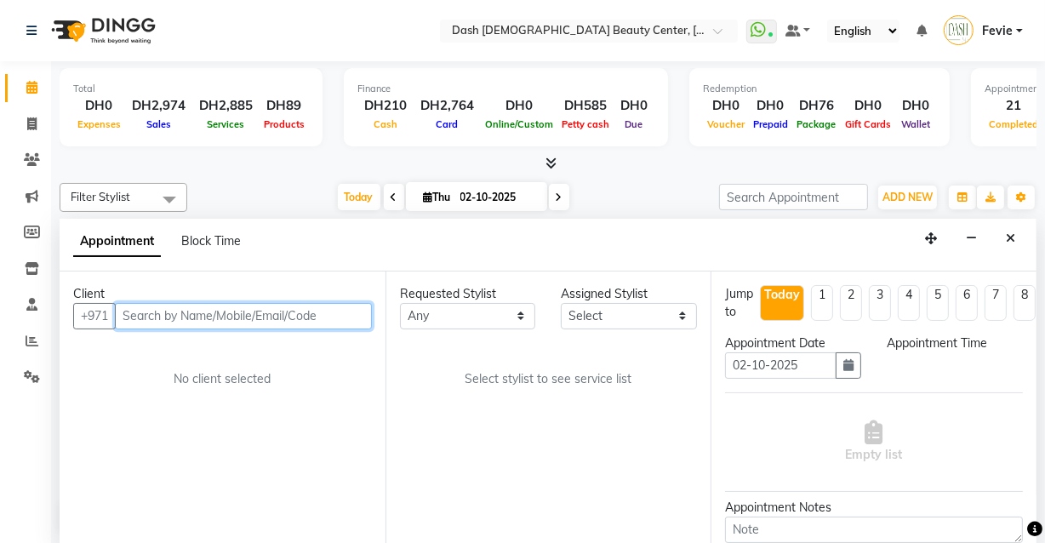
select select "600"
click at [192, 308] on input "text" at bounding box center [243, 316] width 257 height 26
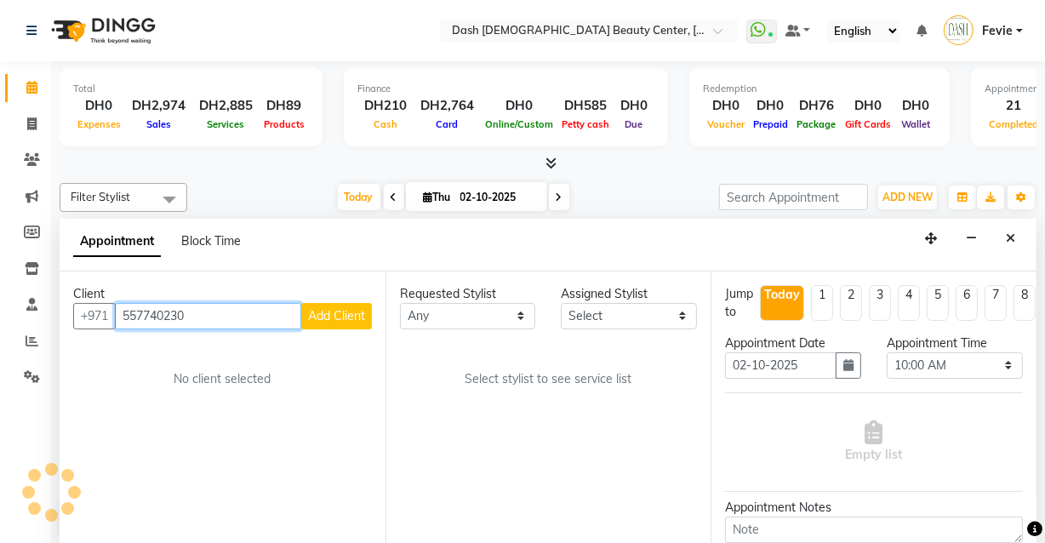
type input "557740230"
click at [332, 303] on button "Add Client" at bounding box center [336, 316] width 71 height 26
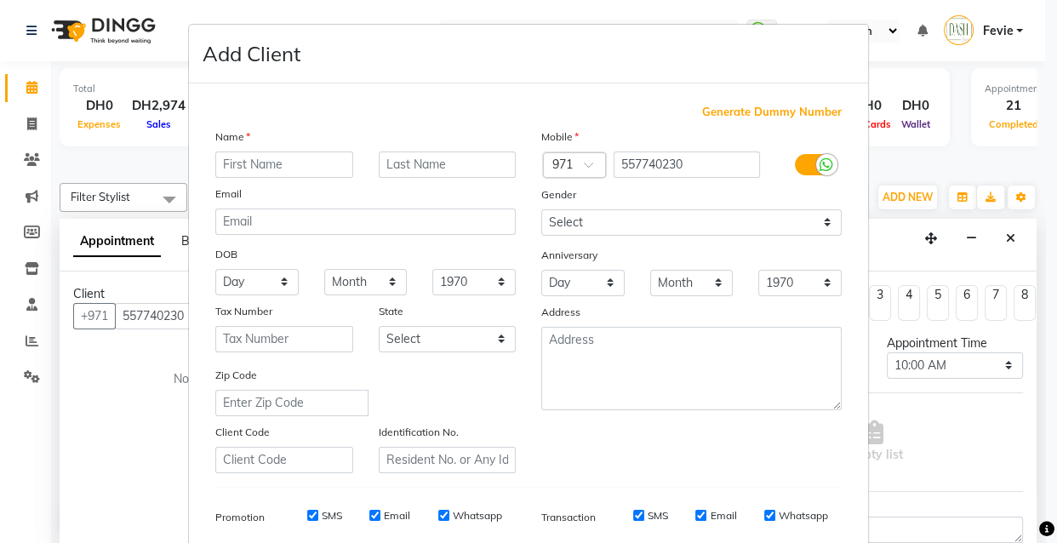
click at [288, 170] on input "text" at bounding box center [284, 165] width 138 height 26
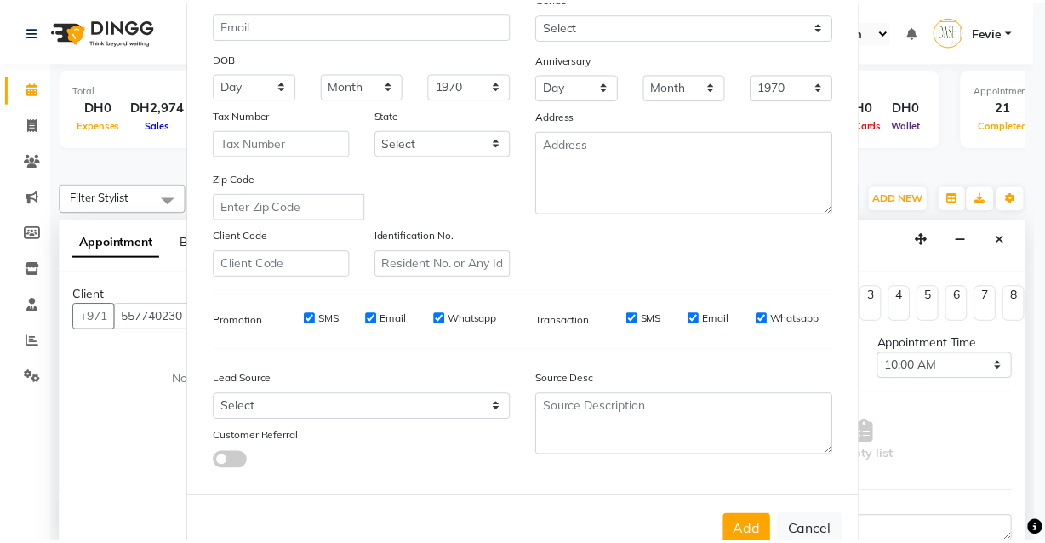
scroll to position [247, 0]
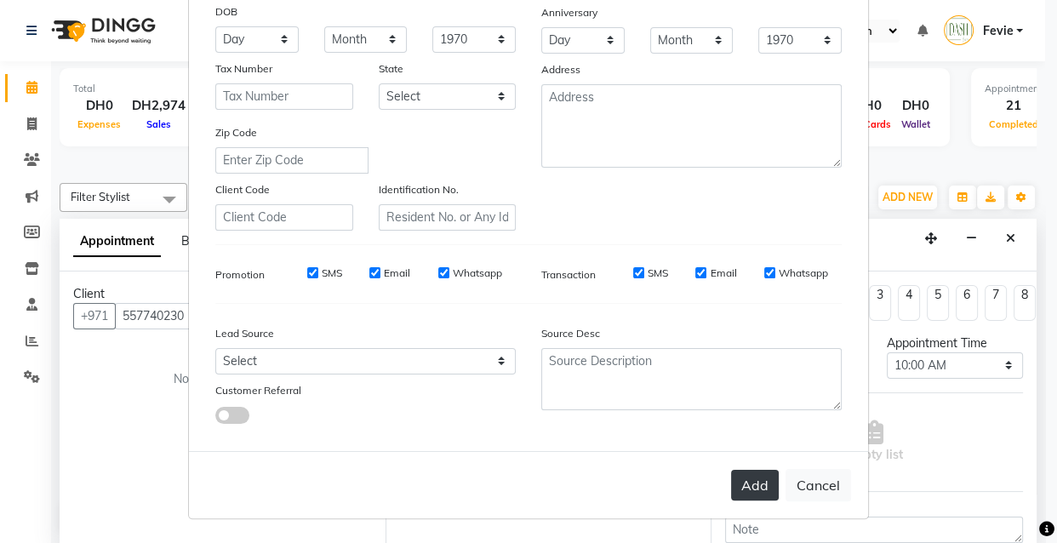
type input "Hessa"
click at [762, 487] on button "Add" at bounding box center [755, 485] width 48 height 31
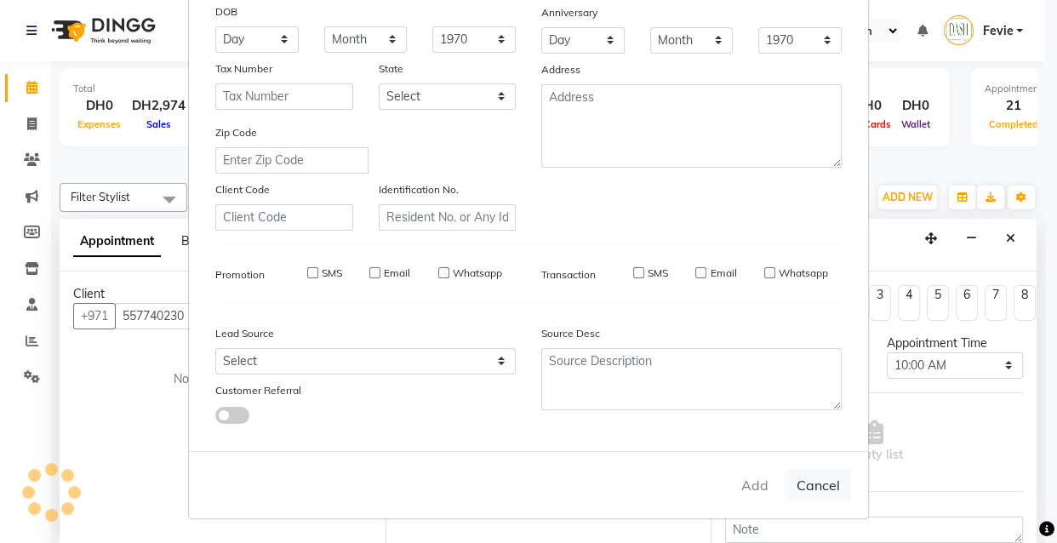
select select
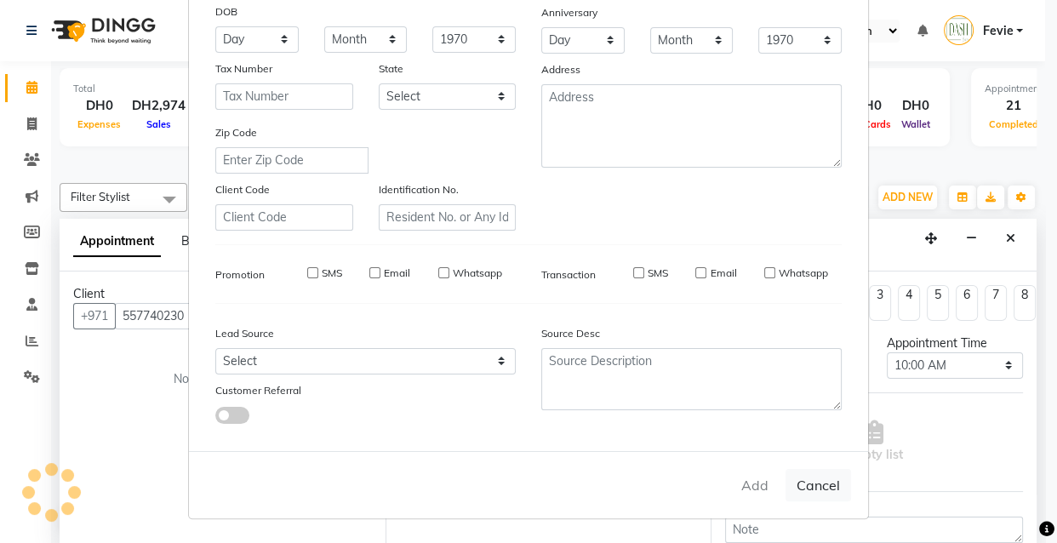
select select
checkbox input "false"
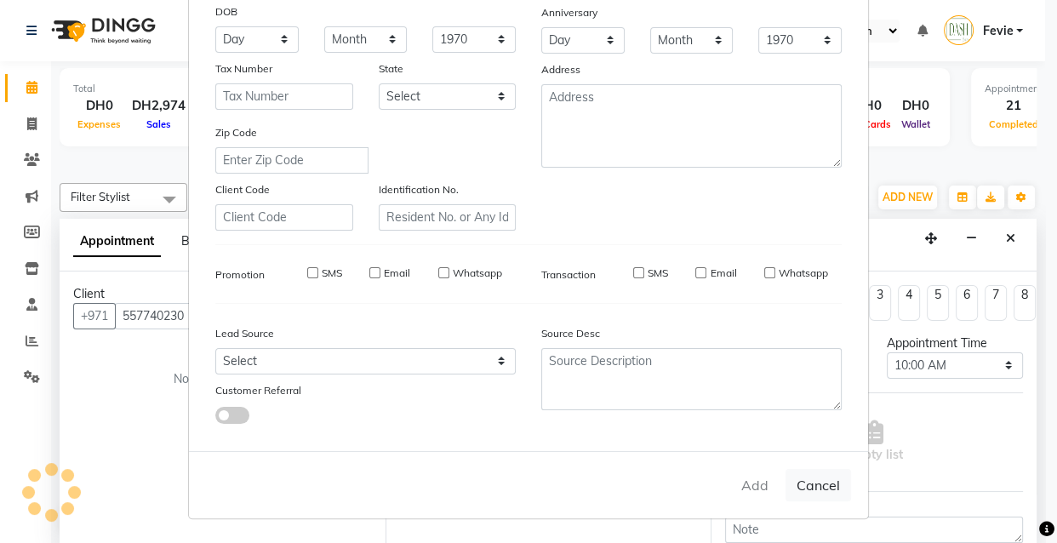
checkbox input "false"
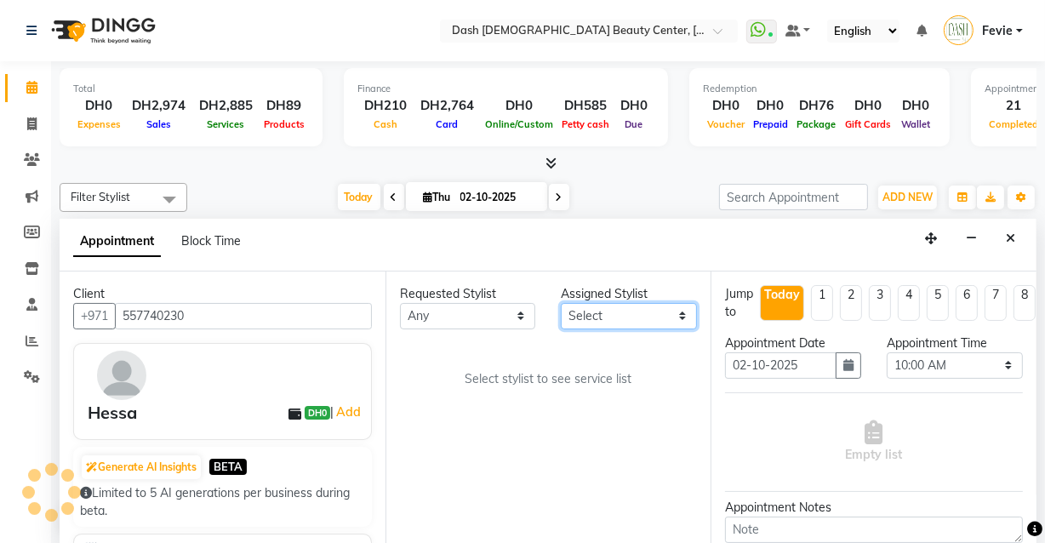
click at [587, 306] on select "Select [PERSON_NAME] [PERSON_NAME] [PERSON_NAME] [PERSON_NAME] [PERSON_NAME] [P…" at bounding box center [629, 316] width 136 height 26
select select "81116"
click at [561, 303] on select "Select [PERSON_NAME] [PERSON_NAME] [PERSON_NAME] [PERSON_NAME] [PERSON_NAME] [P…" at bounding box center [629, 316] width 136 height 26
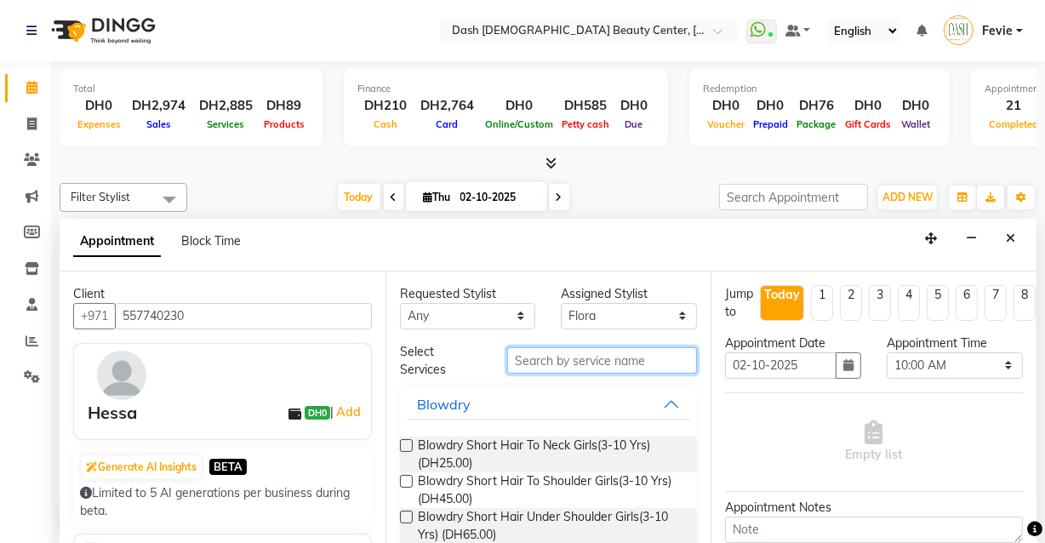
click at [601, 361] on input "text" at bounding box center [602, 360] width 190 height 26
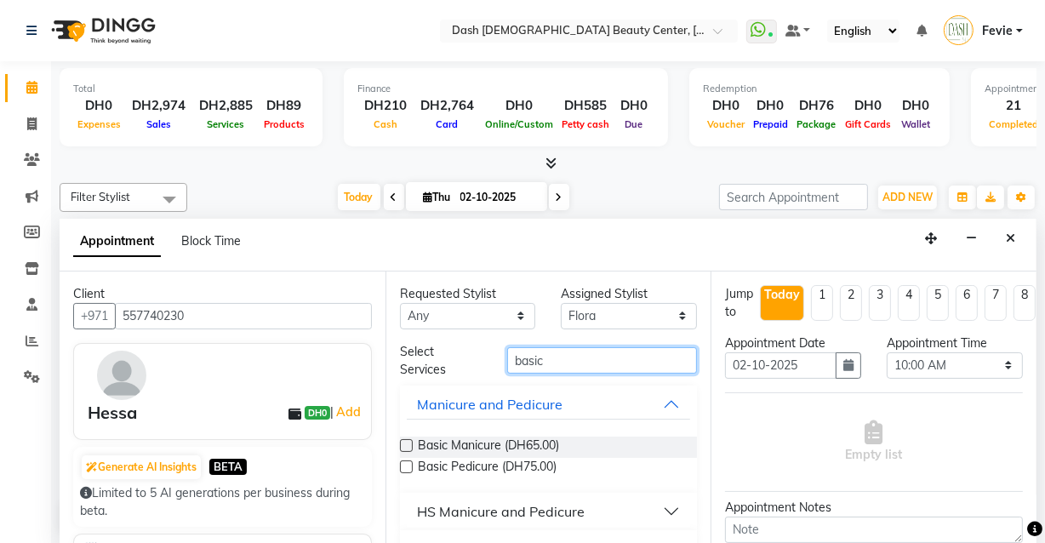
type input "basic"
click at [407, 466] on label at bounding box center [406, 466] width 13 height 13
click at [407, 466] on input "checkbox" at bounding box center [405, 468] width 11 height 11
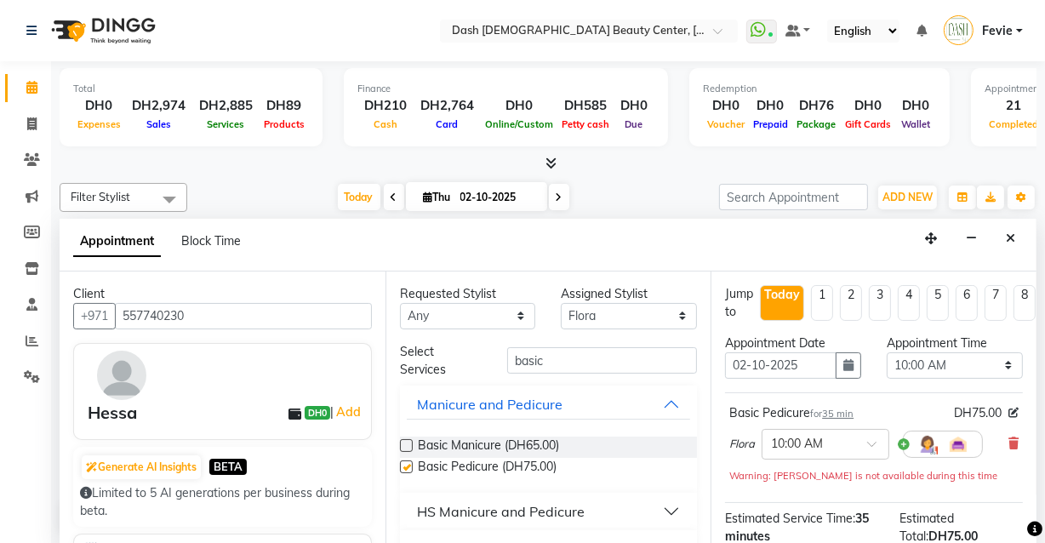
checkbox input "false"
click at [628, 311] on select "Select [PERSON_NAME] [PERSON_NAME] [PERSON_NAME] [PERSON_NAME] [PERSON_NAME] [P…" at bounding box center [629, 316] width 136 height 26
click at [561, 303] on select "Select [PERSON_NAME] [PERSON_NAME] [PERSON_NAME] [PERSON_NAME] [PERSON_NAME] [P…" at bounding box center [629, 316] width 136 height 26
click at [595, 357] on input "basic" at bounding box center [602, 360] width 190 height 26
click at [630, 312] on select "Select [PERSON_NAME] [PERSON_NAME] [PERSON_NAME] [PERSON_NAME] [PERSON_NAME] [P…" at bounding box center [629, 316] width 136 height 26
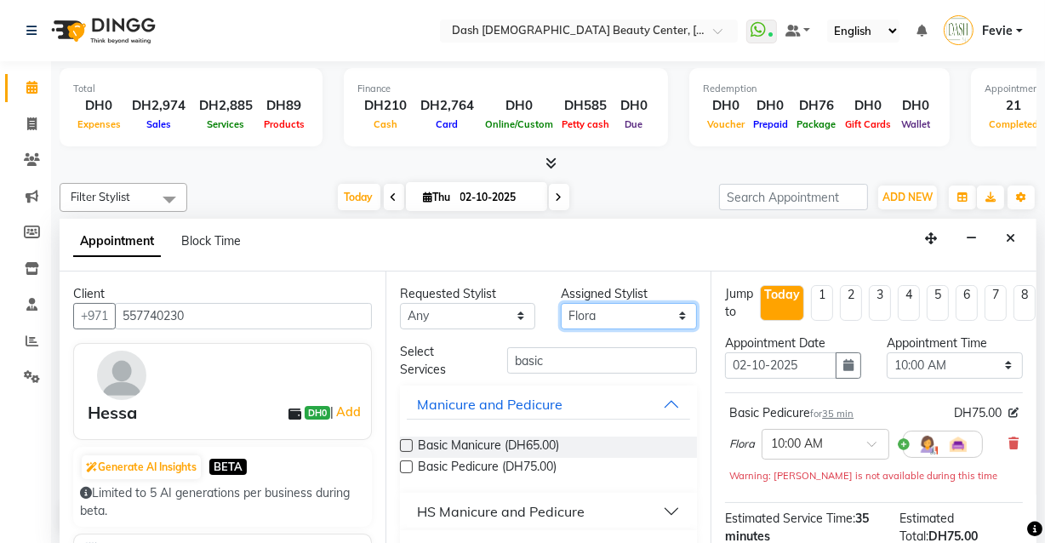
select select "81113"
click at [561, 303] on select "Select [PERSON_NAME] [PERSON_NAME] [PERSON_NAME] [PERSON_NAME] [PERSON_NAME] [P…" at bounding box center [629, 316] width 136 height 26
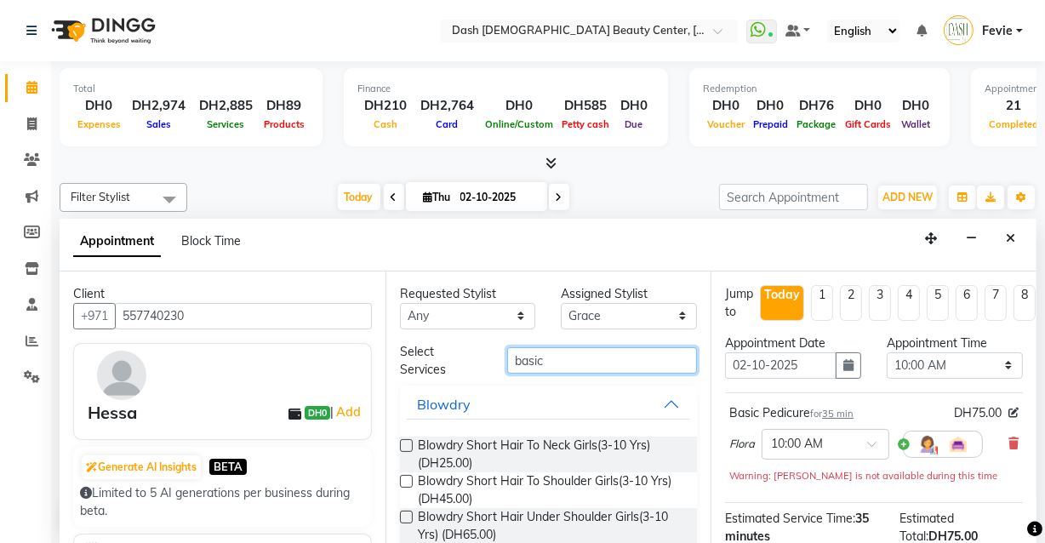
click at [600, 361] on input "basic" at bounding box center [602, 360] width 190 height 26
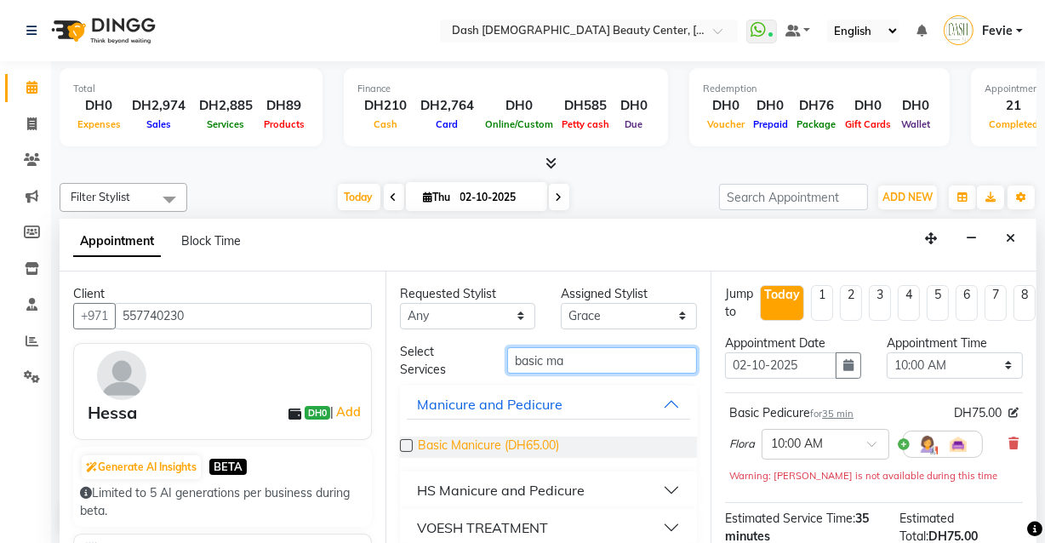
type input "basic ma"
click at [423, 447] on span "Basic Manicure (DH65.00)" at bounding box center [488, 447] width 141 height 21
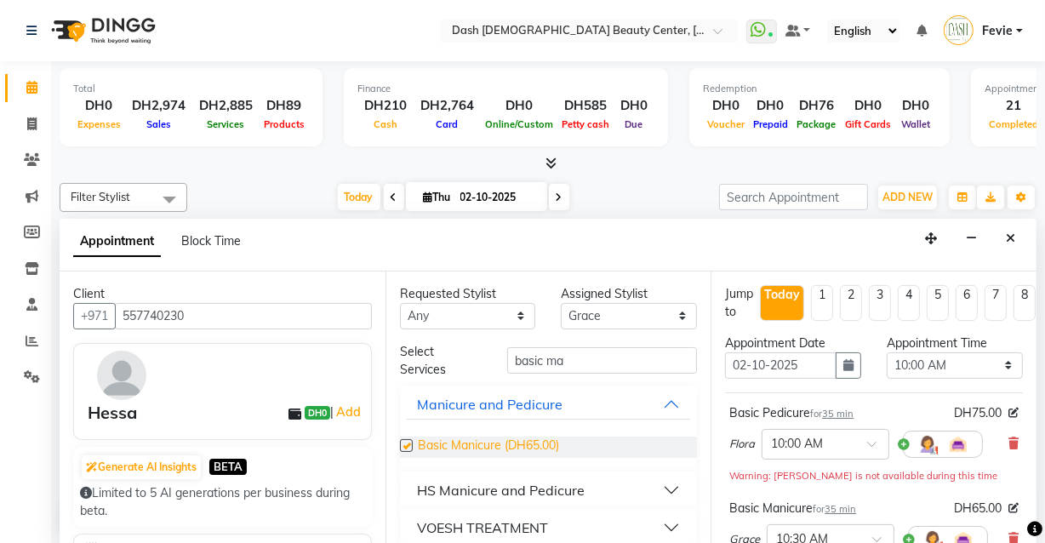
checkbox input "false"
click at [633, 318] on select "Select [PERSON_NAME] [PERSON_NAME] [PERSON_NAME] [PERSON_NAME] [PERSON_NAME] [P…" at bounding box center [629, 316] width 136 height 26
select select "81107"
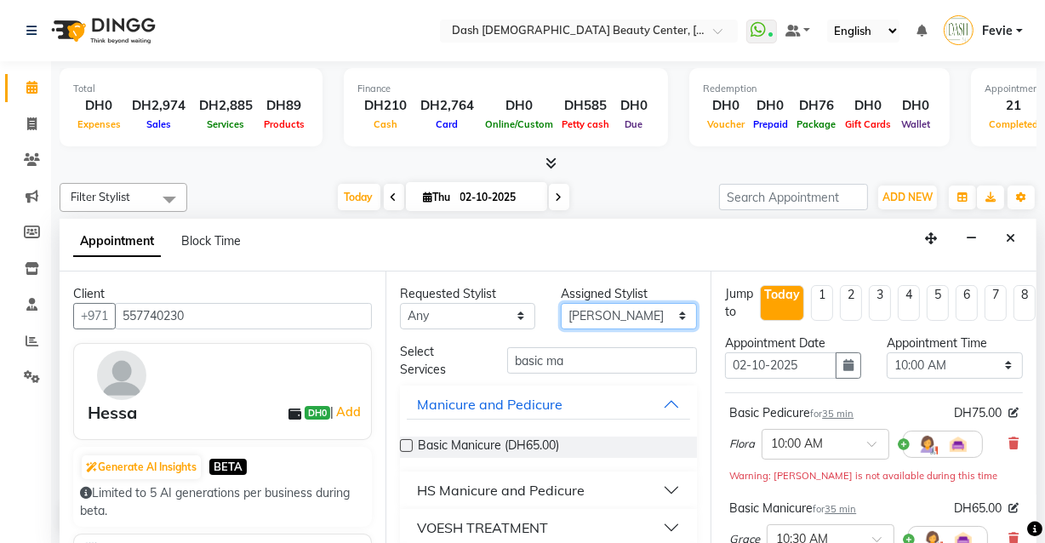
click at [561, 303] on select "Select [PERSON_NAME] [PERSON_NAME] [PERSON_NAME] [PERSON_NAME] [PERSON_NAME] [P…" at bounding box center [629, 316] width 136 height 26
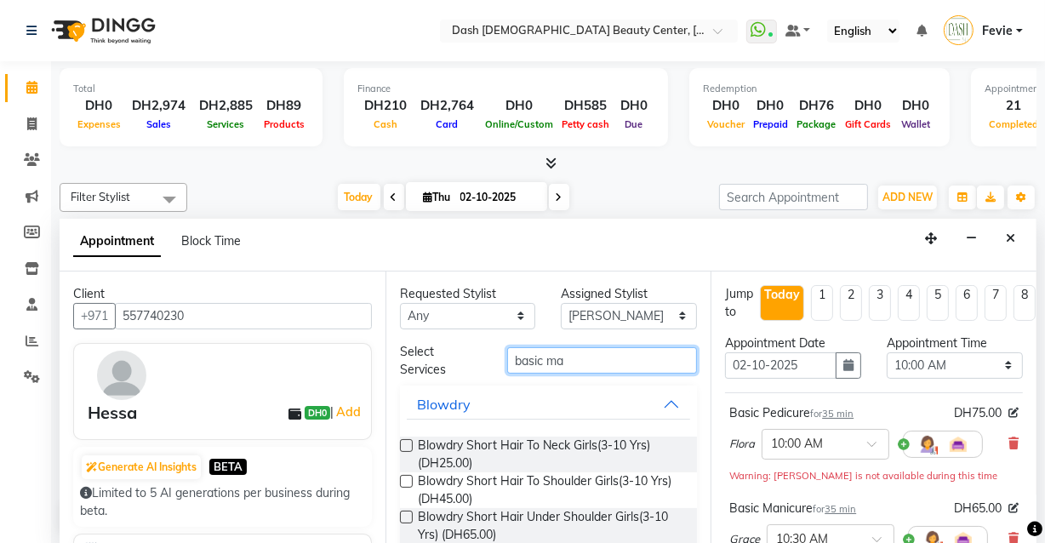
click at [607, 360] on input "basic ma" at bounding box center [602, 360] width 190 height 26
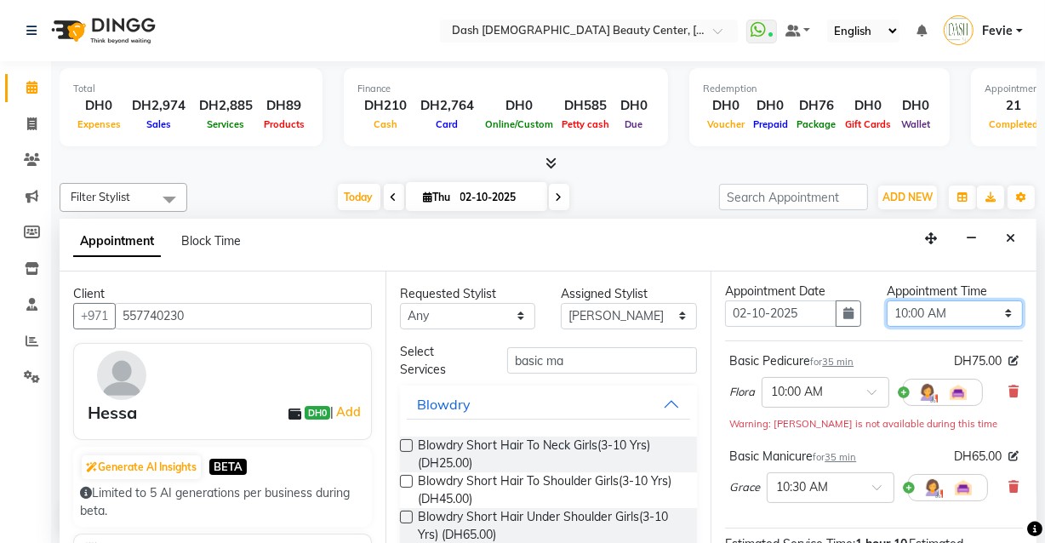
click at [941, 317] on select "Select 10:00 AM 10:15 AM 10:30 AM 10:45 AM 11:00 AM 11:15 AM 11:30 AM 11:45 AM …" at bounding box center [955, 313] width 136 height 26
select select "945"
click at [887, 300] on select "Select 10:00 AM 10:15 AM 10:30 AM 10:45 AM 11:00 AM 11:15 AM 11:30 AM 11:45 AM …" at bounding box center [955, 313] width 136 height 26
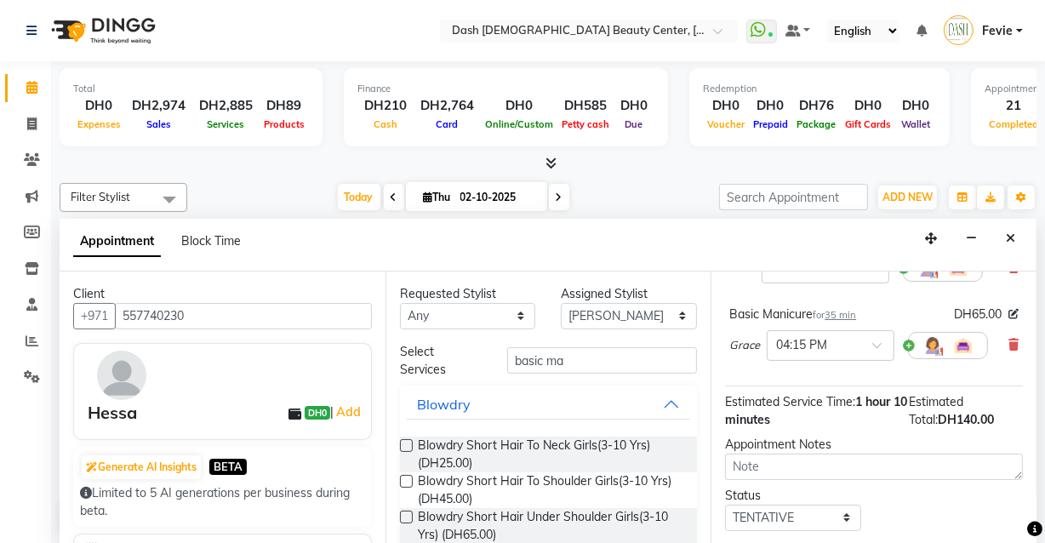
scroll to position [157, 0]
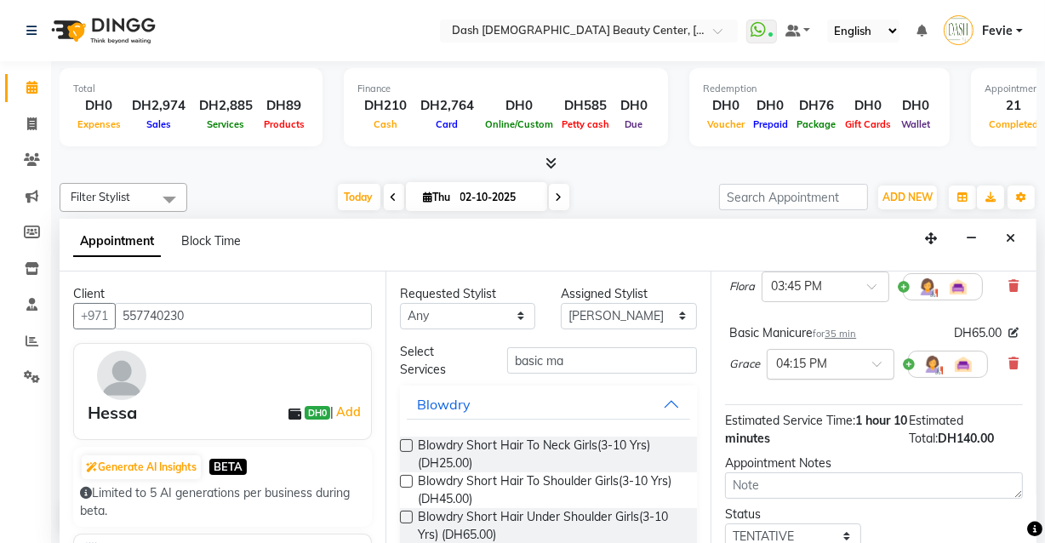
click at [816, 354] on input "text" at bounding box center [813, 363] width 75 height 18
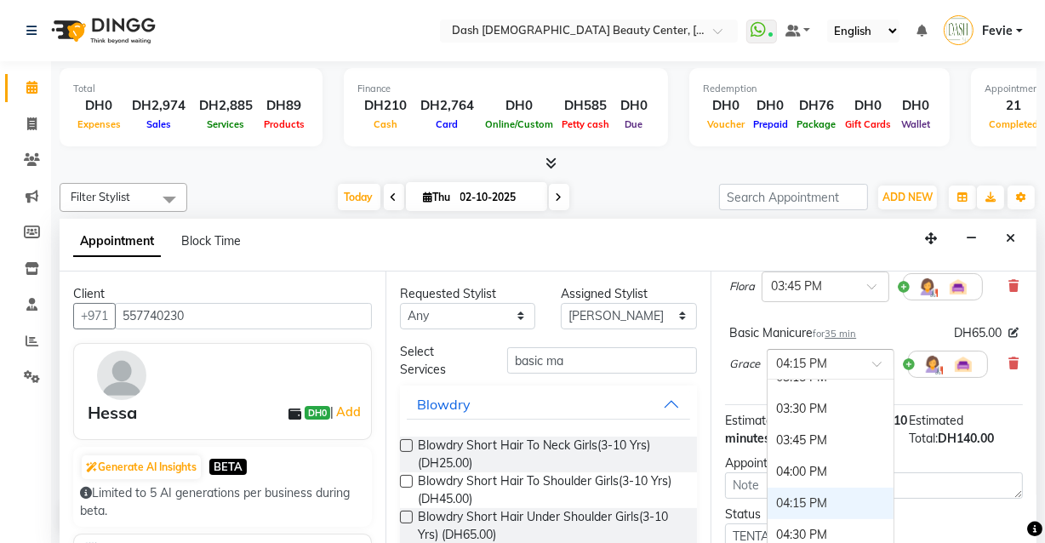
scroll to position [693, 0]
click at [812, 428] on div "03:45 PM" at bounding box center [831, 441] width 126 height 31
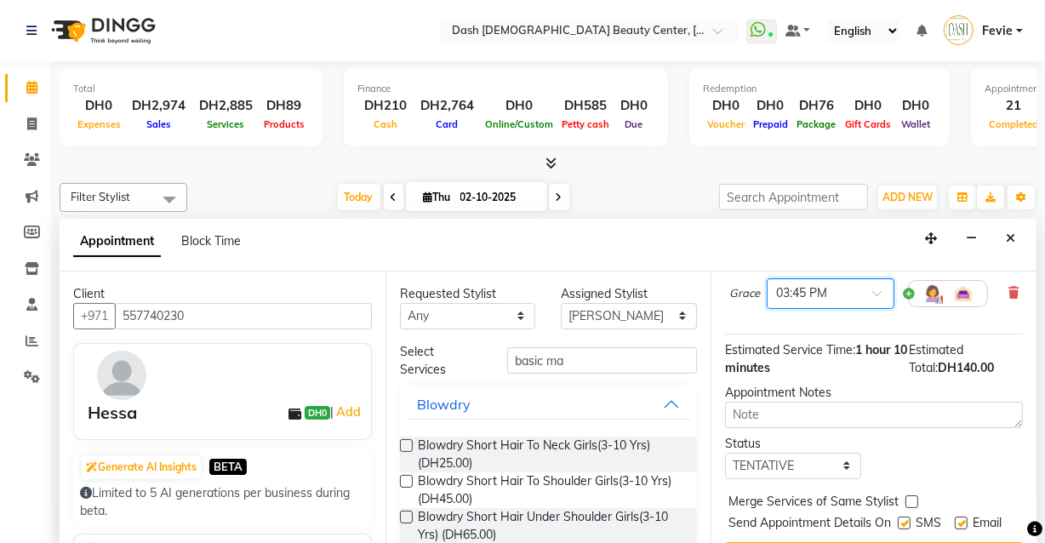
scroll to position [313, 0]
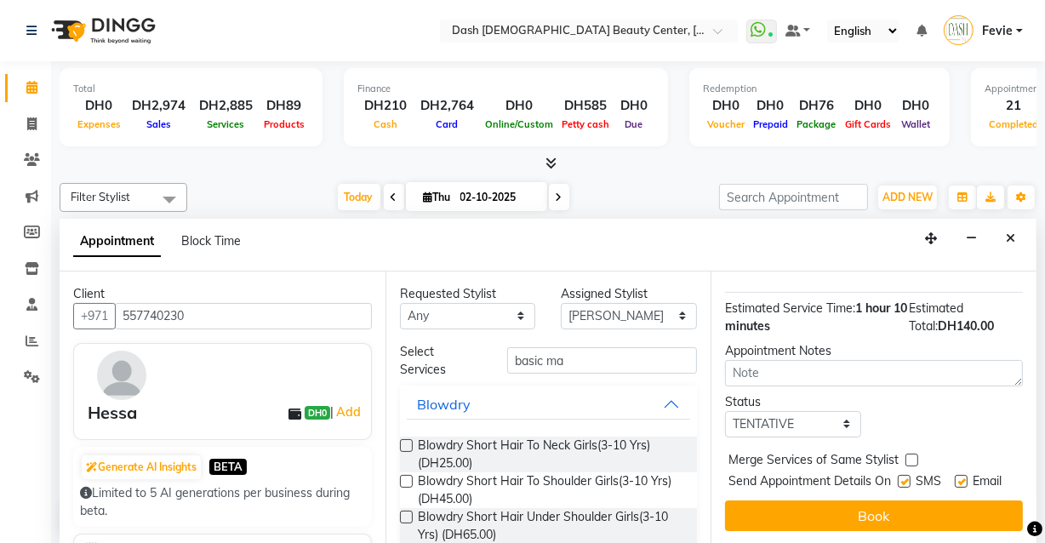
click at [915, 454] on label at bounding box center [912, 460] width 13 height 13
click at [915, 456] on input "checkbox" at bounding box center [911, 461] width 11 height 11
checkbox input "true"
click at [901, 475] on label at bounding box center [904, 481] width 13 height 13
click at [901, 478] on input "checkbox" at bounding box center [903, 483] width 11 height 11
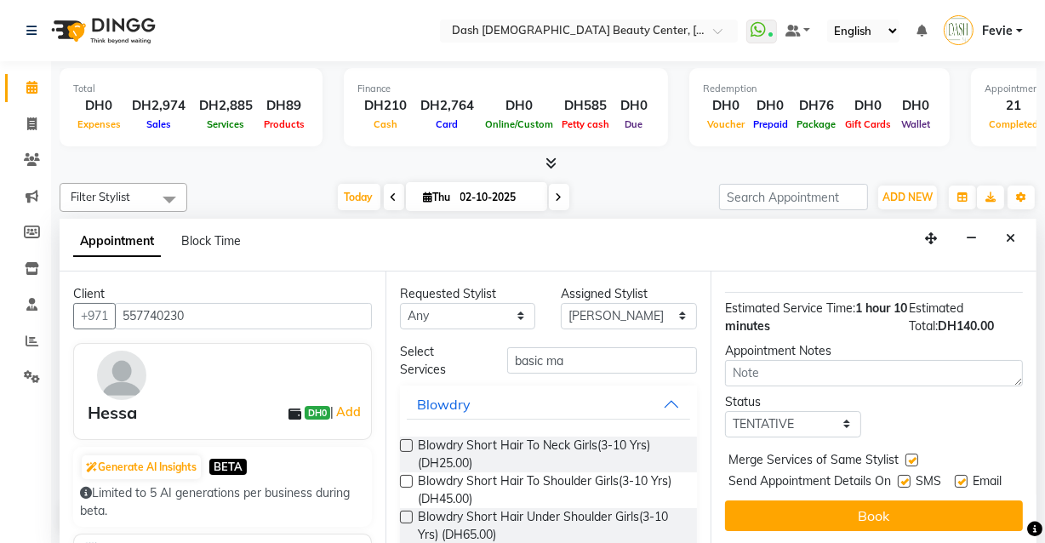
checkbox input "false"
click at [958, 475] on label at bounding box center [961, 481] width 13 height 13
click at [958, 478] on input "checkbox" at bounding box center [960, 483] width 11 height 11
checkbox input "false"
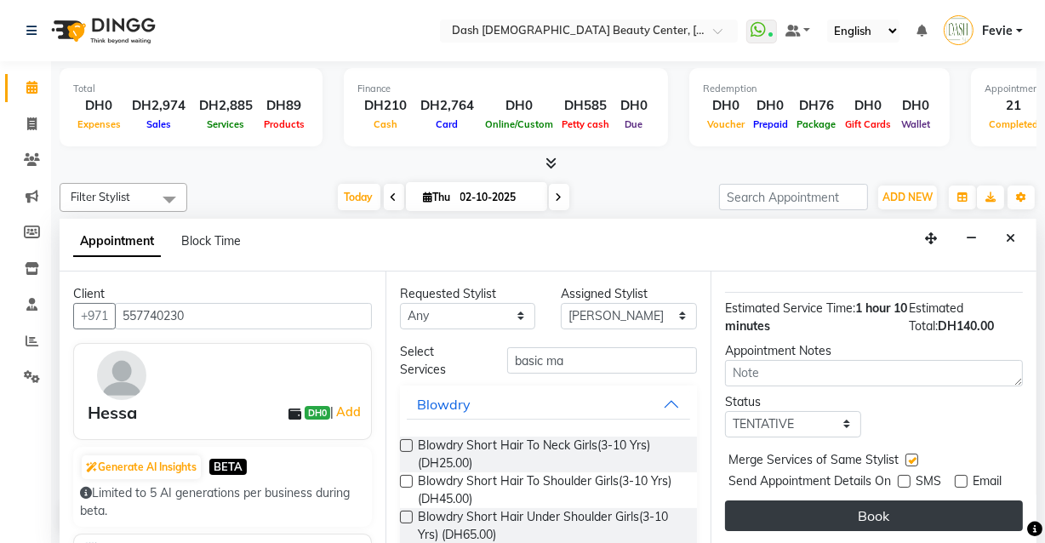
click at [890, 512] on button "Book" at bounding box center [874, 515] width 298 height 31
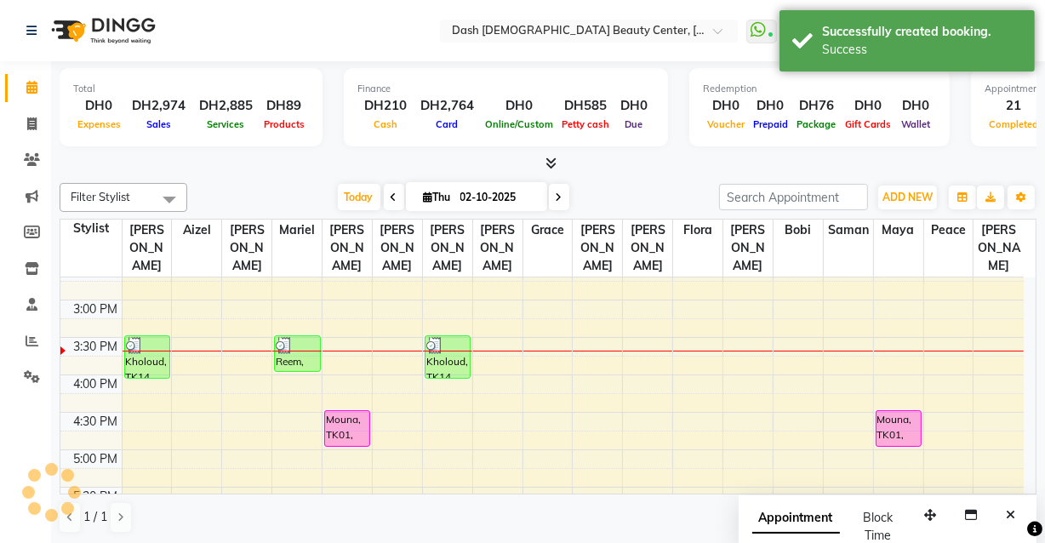
scroll to position [0, 0]
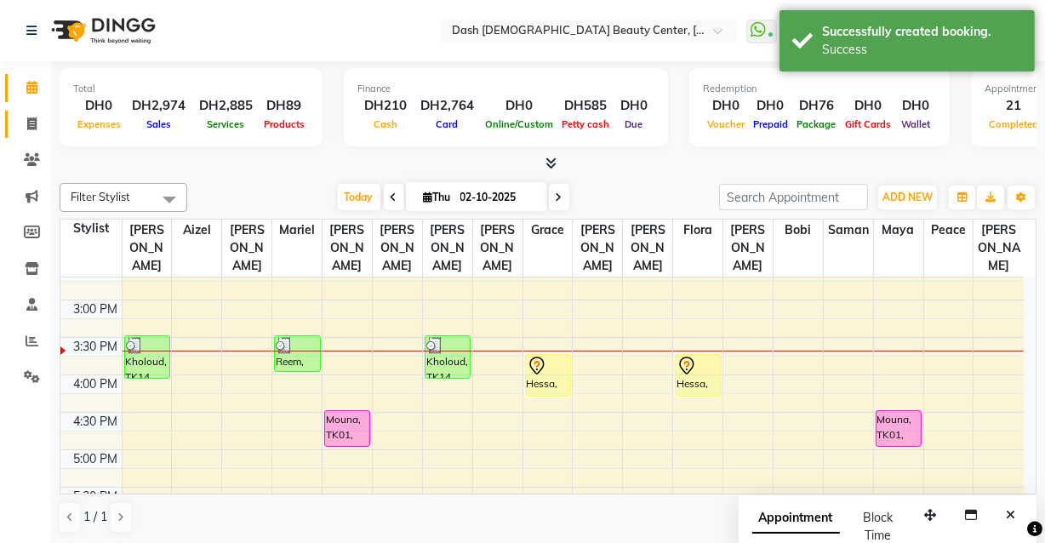
click at [27, 120] on icon at bounding box center [31, 123] width 9 height 13
select select "service"
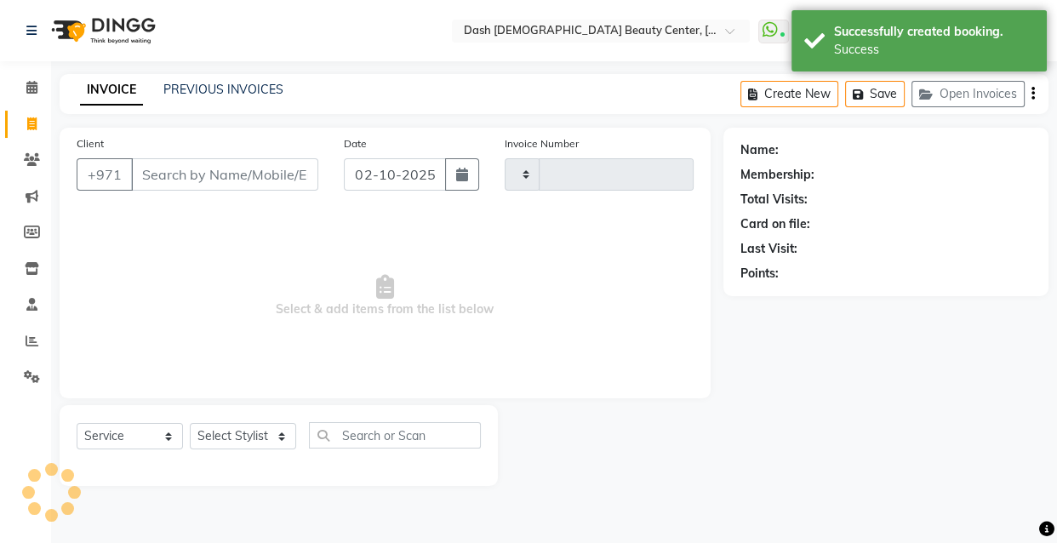
type input "4466"
click at [250, 171] on input "Client" at bounding box center [224, 174] width 187 height 32
select select "8372"
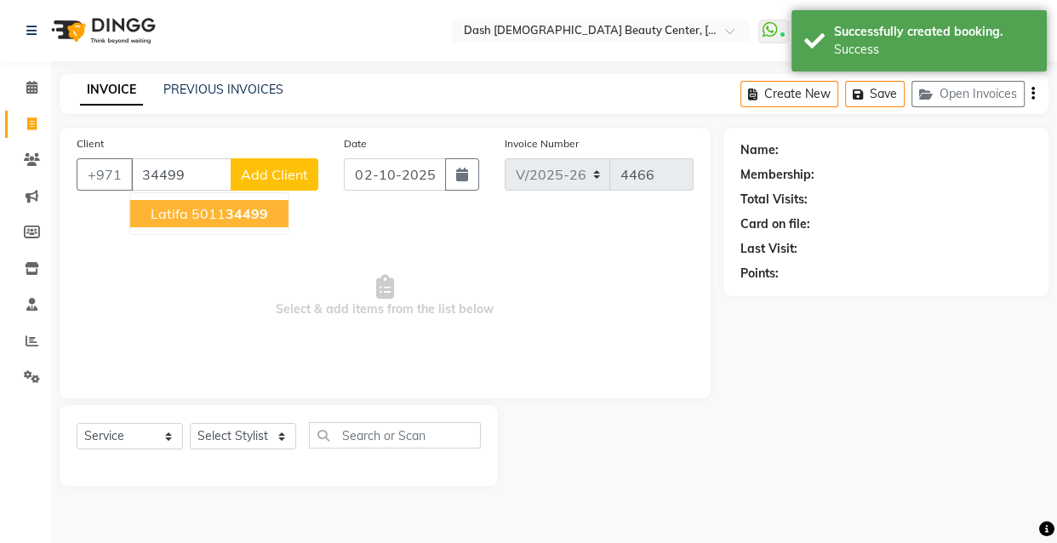
click at [272, 224] on button "Latifa 5011 34499" at bounding box center [209, 213] width 158 height 27
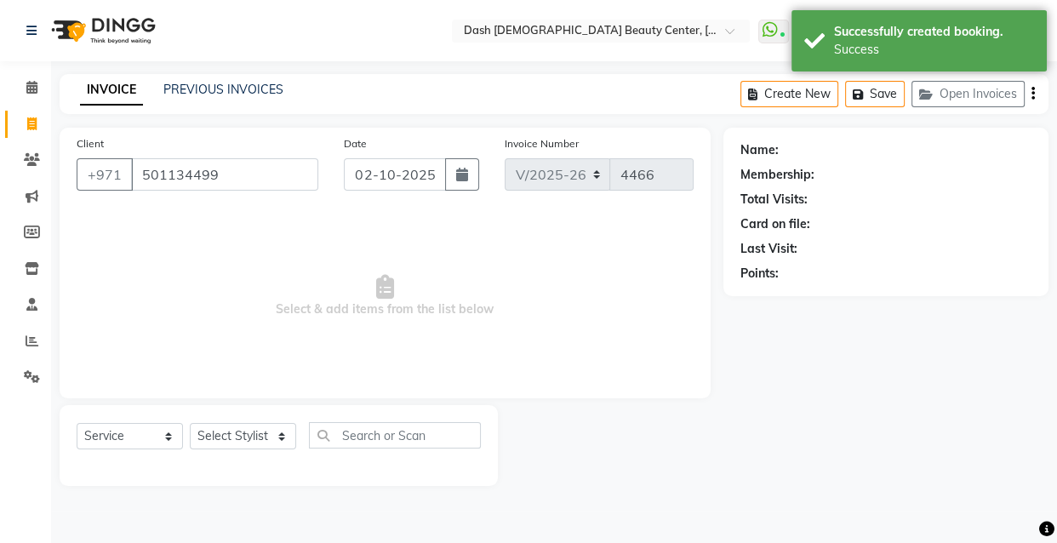
type input "501134499"
click at [247, 435] on select "Select Stylist Aizel Angelina Anna Bobi Edlyn Fevie Flora Grace Hamda Janine Je…" at bounding box center [243, 436] width 106 height 26
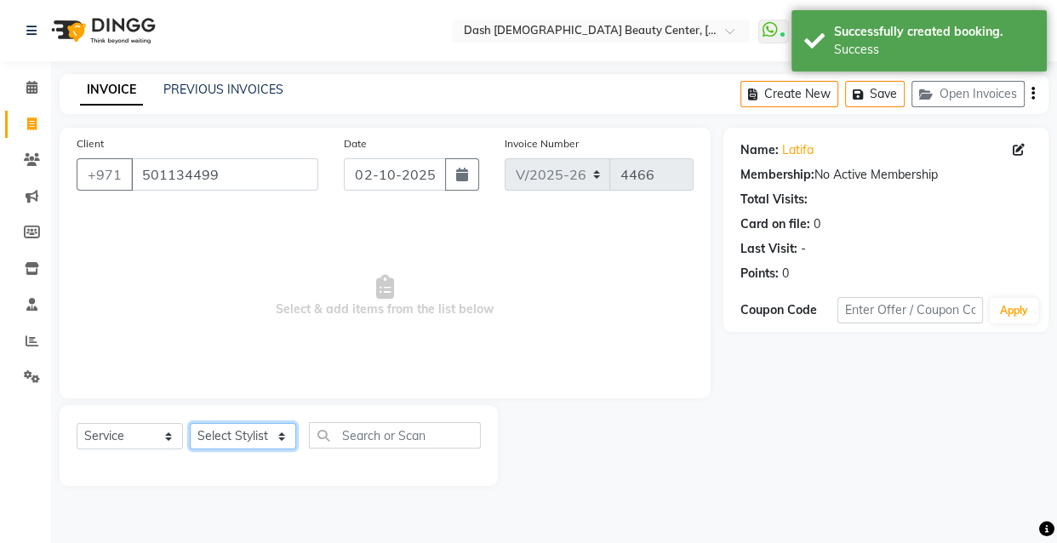
select select "81107"
click at [190, 423] on select "Select Stylist Aizel Angelina Anna Bobi Edlyn Fevie Flora Grace Hamda Janine Je…" at bounding box center [243, 436] width 106 height 26
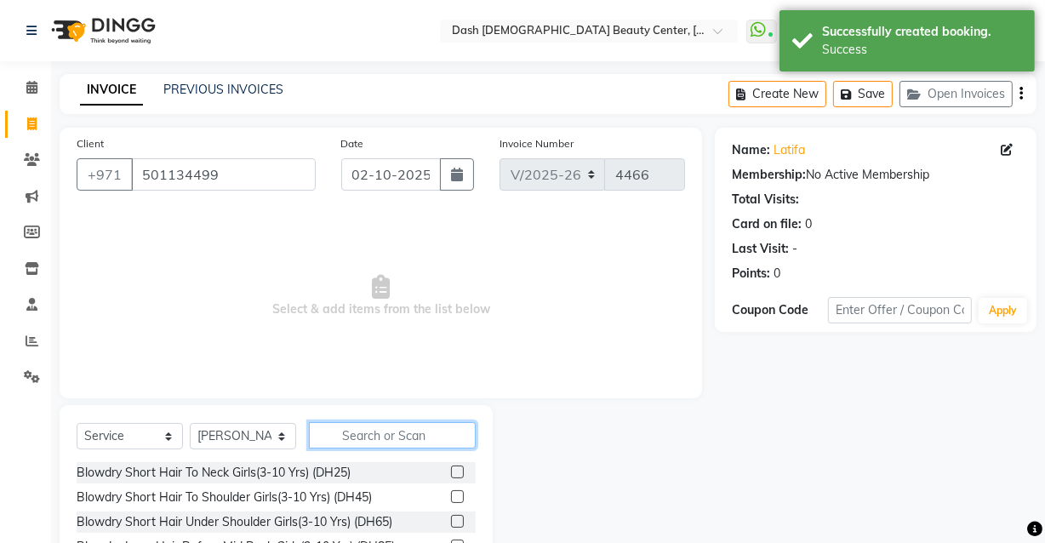
click at [425, 441] on input "text" at bounding box center [392, 435] width 167 height 26
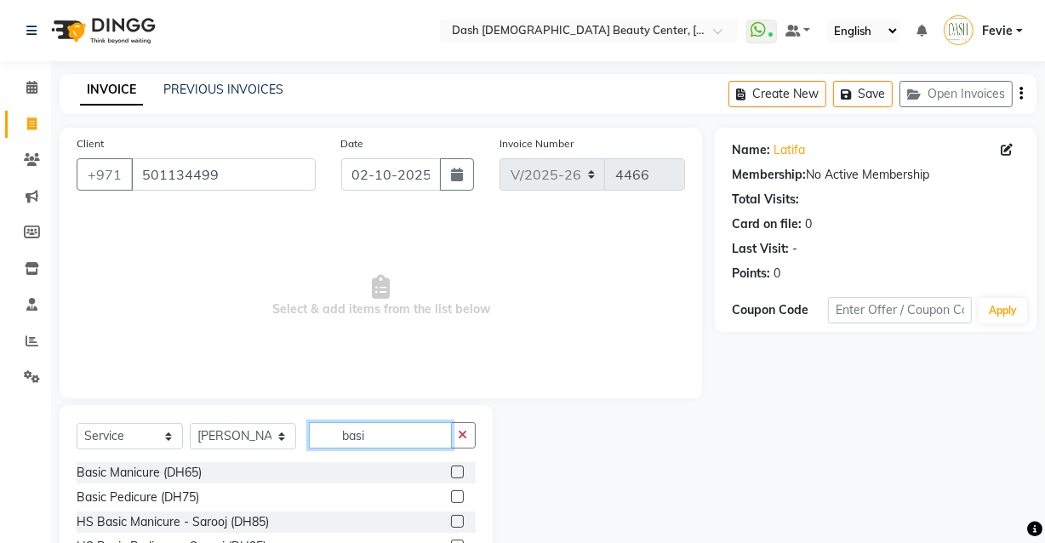
type input "basi"
click at [451, 472] on label at bounding box center [457, 472] width 13 height 13
click at [451, 472] on input "checkbox" at bounding box center [456, 472] width 11 height 11
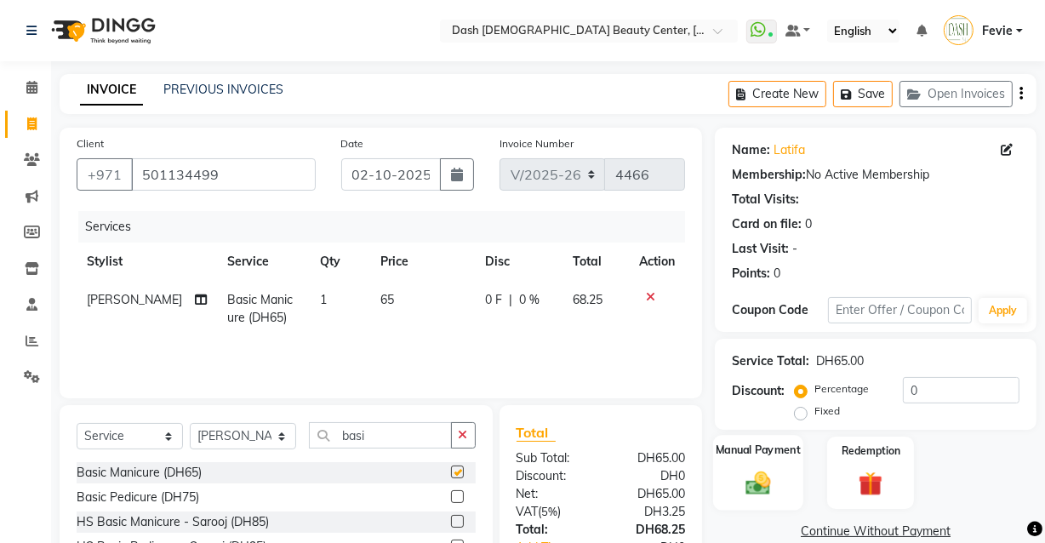
click at [748, 494] on img at bounding box center [758, 482] width 41 height 29
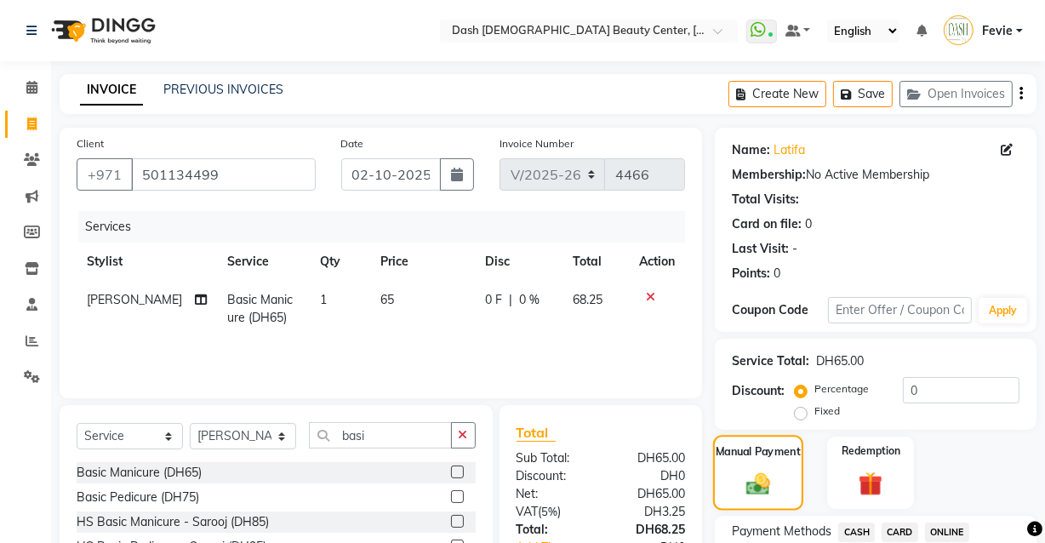
checkbox input "false"
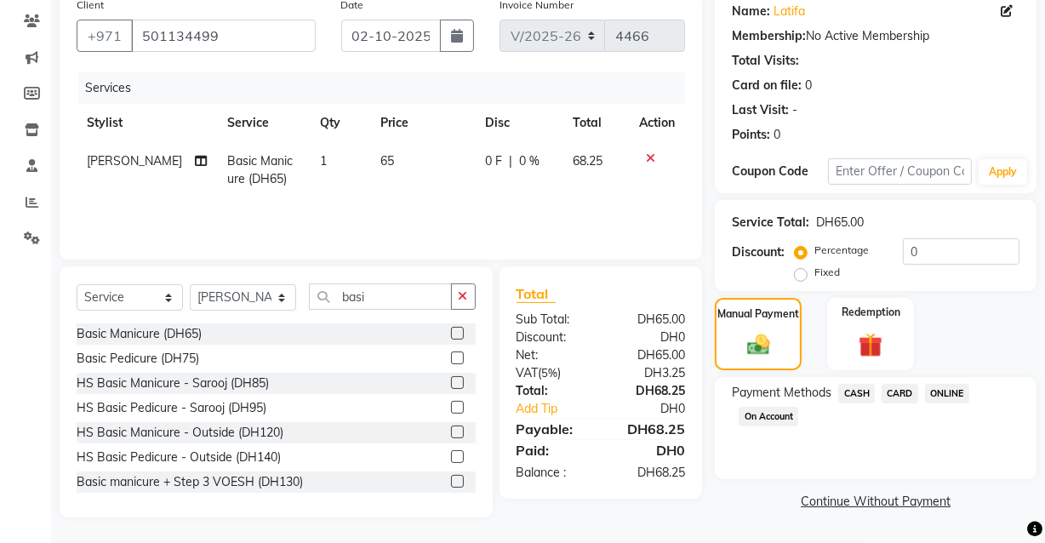
click at [910, 386] on span "CARD" at bounding box center [900, 394] width 37 height 20
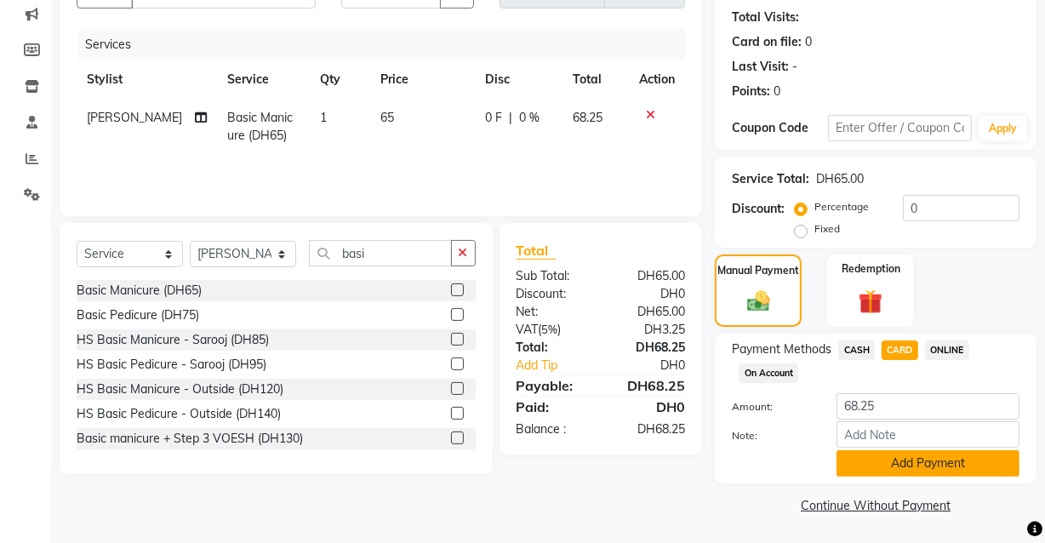
click at [928, 466] on button "Add Payment" at bounding box center [928, 463] width 183 height 26
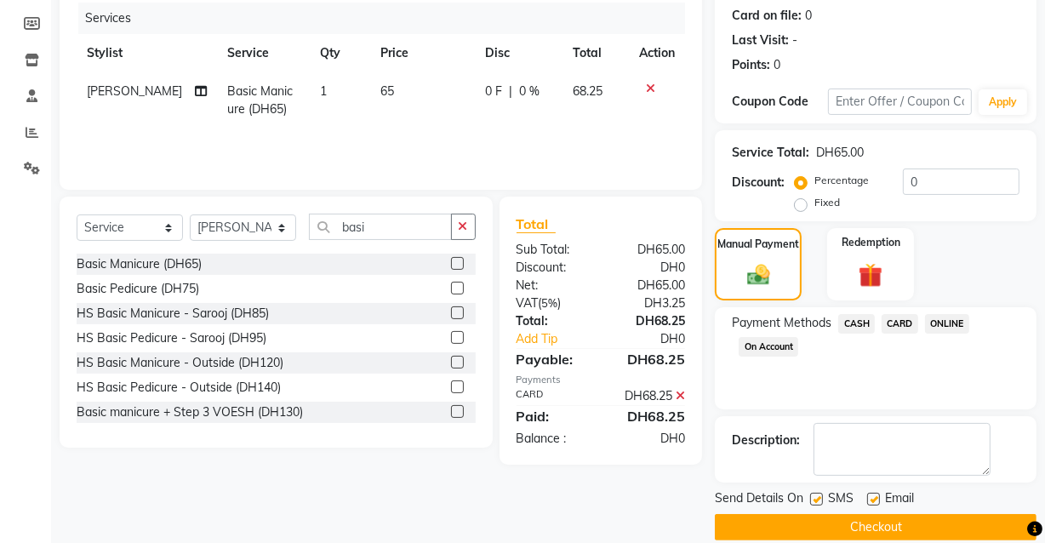
scroll to position [230, 0]
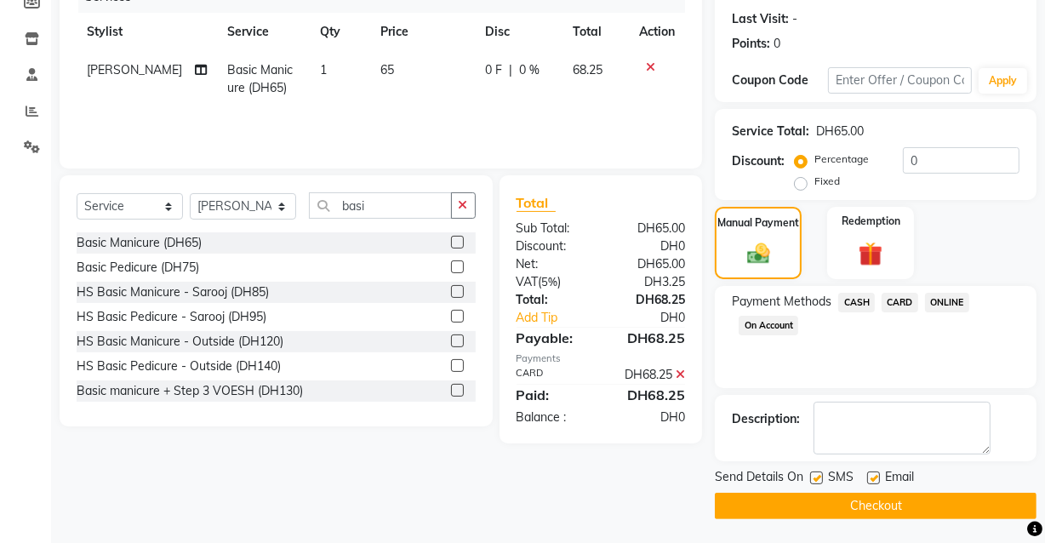
click at [913, 504] on button "Checkout" at bounding box center [876, 506] width 322 height 26
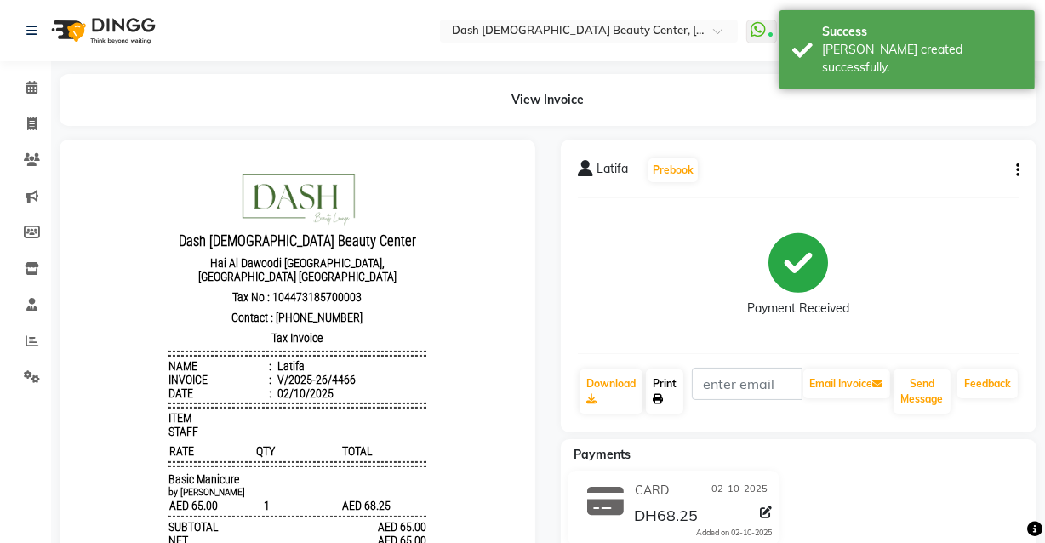
click at [655, 382] on link "Print" at bounding box center [664, 391] width 37 height 44
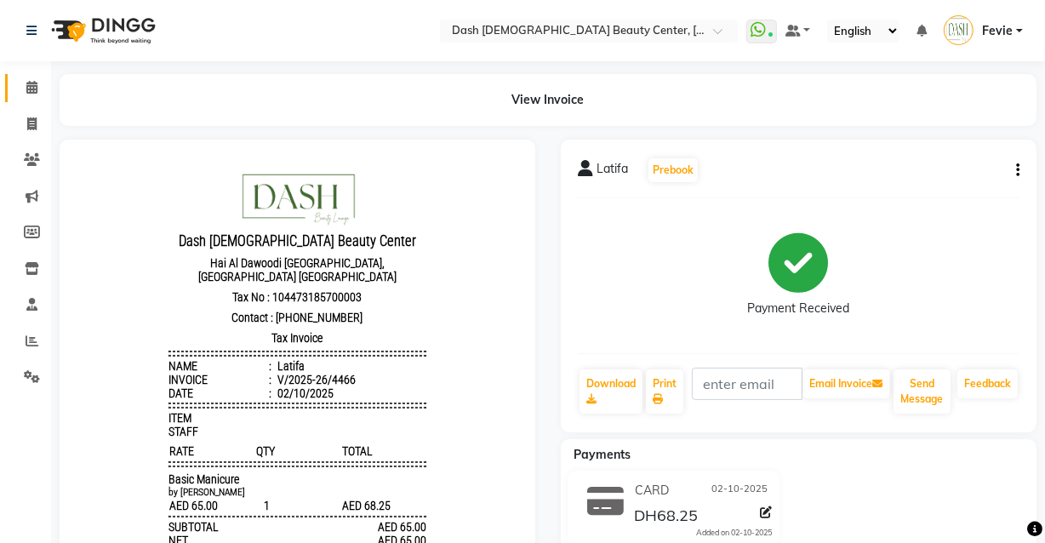
click at [33, 87] on icon at bounding box center [31, 87] width 11 height 13
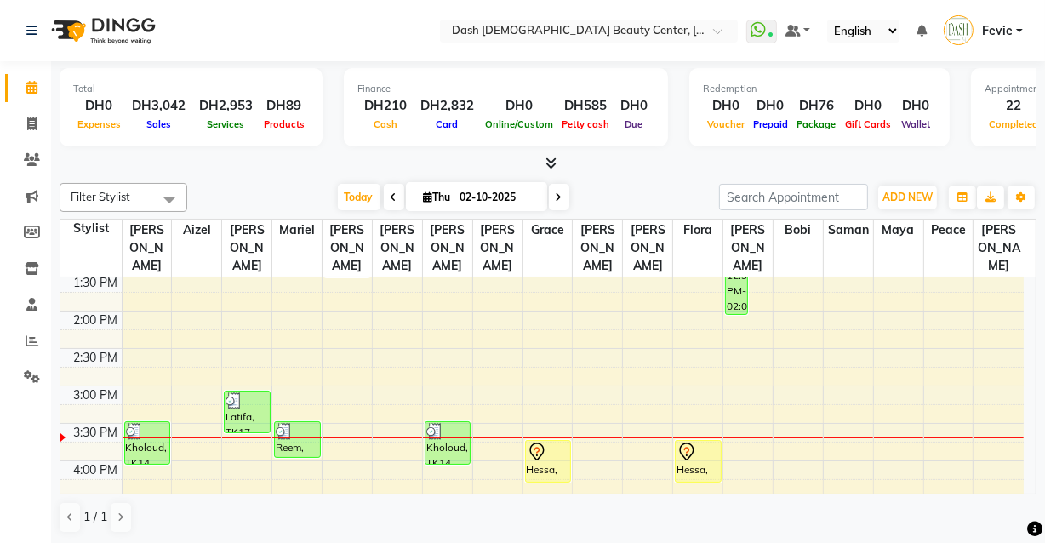
scroll to position [340, 0]
click at [540, 449] on div "Hessa, TK16, 03:45 PM-04:20 PM, Basic Manicure" at bounding box center [548, 461] width 44 height 41
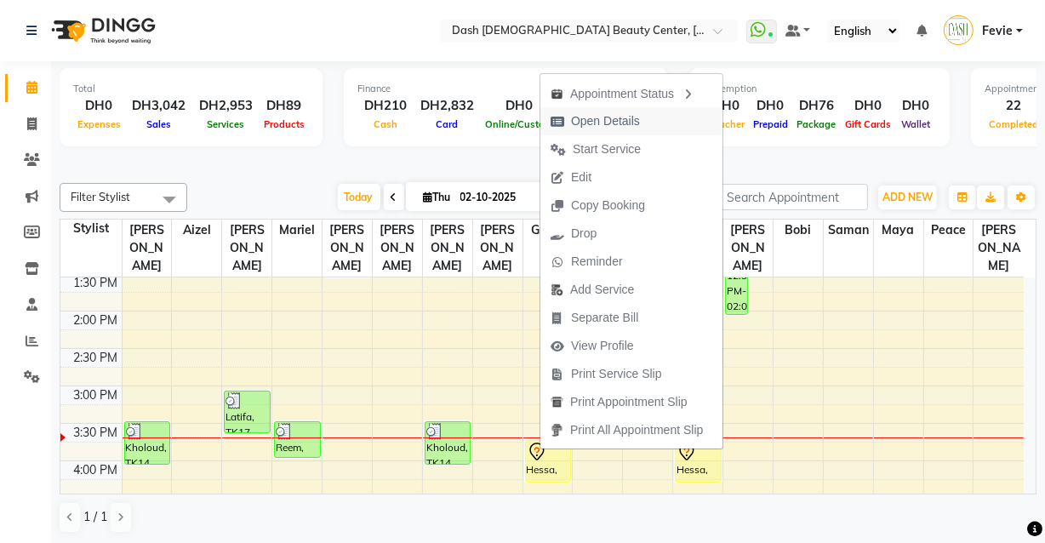
click at [631, 107] on span "Open Details" at bounding box center [595, 121] width 110 height 28
select select "7"
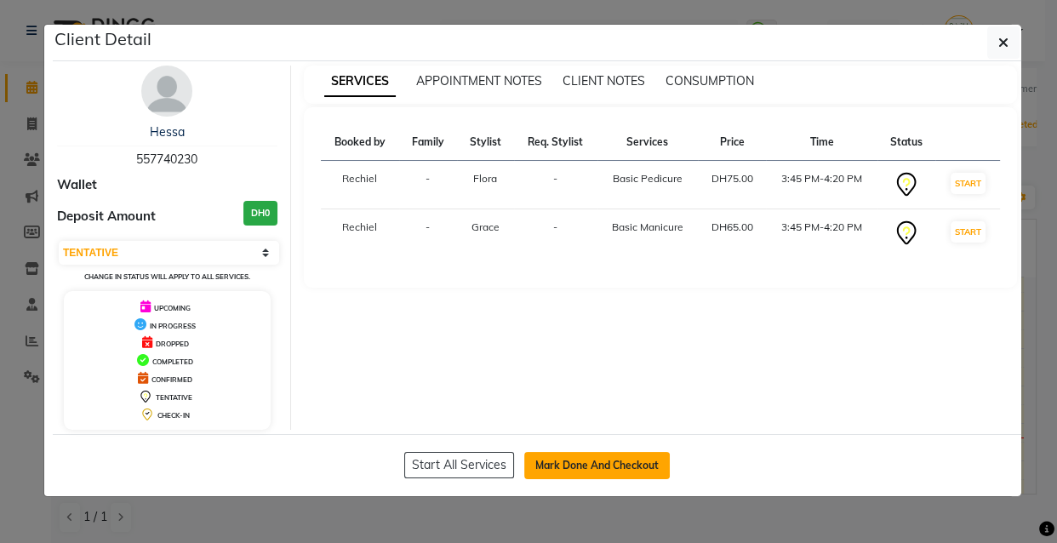
click at [604, 465] on button "Mark Done And Checkout" at bounding box center [597, 465] width 146 height 27
select select "service"
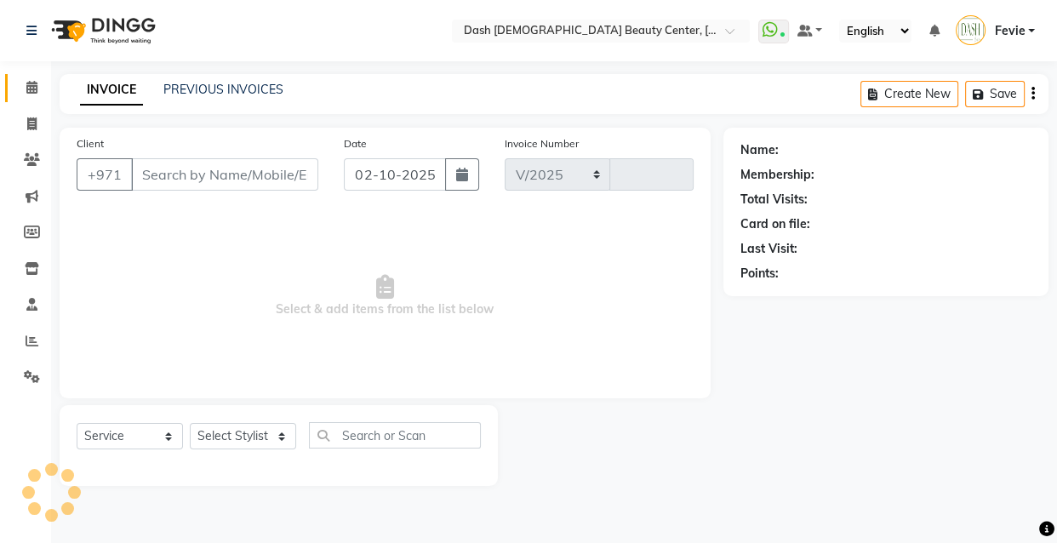
select select "8372"
type input "4467"
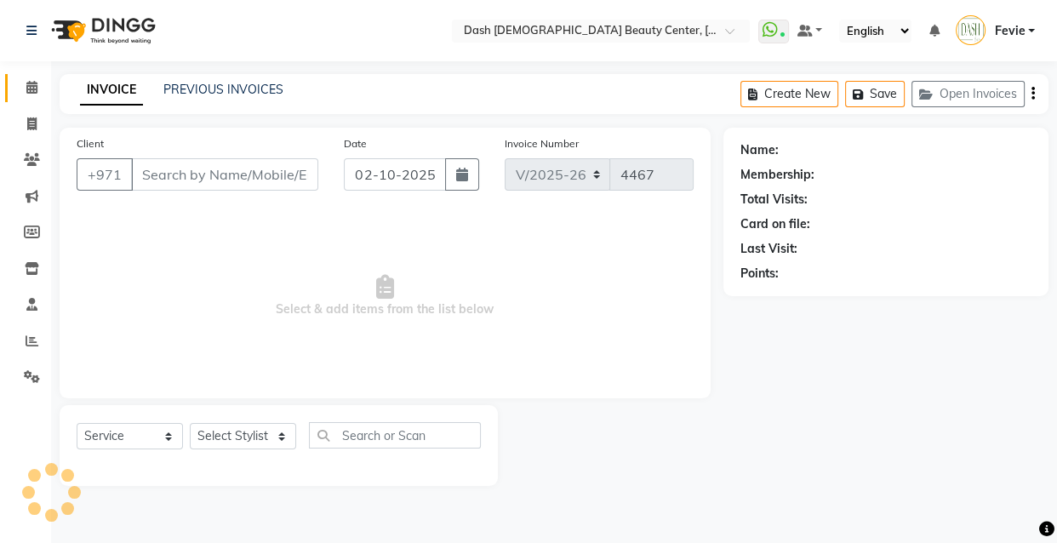
type input "557740230"
select select "81116"
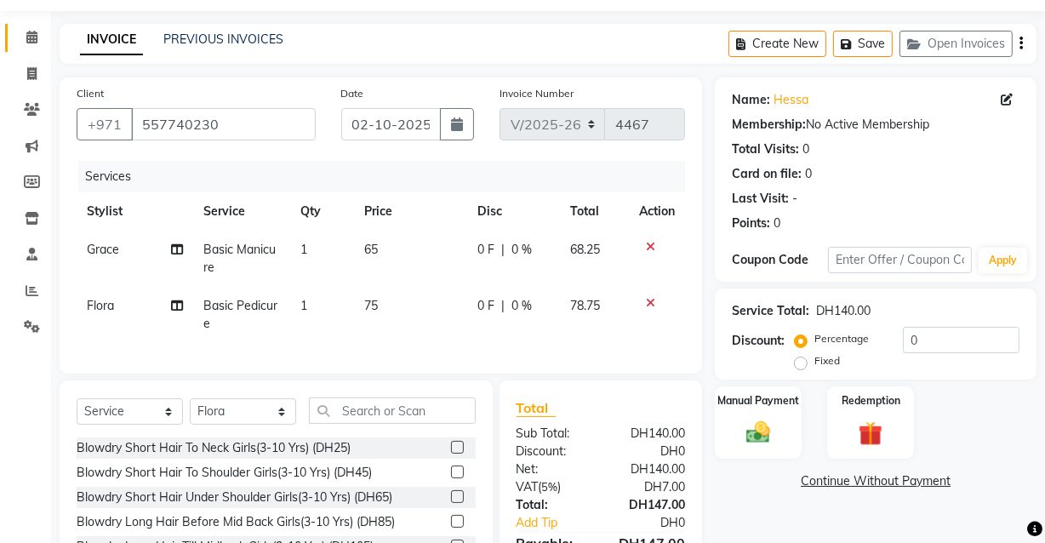
scroll to position [159, 0]
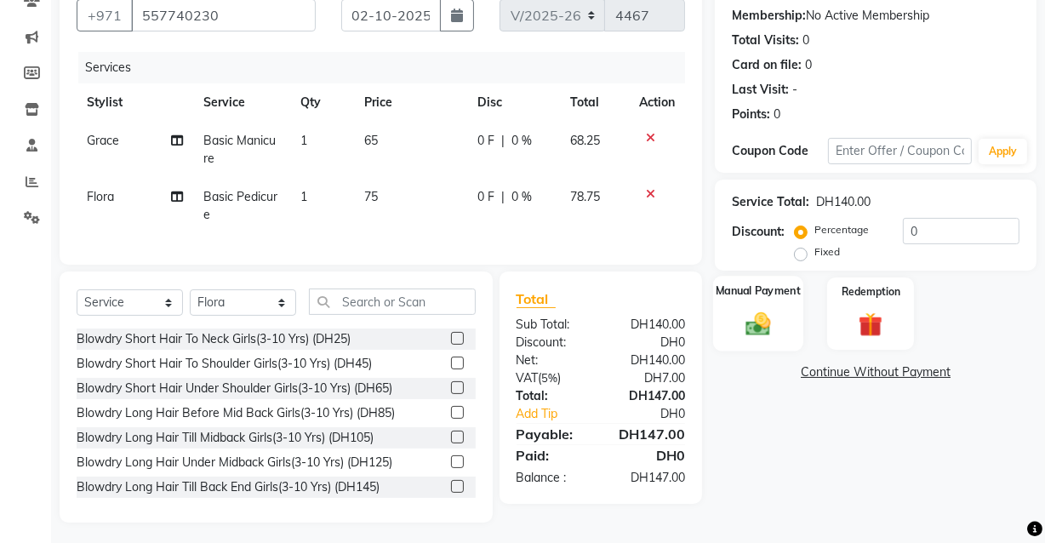
click at [758, 334] on img at bounding box center [758, 323] width 41 height 29
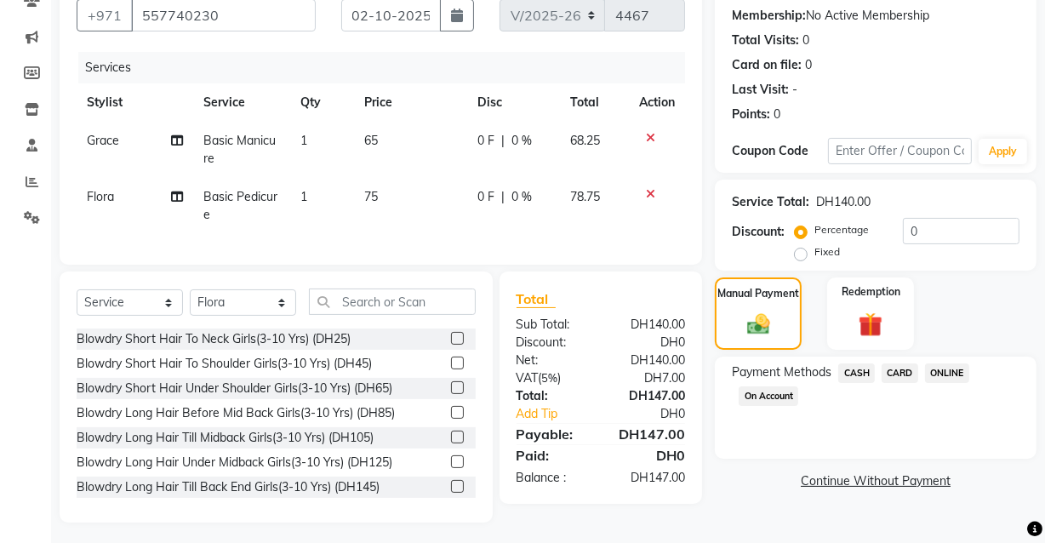
click at [912, 363] on span "CARD" at bounding box center [900, 373] width 37 height 20
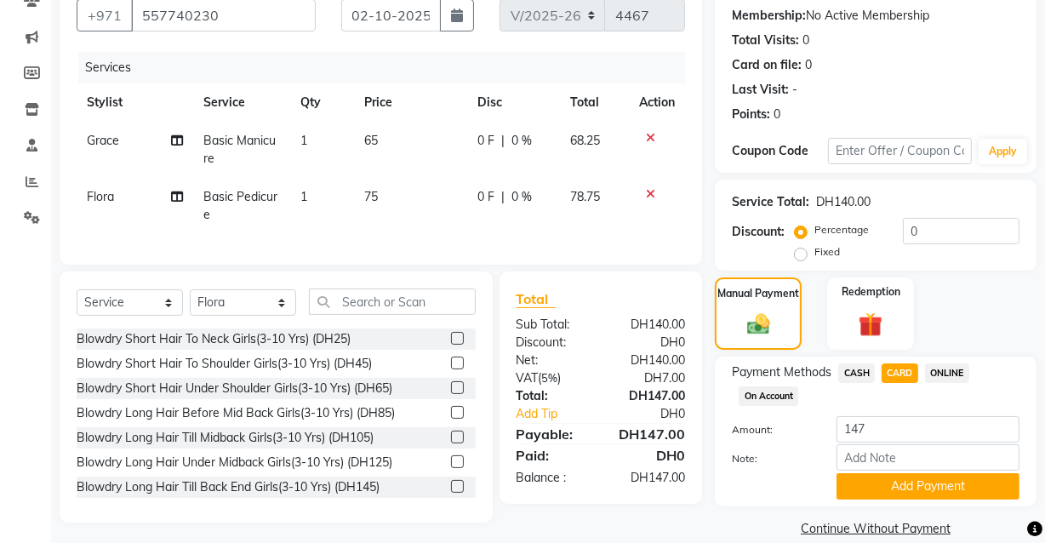
scroll to position [182, 0]
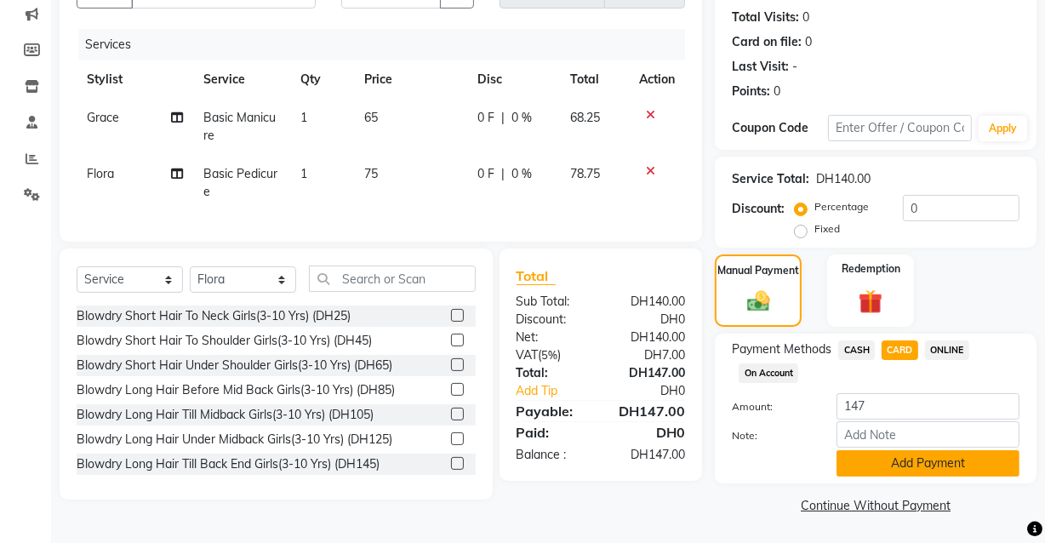
click at [919, 460] on button "Add Payment" at bounding box center [928, 463] width 183 height 26
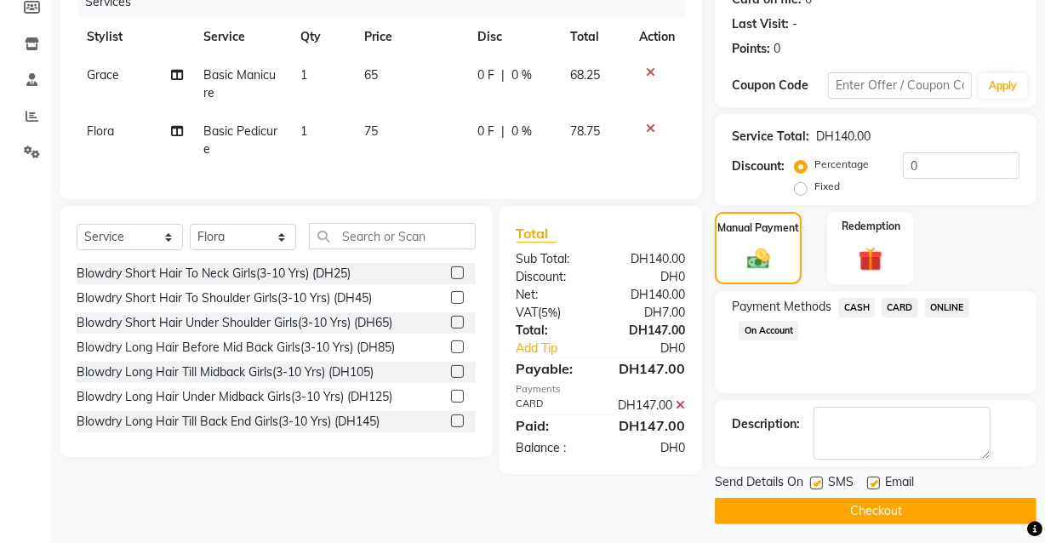
scroll to position [230, 0]
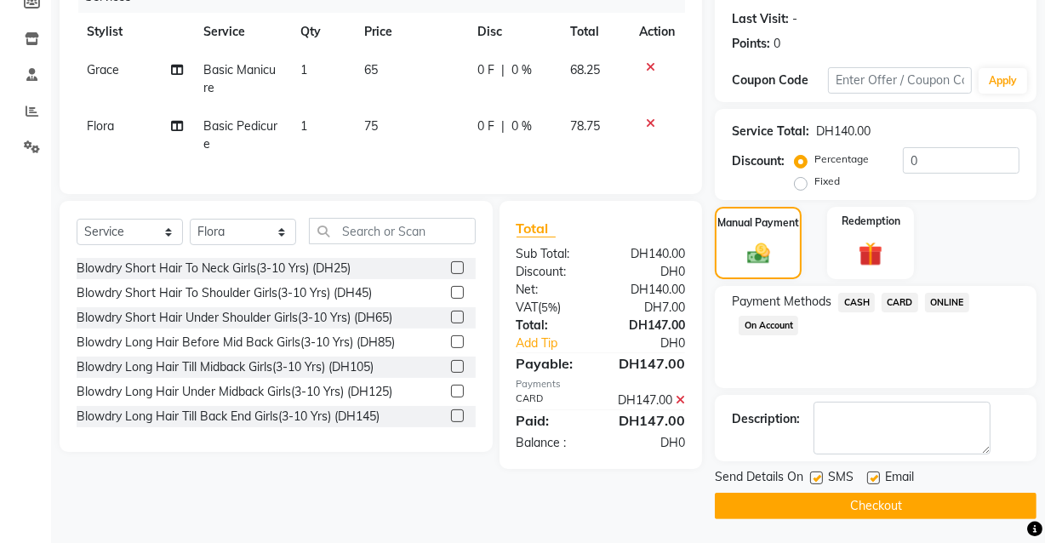
click at [910, 495] on button "Checkout" at bounding box center [876, 506] width 322 height 26
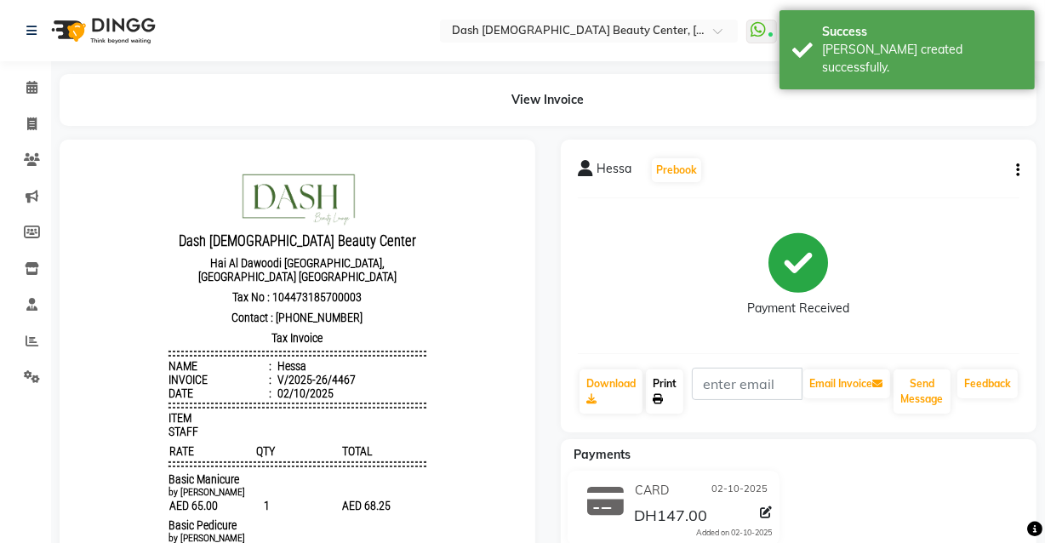
click at [656, 386] on link "Print" at bounding box center [664, 391] width 37 height 44
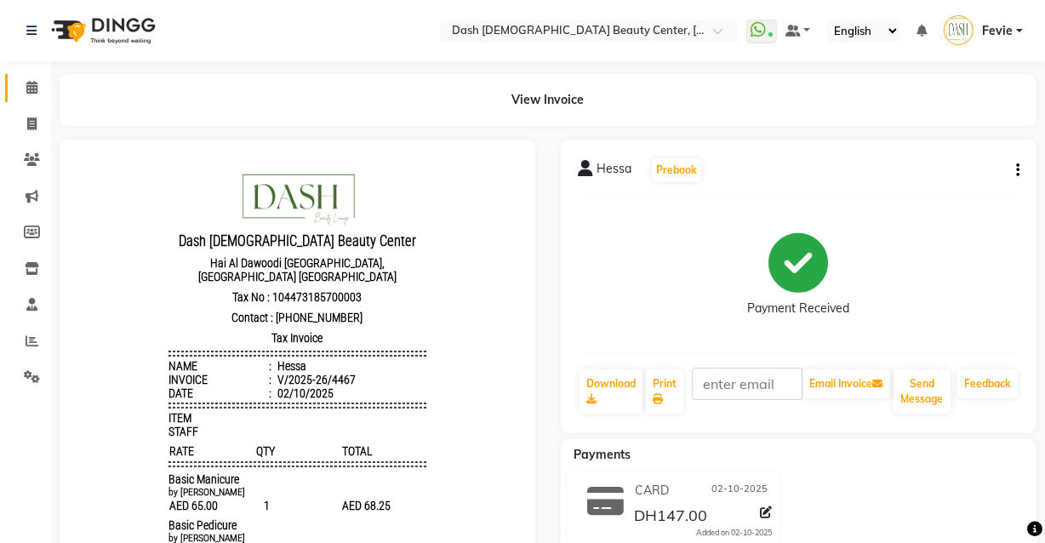
click at [23, 85] on span at bounding box center [32, 88] width 30 height 20
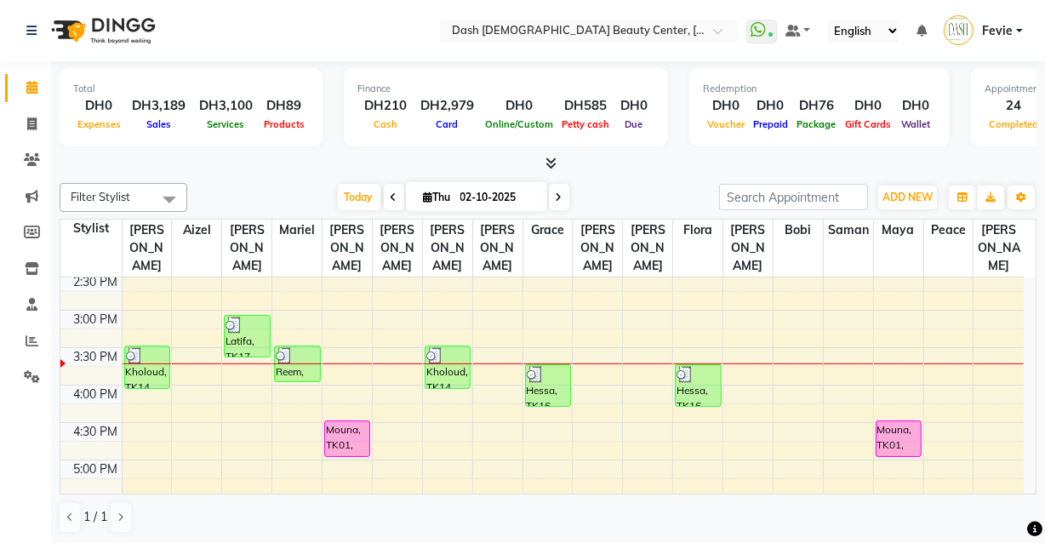
scroll to position [437, 0]
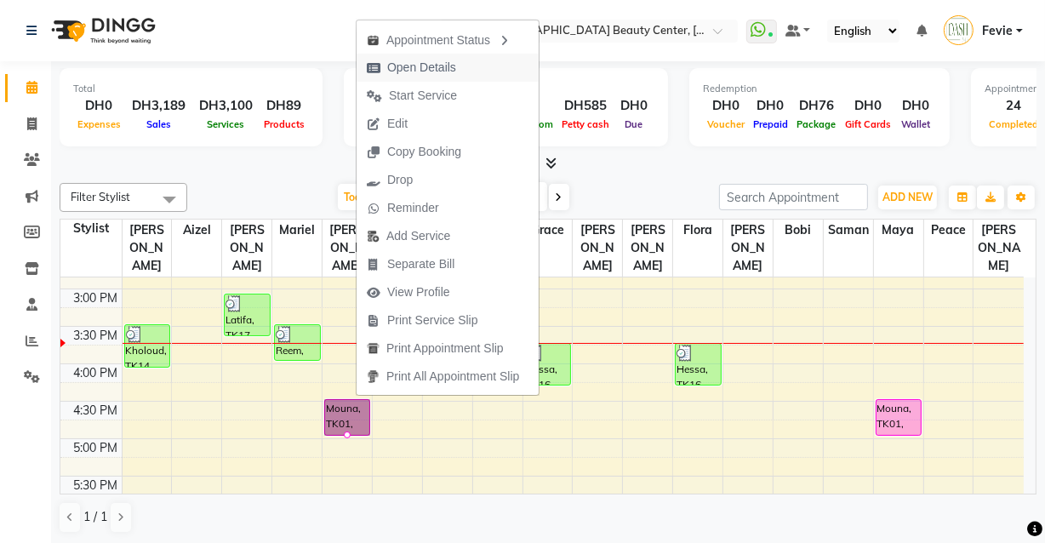
click at [425, 68] on span "Open Details" at bounding box center [421, 68] width 69 height 18
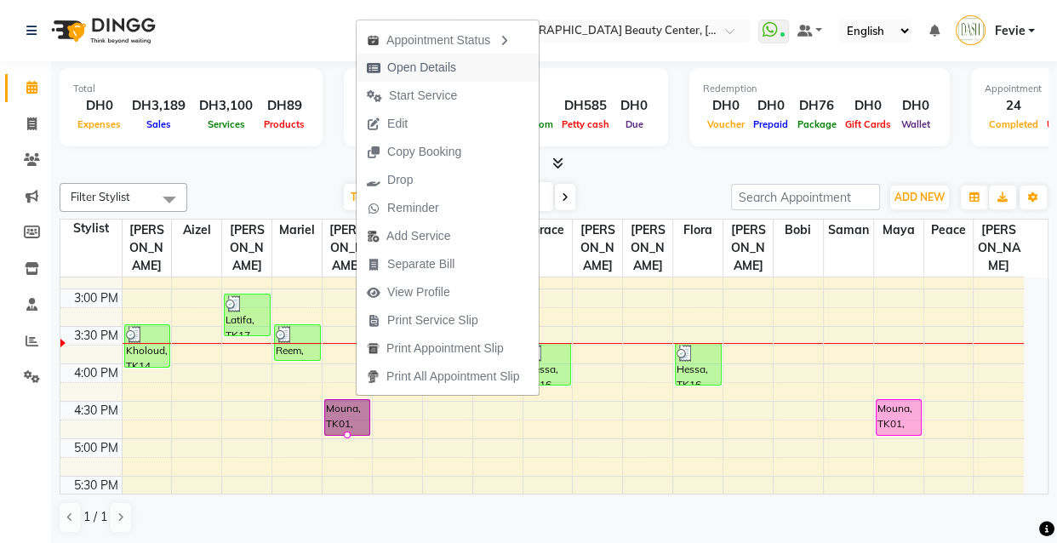
select select "5"
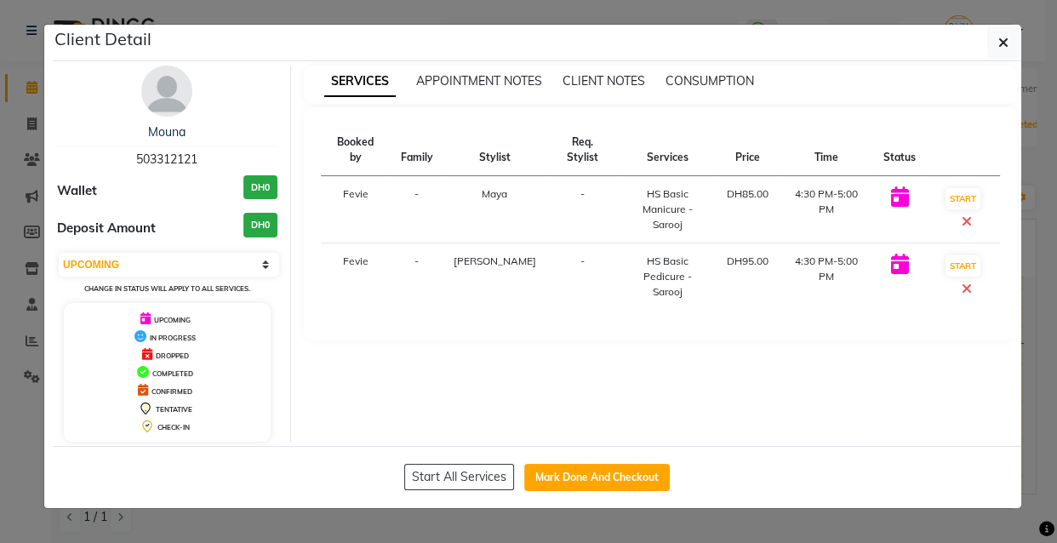
click at [150, 537] on ngb-modal-window "Client Detail Mouna 503312121 Wallet DH0 Deposit Amount DH0 Select IN SERVICE C…" at bounding box center [528, 271] width 1057 height 543
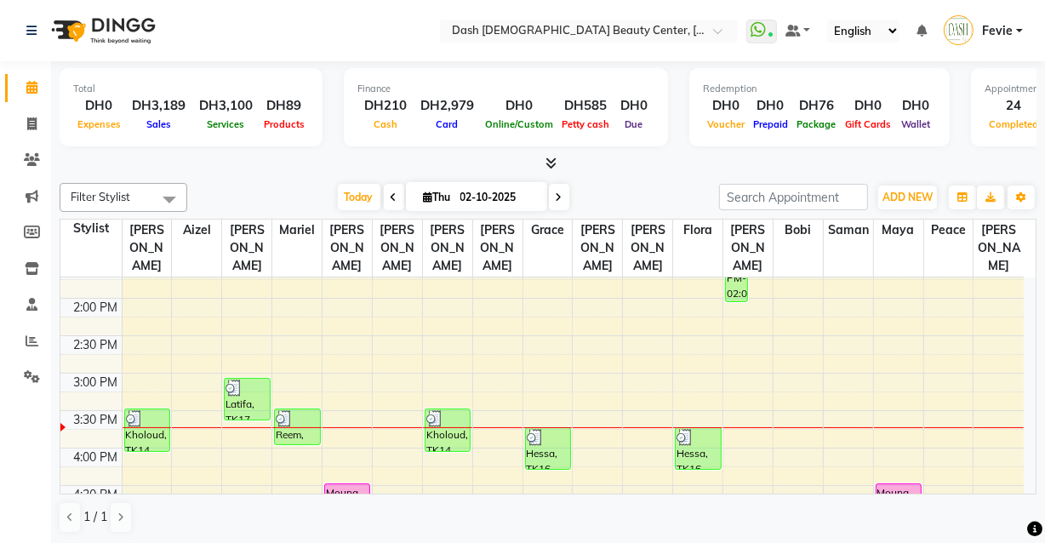
scroll to position [355, 0]
